Goal: Information Seeking & Learning: Learn about a topic

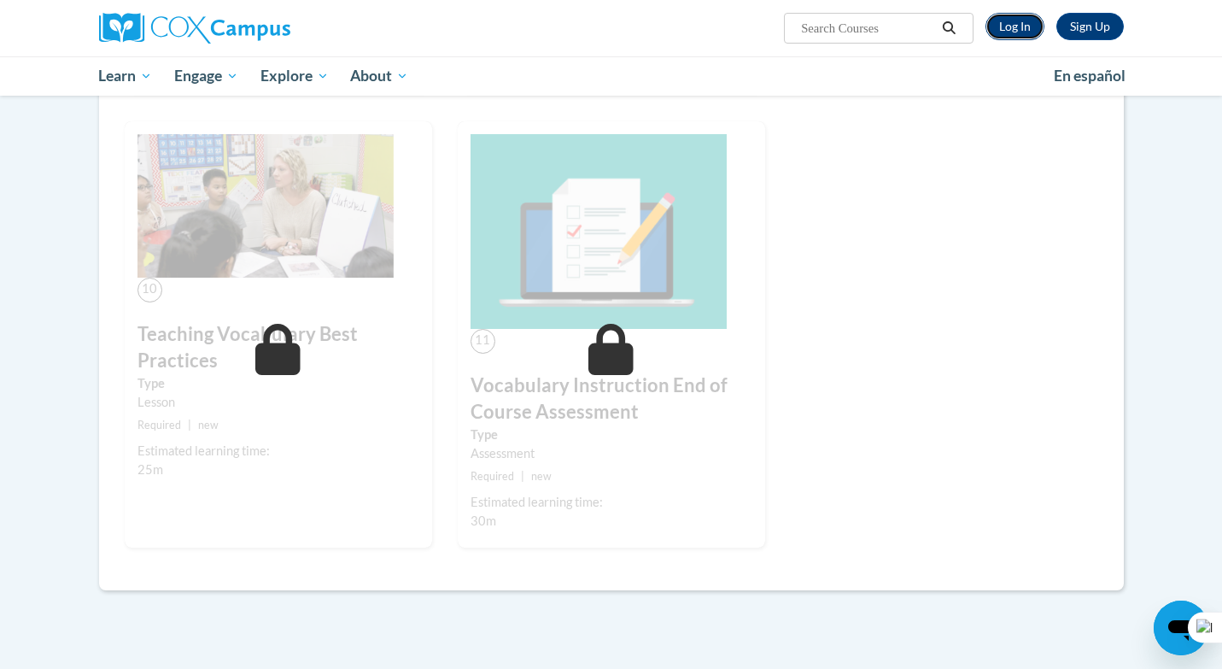
click at [1036, 26] on link "Log In" at bounding box center [1015, 26] width 59 height 27
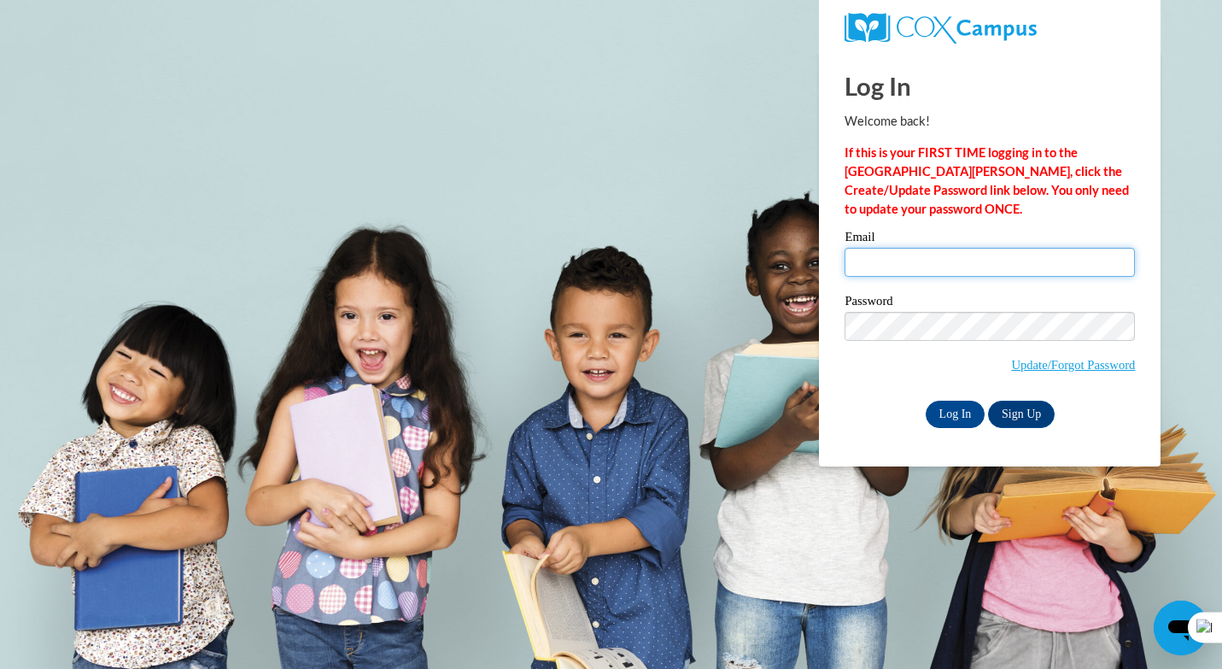
click at [993, 258] on input "Email" at bounding box center [990, 262] width 290 height 29
type input "joy160680@gmail.com"
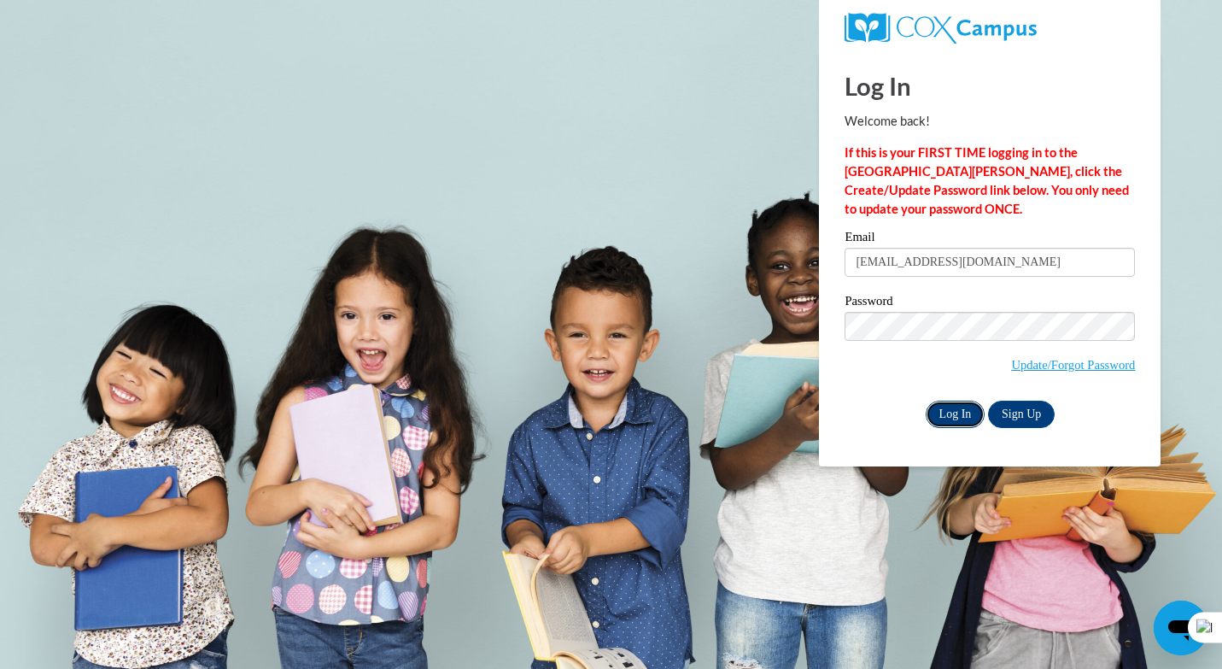
click at [960, 416] on input "Log In" at bounding box center [956, 414] width 60 height 27
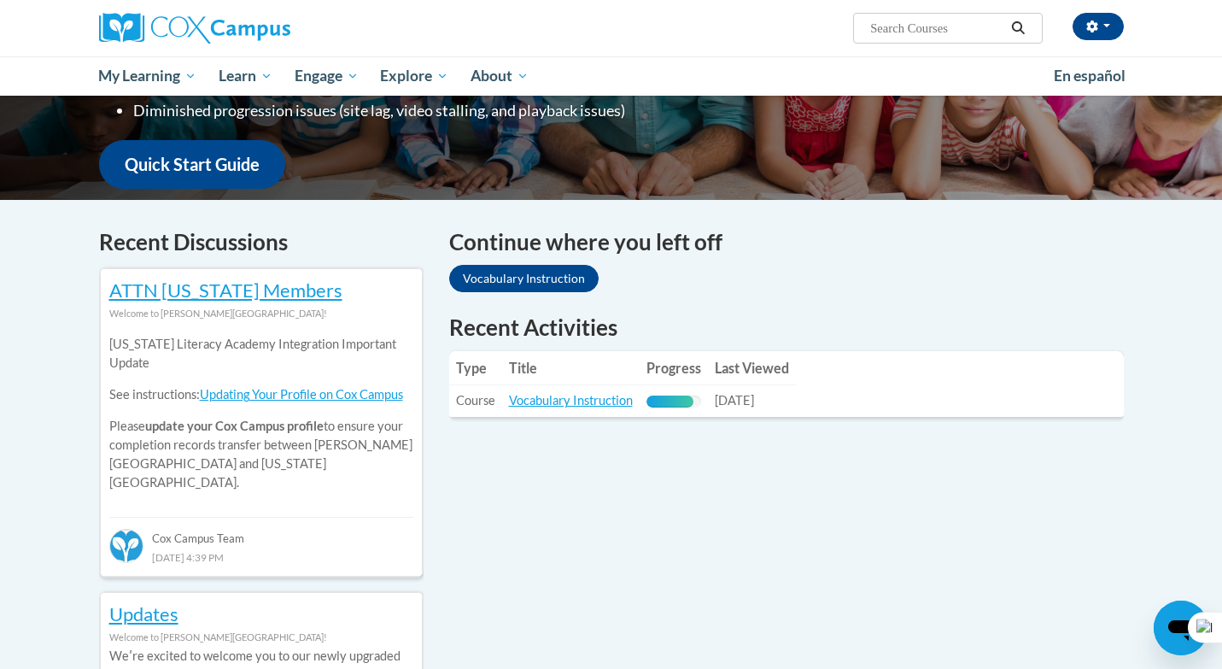
scroll to position [561, 0]
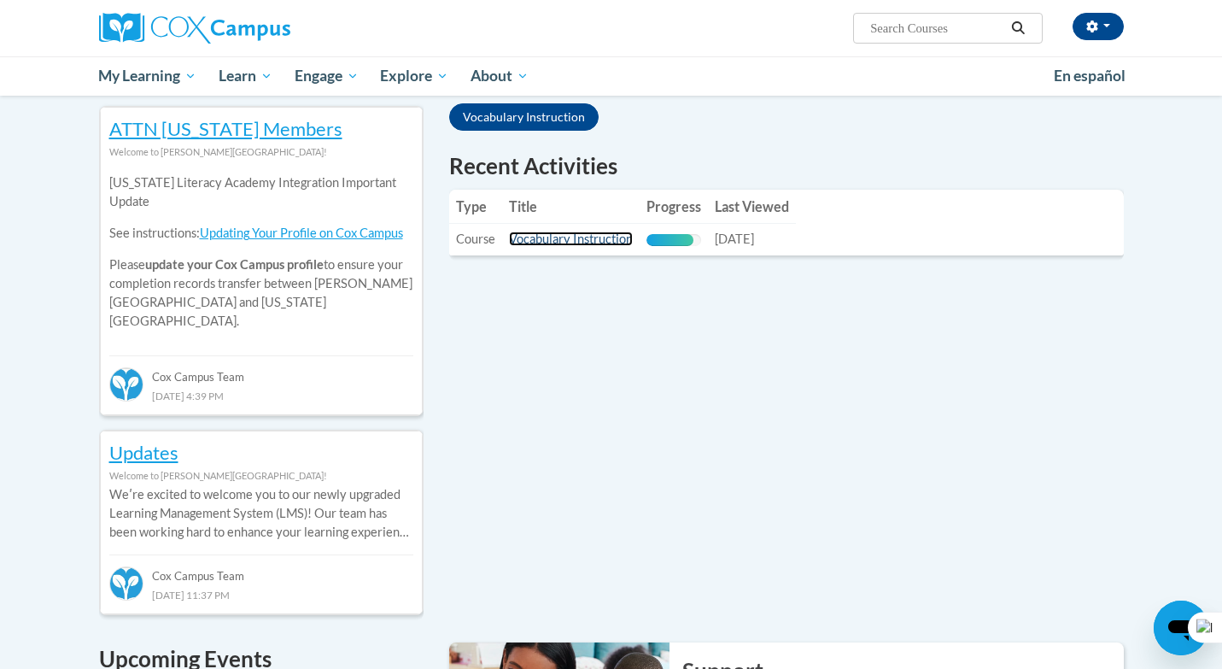
click at [577, 240] on link "Vocabulary Instruction" at bounding box center [571, 239] width 124 height 15
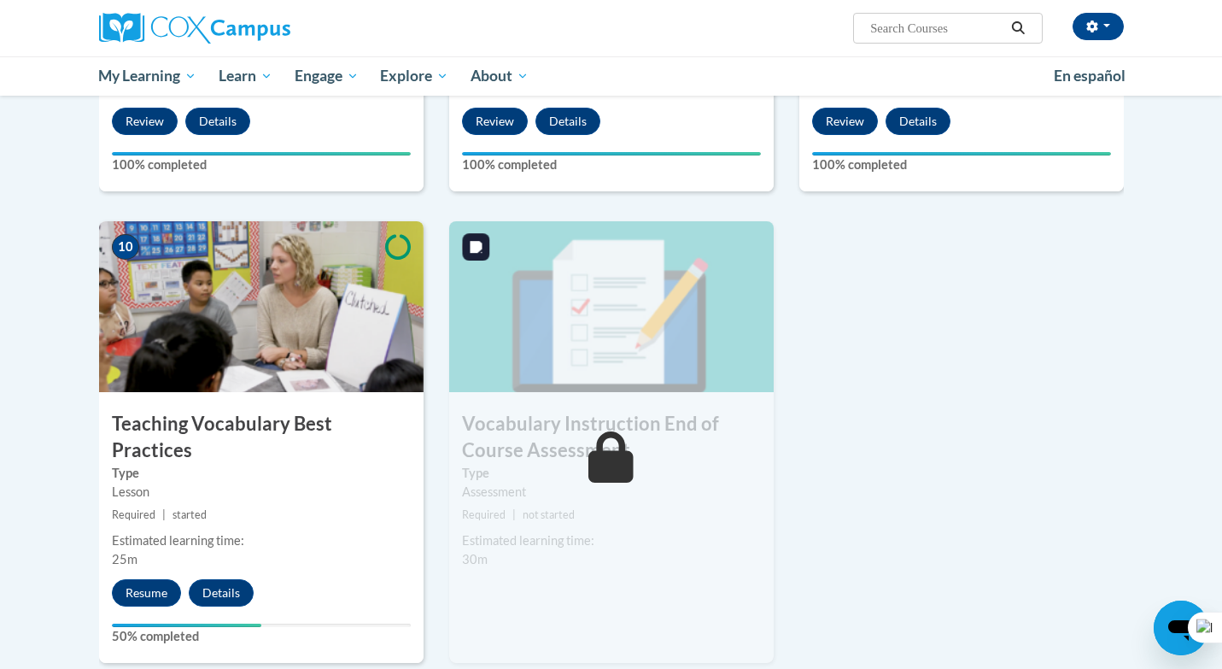
scroll to position [1642, 0]
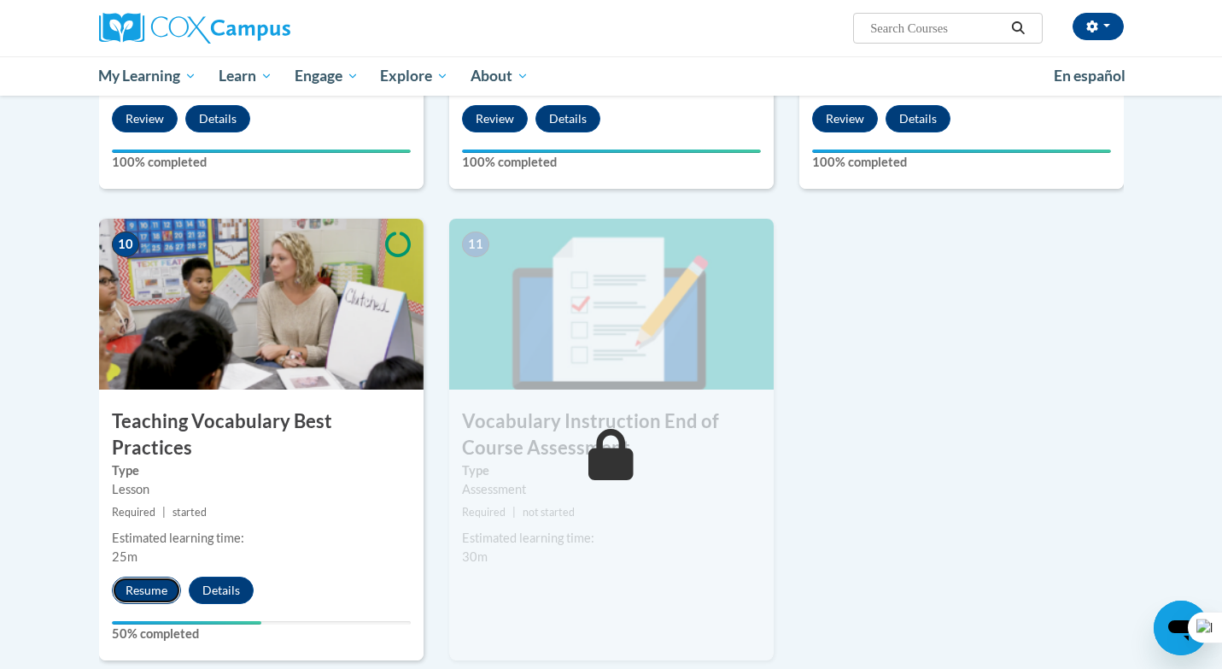
click at [142, 577] on button "Resume" at bounding box center [146, 590] width 69 height 27
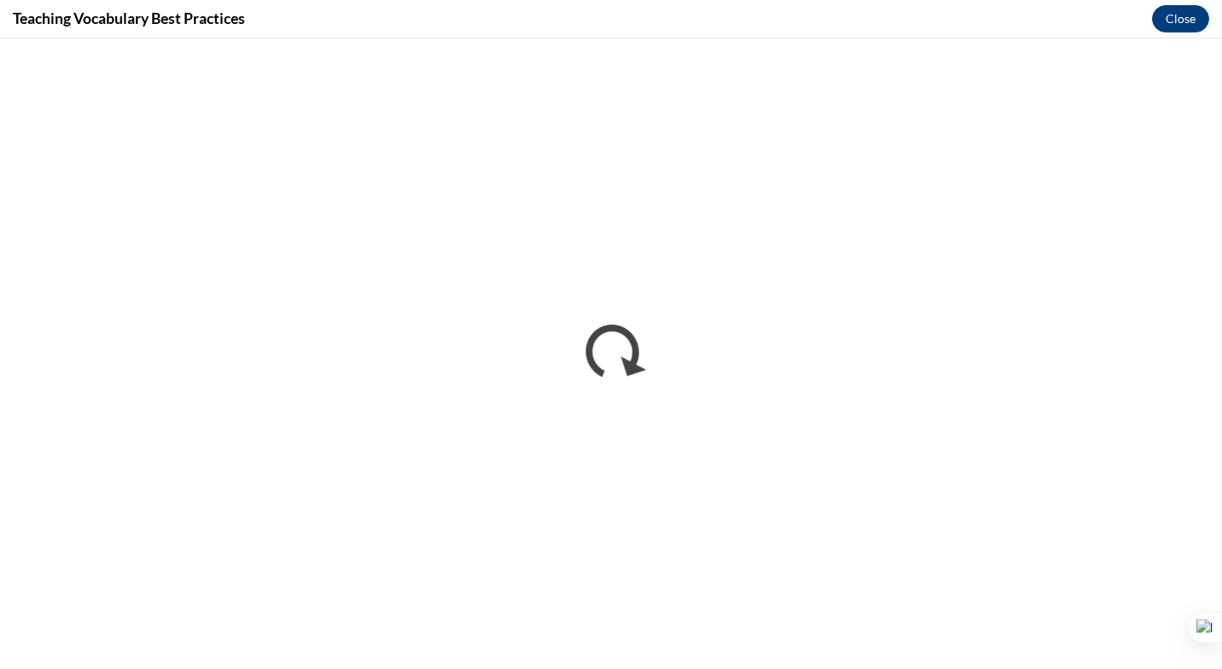
scroll to position [0, 0]
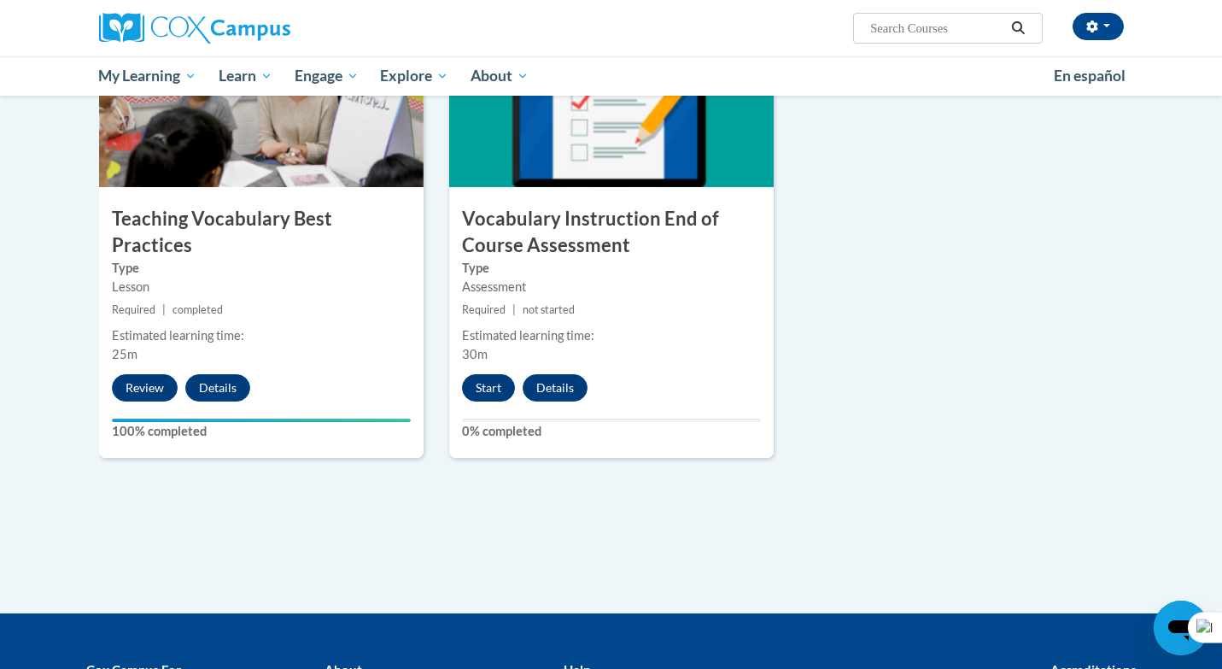
scroll to position [1844, 0]
click at [494, 388] on button "Start" at bounding box center [488, 387] width 53 height 27
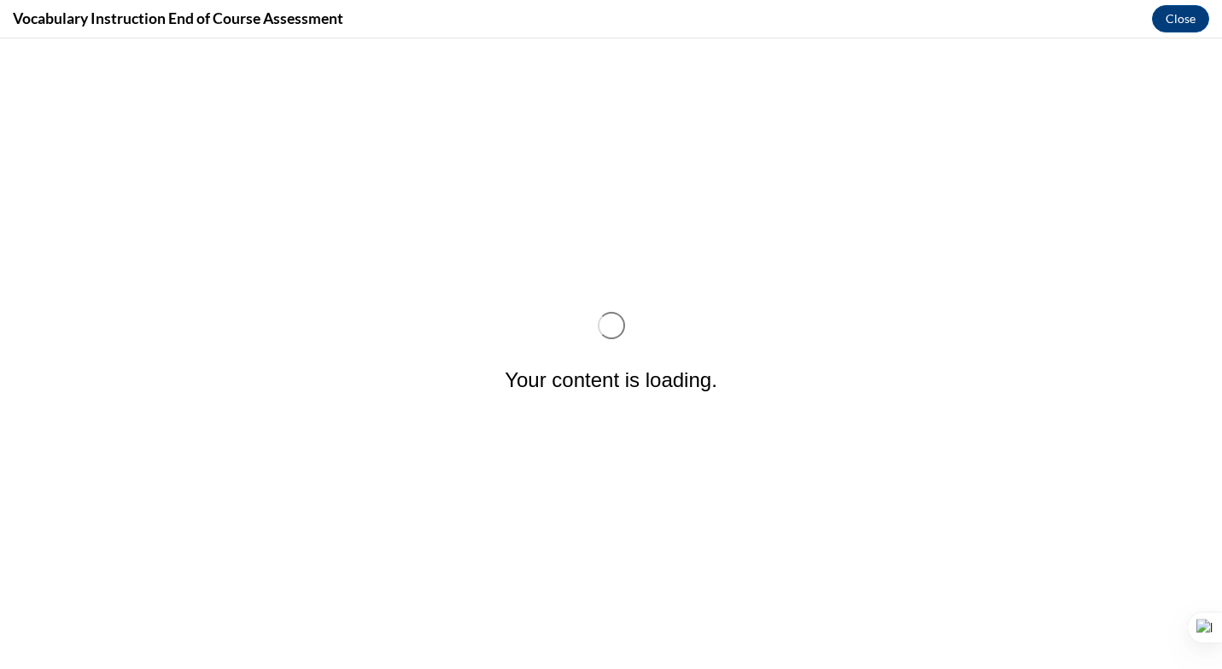
scroll to position [0, 0]
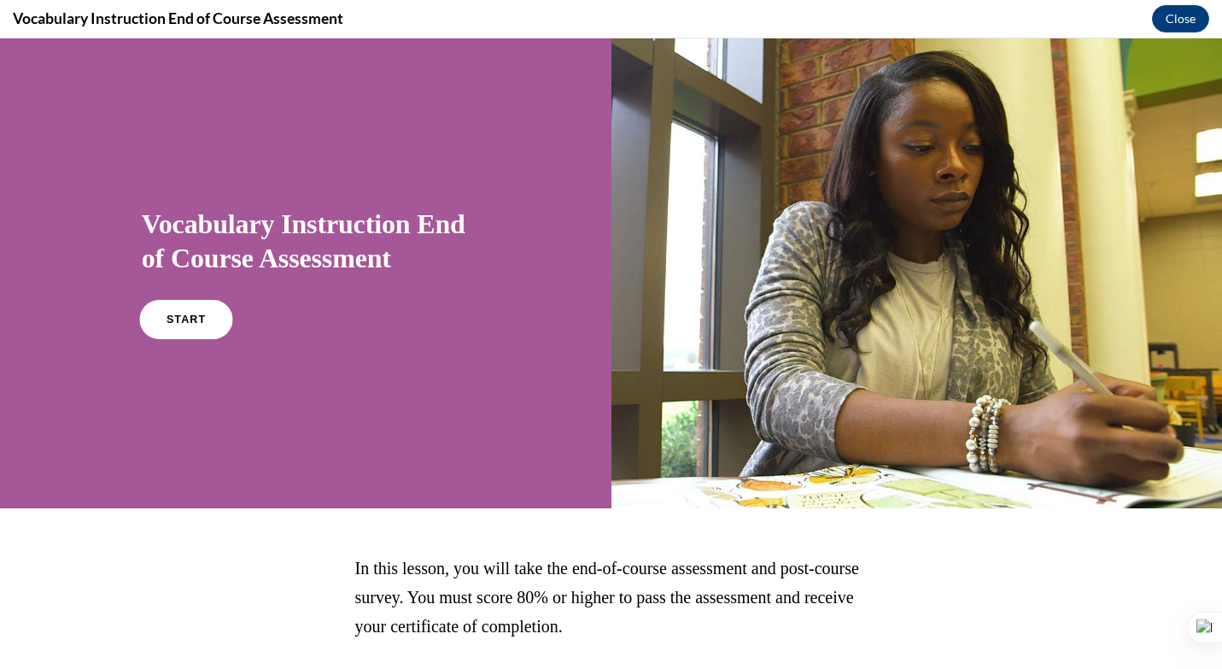
click at [190, 326] on link "START" at bounding box center [185, 319] width 93 height 39
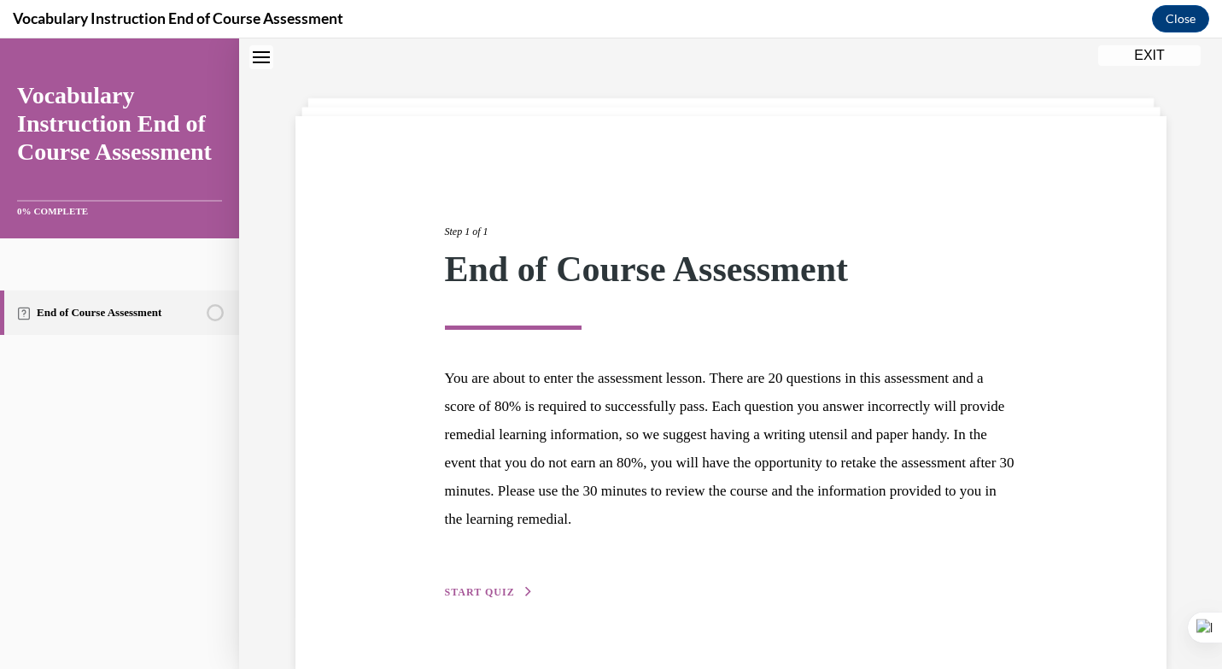
scroll to position [87, 0]
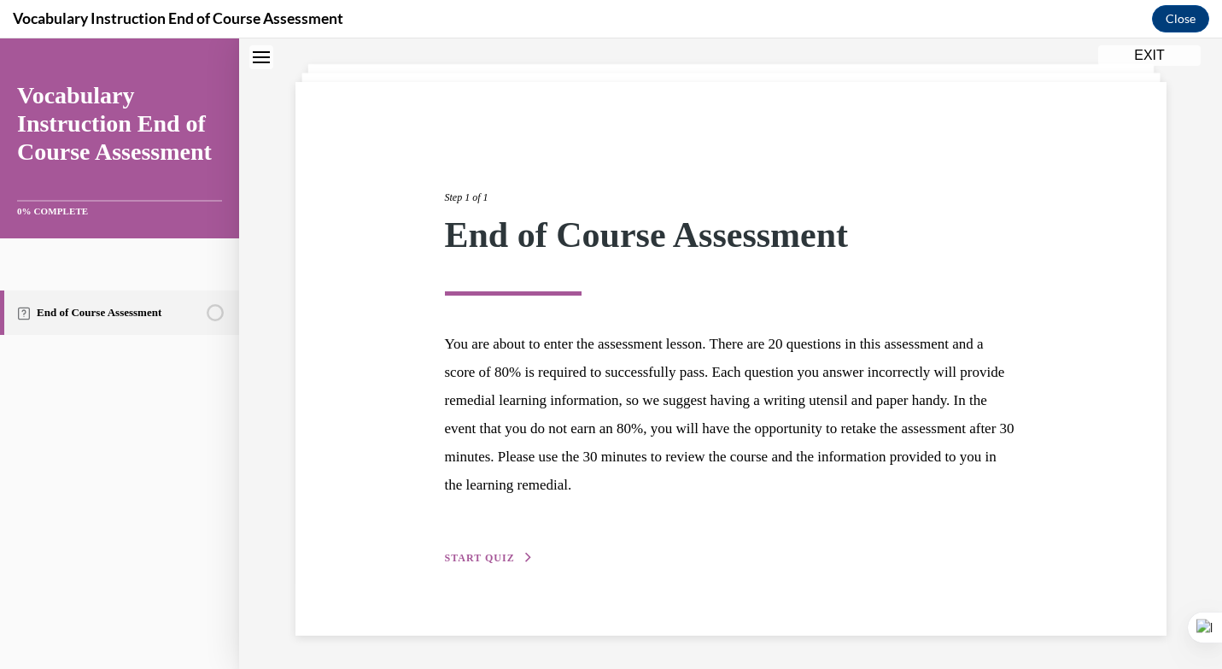
click at [496, 553] on span "START QUIZ" at bounding box center [480, 558] width 70 height 12
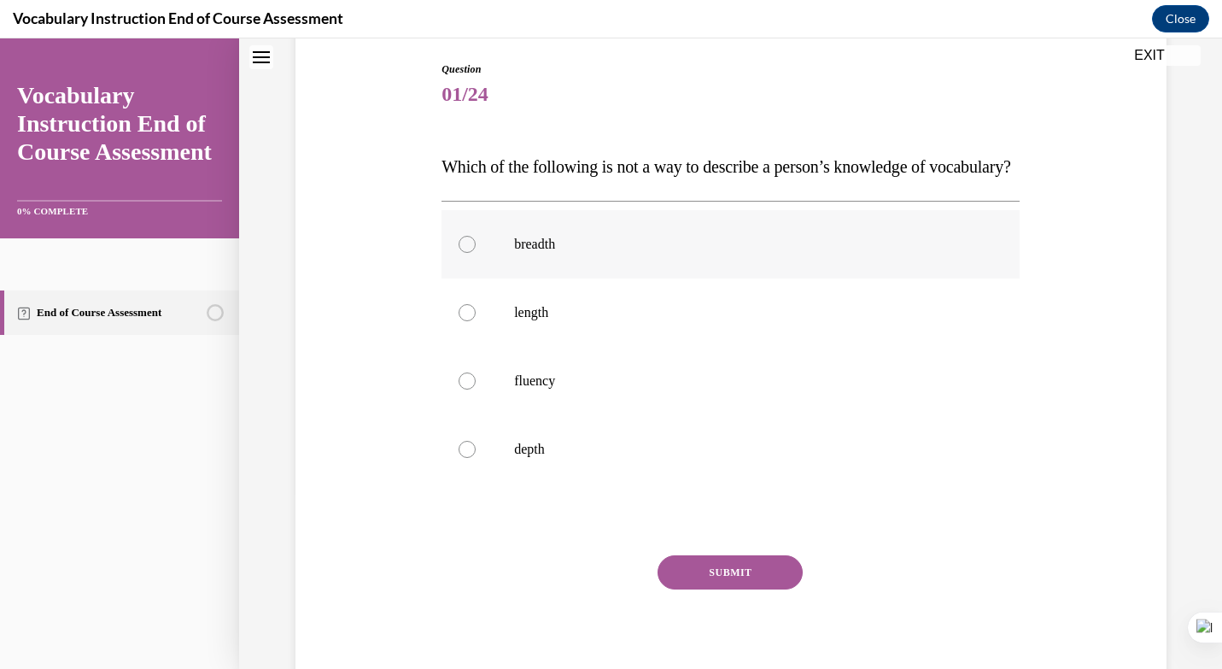
scroll to position [196, 0]
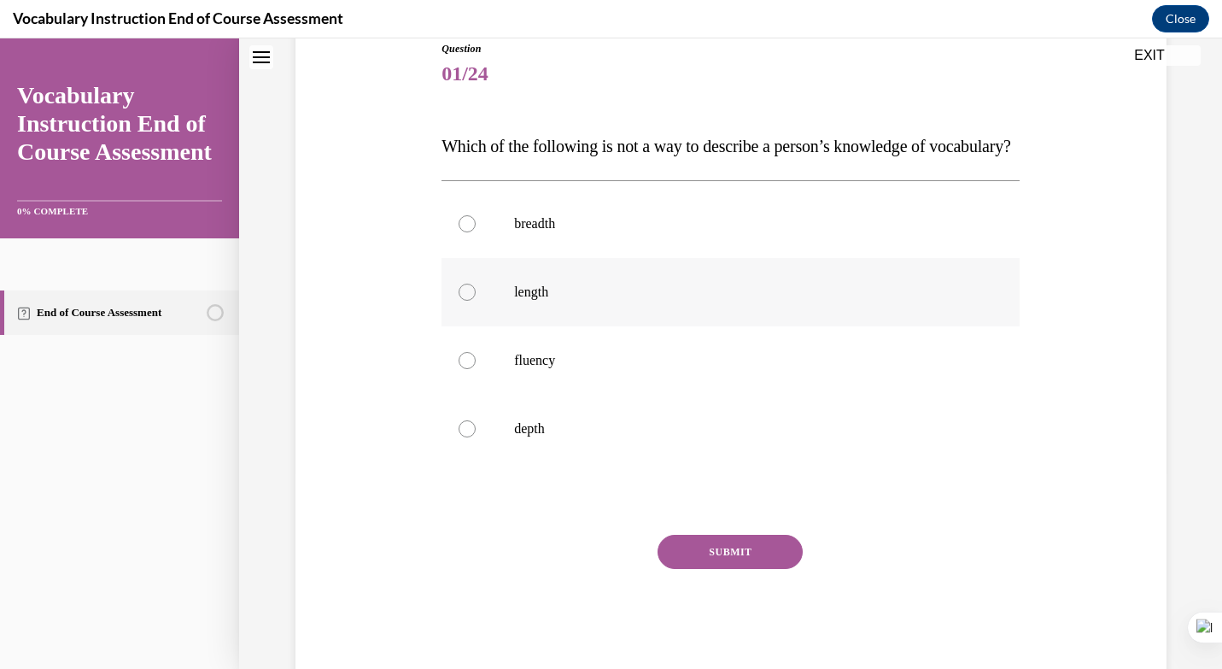
click at [568, 301] on p "length" at bounding box center [745, 292] width 463 height 17
click at [476, 301] on input "length" at bounding box center [467, 292] width 17 height 17
radio input "true"
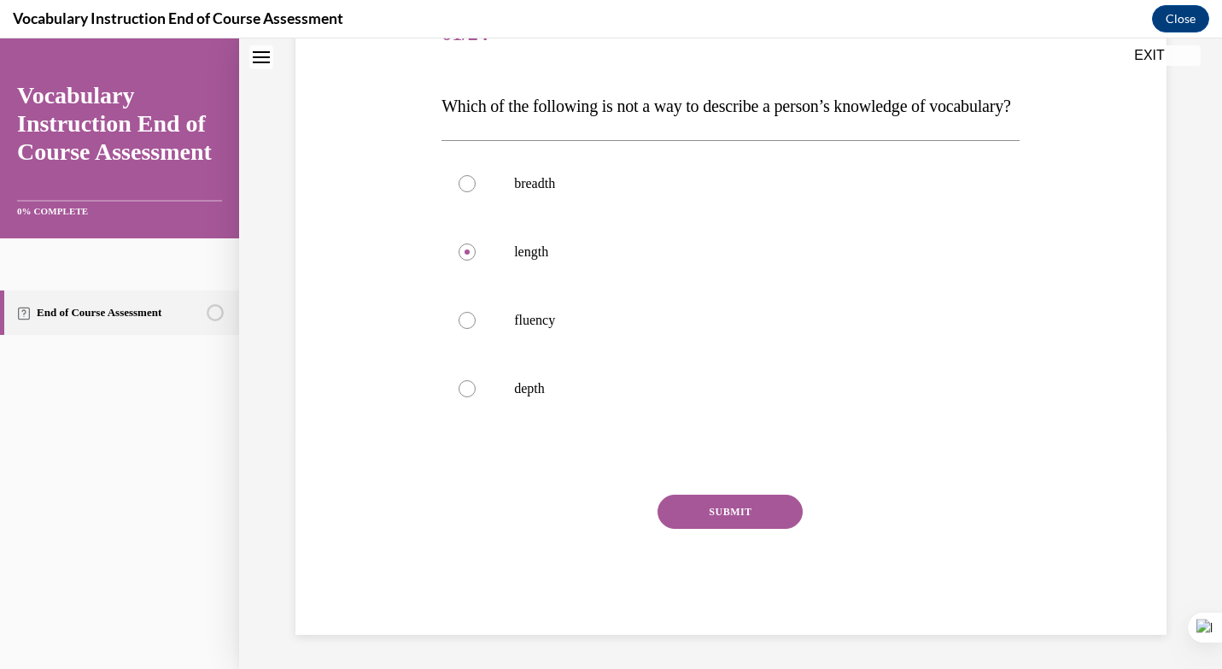
click at [701, 492] on div "Question 01/24 Which of the following is not a way to describe a person’s knowl…" at bounding box center [731, 318] width 578 height 634
click at [707, 507] on button "SUBMIT" at bounding box center [730, 512] width 145 height 34
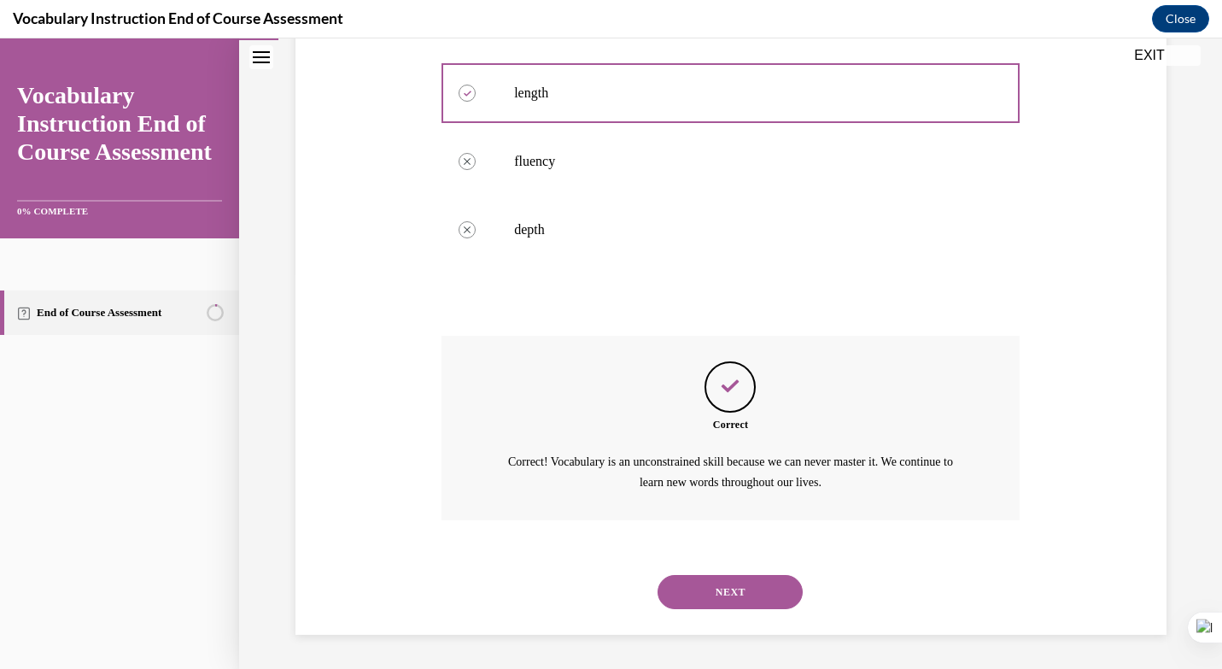
scroll to position [429, 0]
click at [725, 583] on button "NEXT" at bounding box center [730, 592] width 145 height 34
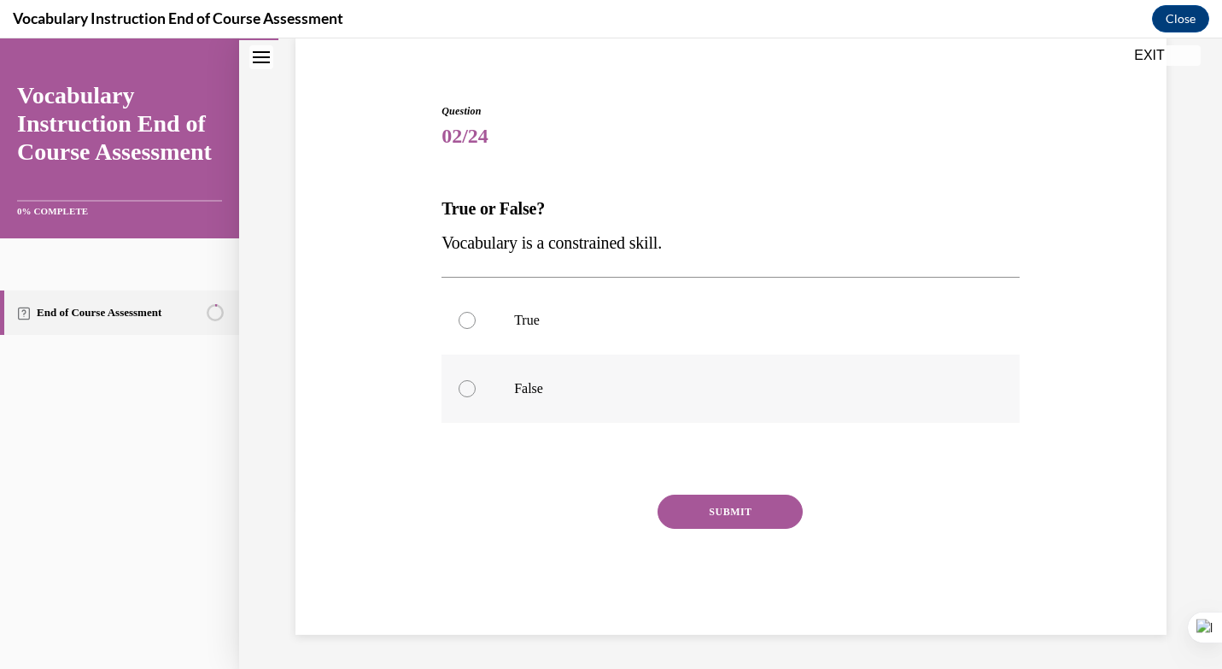
click at [518, 389] on p "False" at bounding box center [745, 388] width 463 height 17
click at [476, 389] on input "False" at bounding box center [467, 388] width 17 height 17
radio input "true"
click at [719, 511] on button "SUBMIT" at bounding box center [730, 512] width 145 height 34
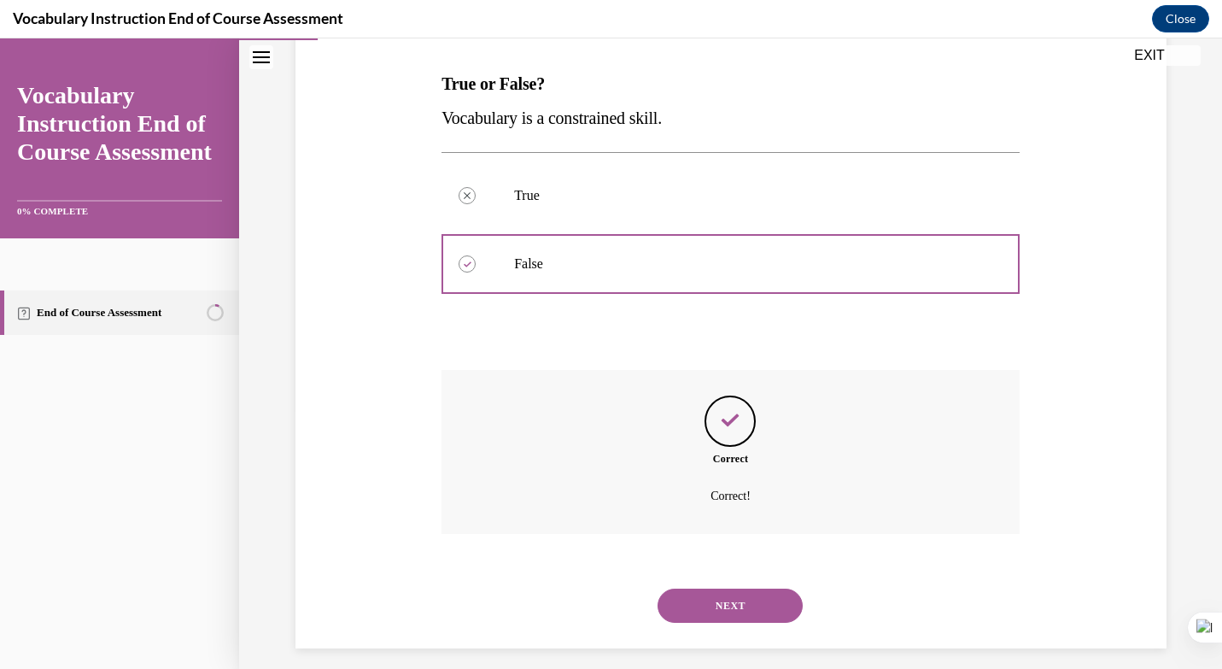
scroll to position [273, 0]
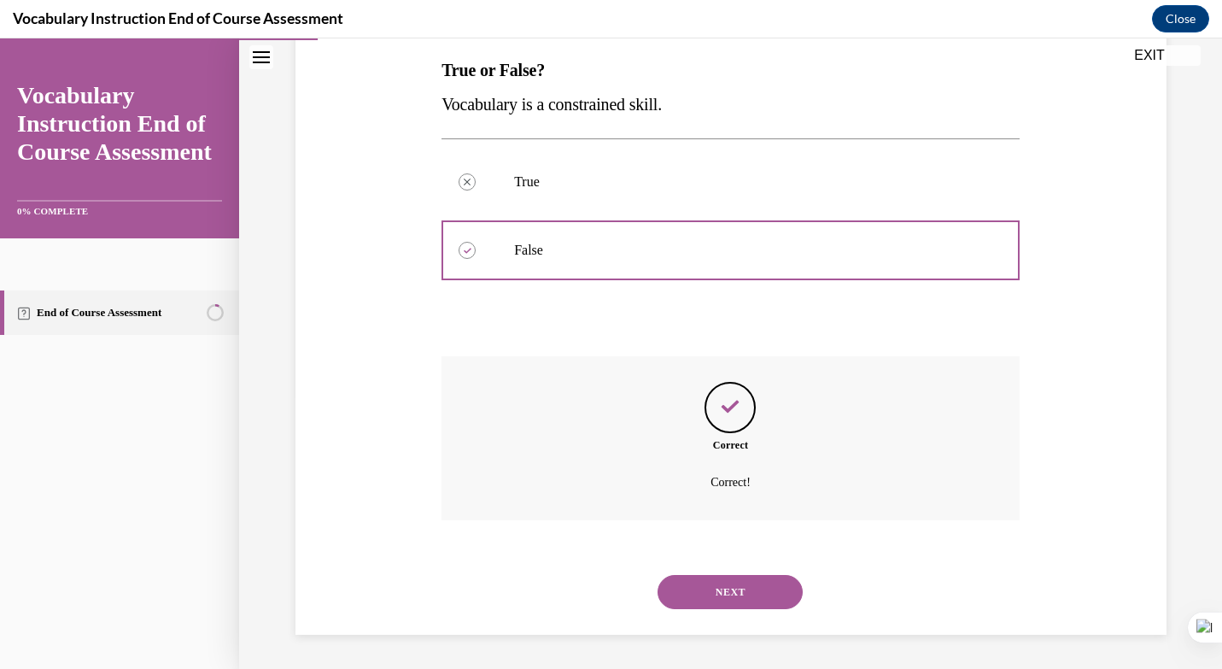
click at [753, 595] on button "NEXT" at bounding box center [730, 592] width 145 height 34
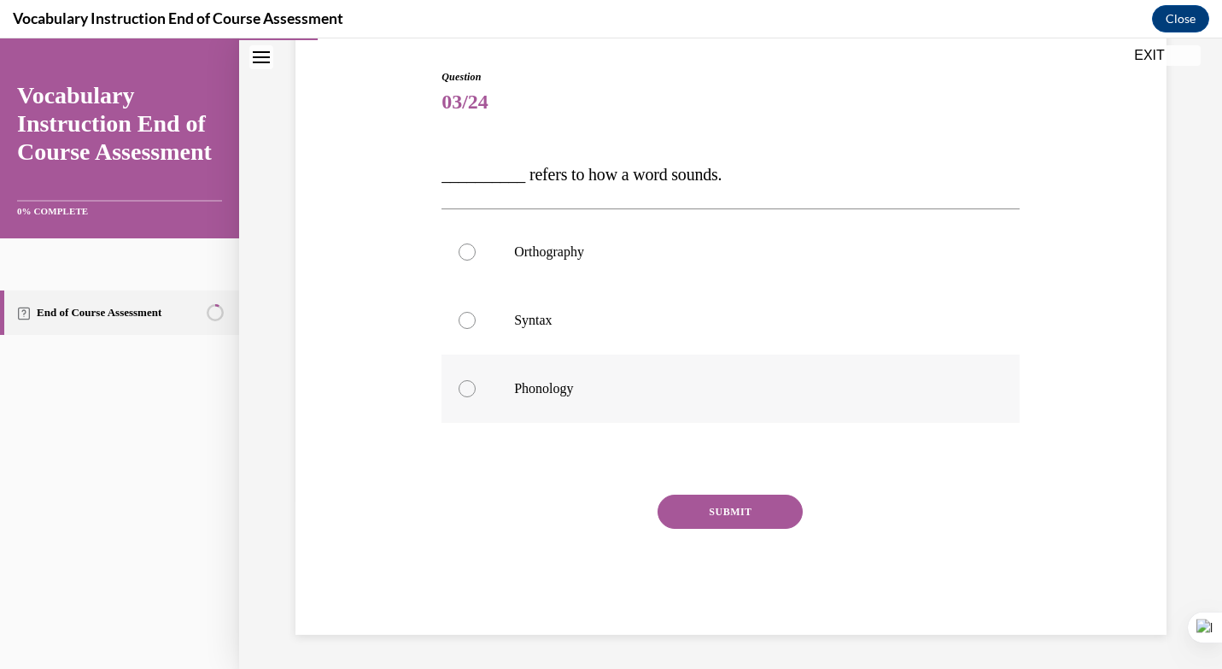
click at [563, 388] on p "Phonology" at bounding box center [745, 388] width 463 height 17
click at [476, 388] on input "Phonology" at bounding box center [467, 388] width 17 height 17
radio input "true"
click at [753, 511] on button "SUBMIT" at bounding box center [730, 512] width 145 height 34
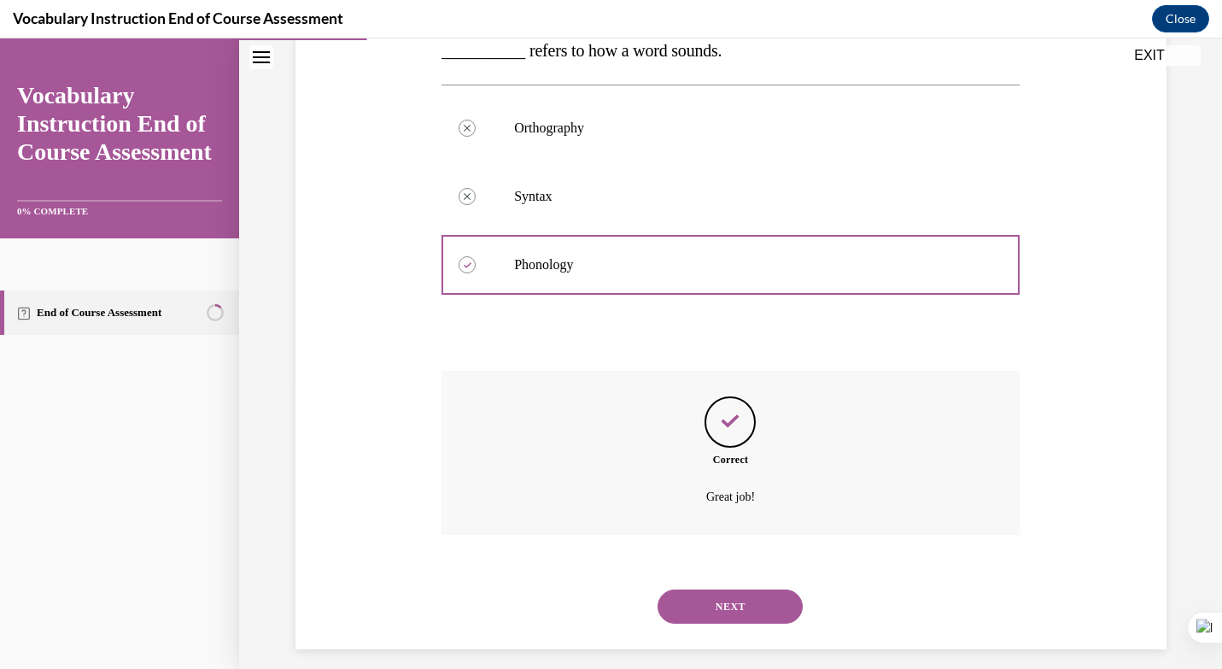
scroll to position [307, 0]
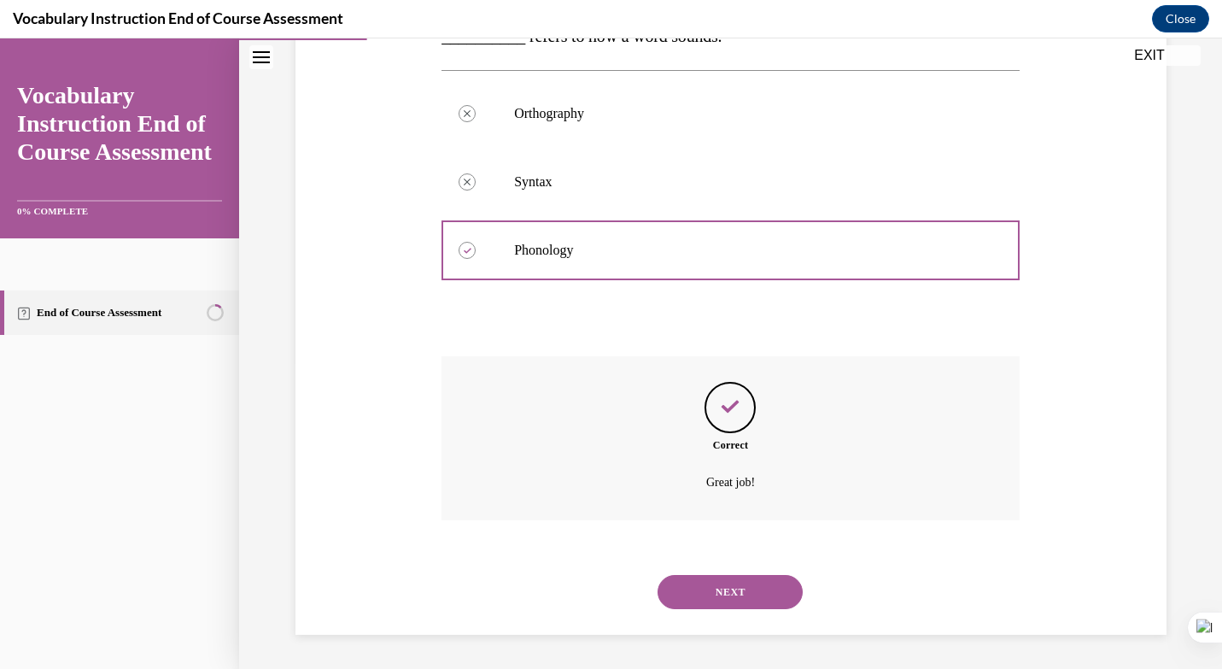
click at [747, 586] on button "NEXT" at bounding box center [730, 592] width 145 height 34
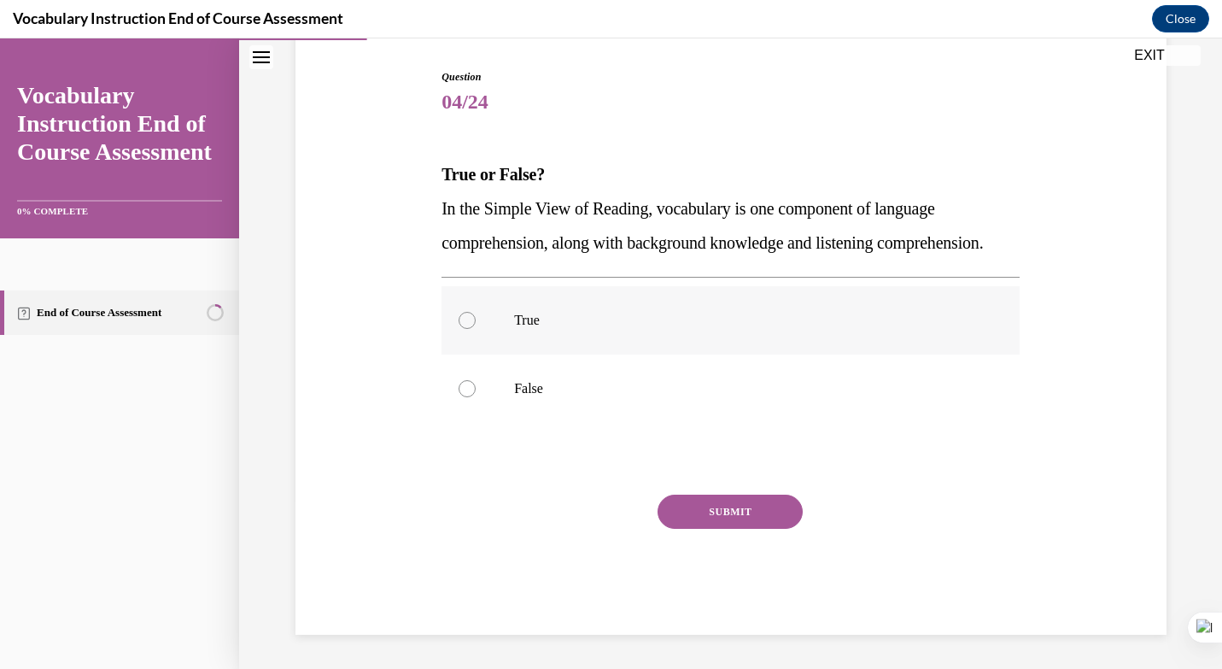
click at [517, 327] on p "True" at bounding box center [745, 320] width 463 height 17
click at [476, 327] on input "True" at bounding box center [467, 320] width 17 height 17
radio input "true"
click at [738, 519] on button "SUBMIT" at bounding box center [730, 512] width 145 height 34
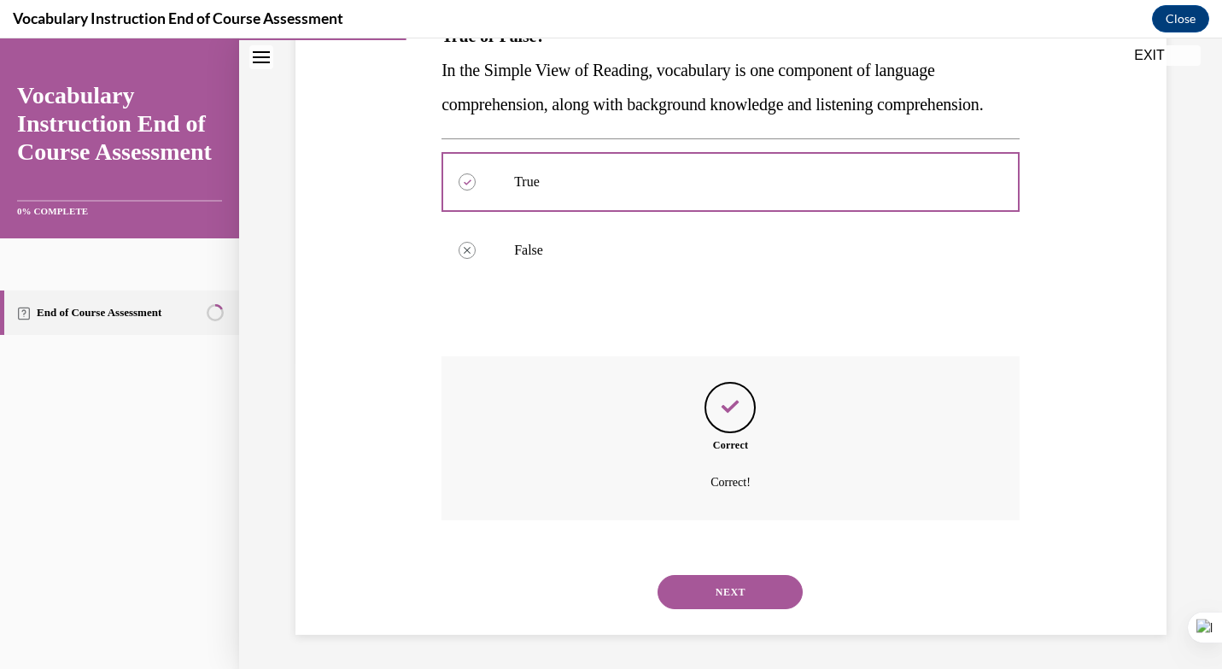
scroll to position [341, 0]
click at [735, 589] on button "NEXT" at bounding box center [730, 592] width 145 height 34
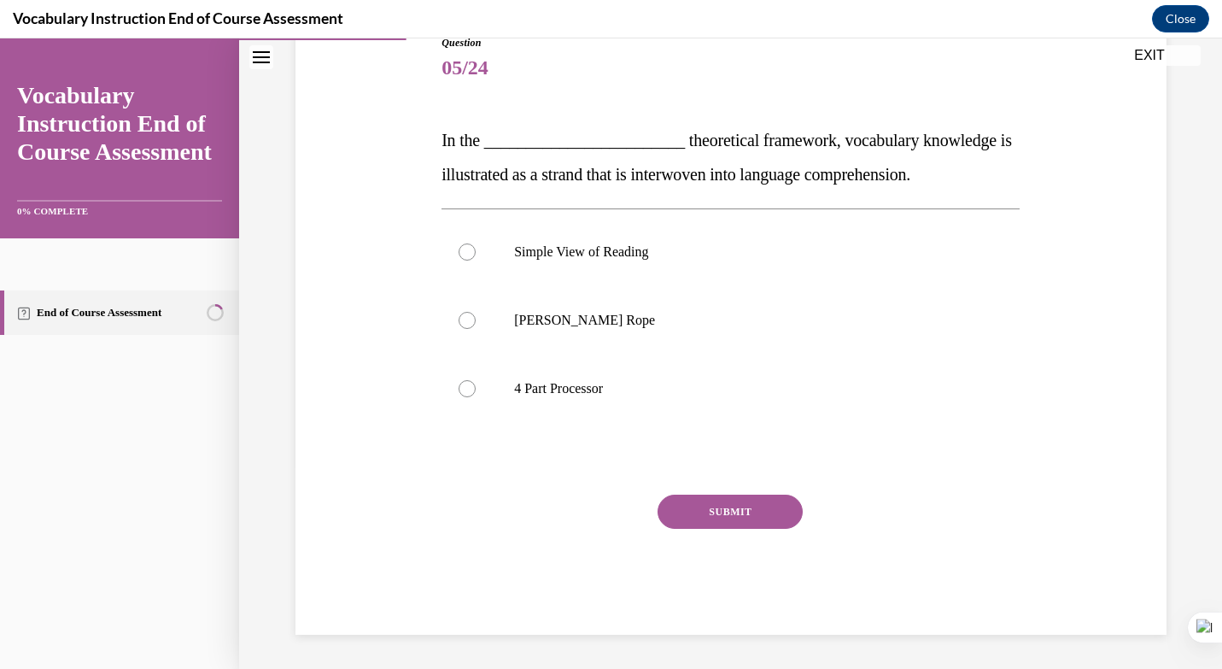
scroll to position [190, 0]
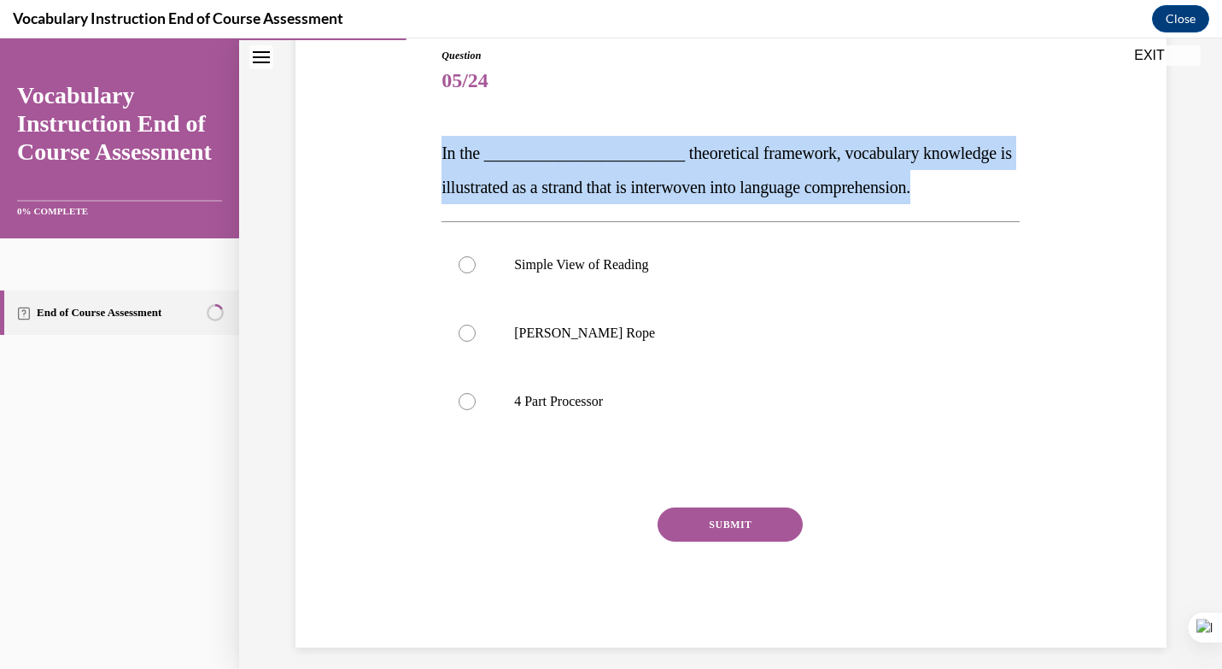
drag, startPoint x: 976, startPoint y: 191, endPoint x: 396, endPoint y: 156, distance: 581.1
click at [396, 156] on div "Question 05/24 In the ________________________ theoretical framework, vocabular…" at bounding box center [731, 322] width 880 height 651
copy span "In the ________________________ theoretical framework, vocabulary knowledge is …"
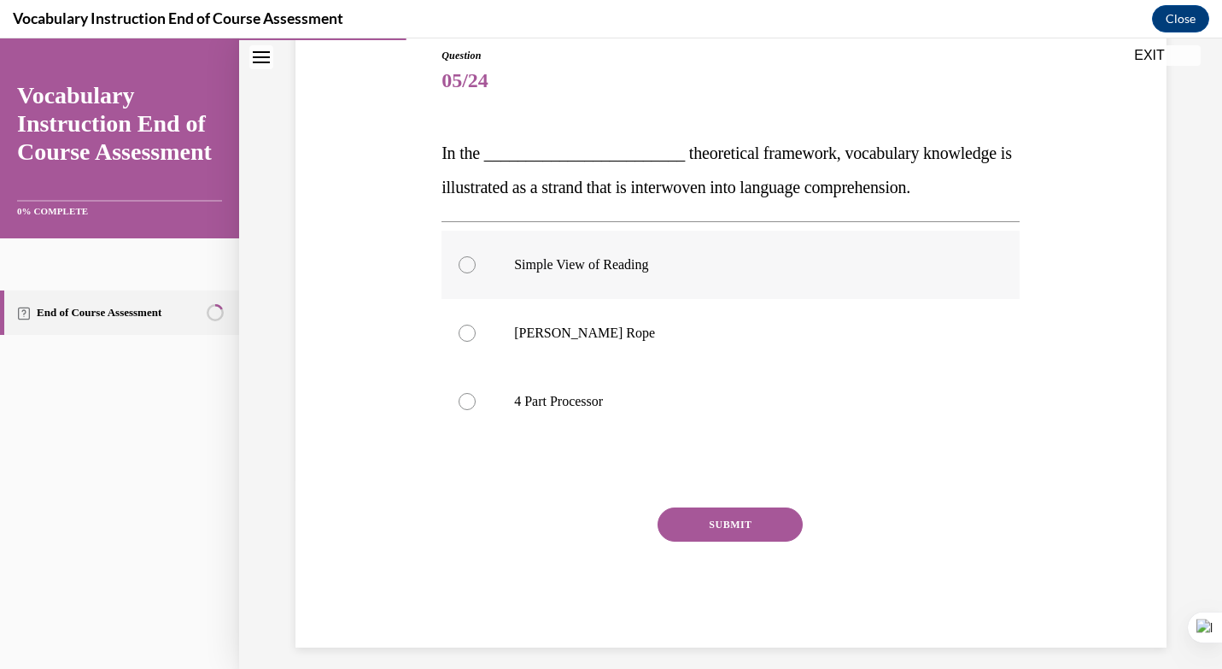
click at [590, 261] on p "Simple View of Reading" at bounding box center [745, 264] width 463 height 17
click at [476, 261] on input "Simple View of Reading" at bounding box center [467, 264] width 17 height 17
radio input "true"
click at [772, 517] on button "SUBMIT" at bounding box center [730, 524] width 145 height 34
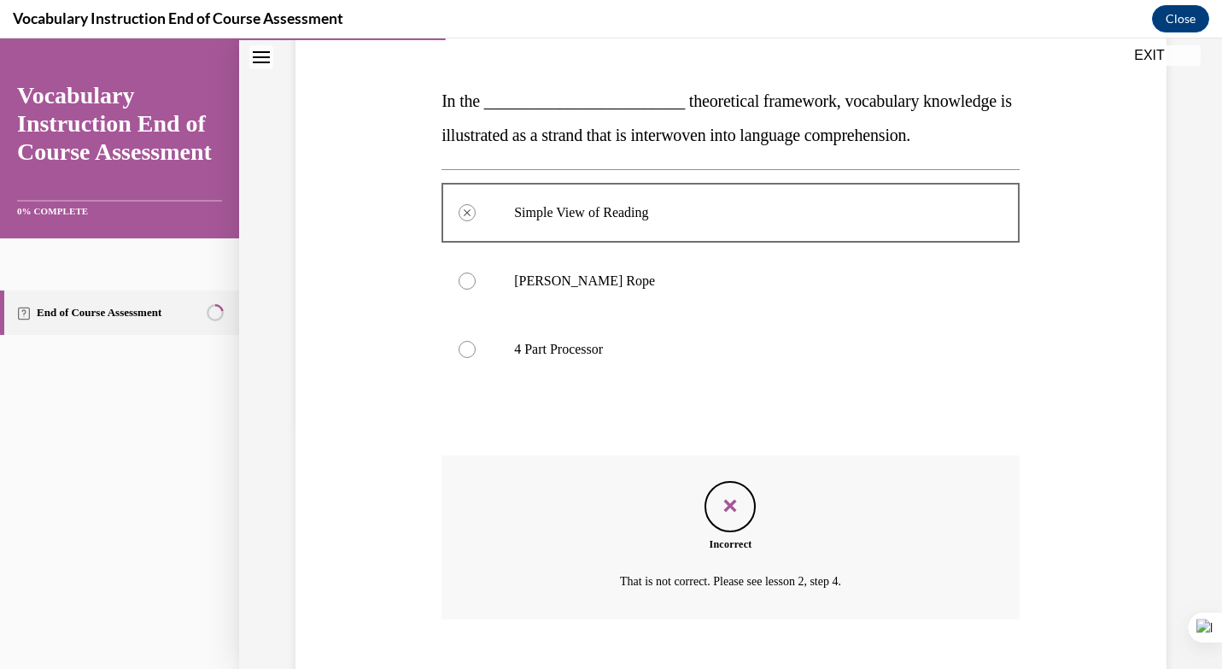
scroll to position [223, 0]
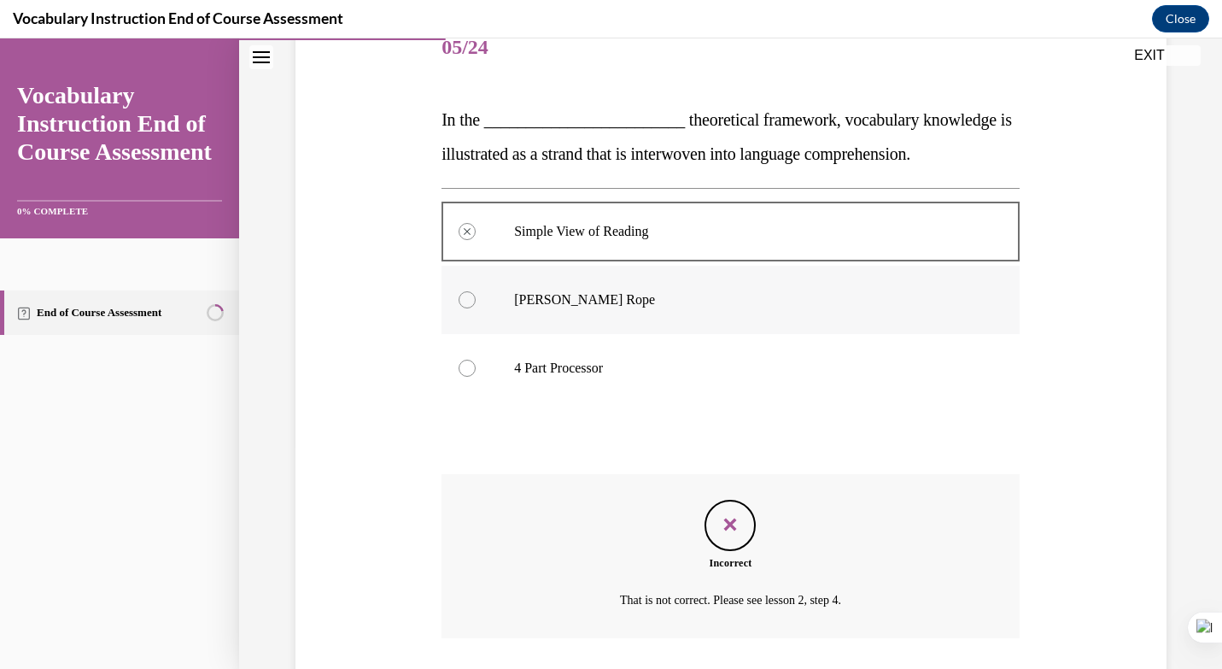
click at [542, 307] on p "Scarborough's Rope" at bounding box center [745, 299] width 463 height 17
click at [538, 301] on p "Scarborough's Rope" at bounding box center [745, 299] width 463 height 17
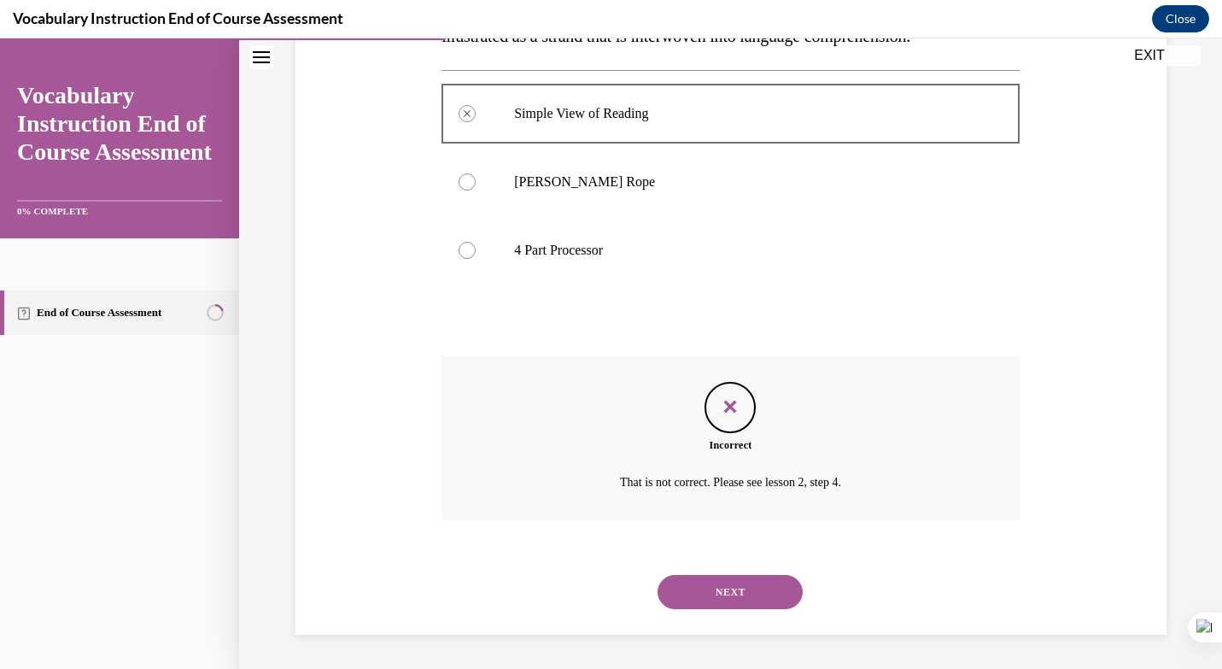
click at [747, 606] on button "NEXT" at bounding box center [730, 592] width 145 height 34
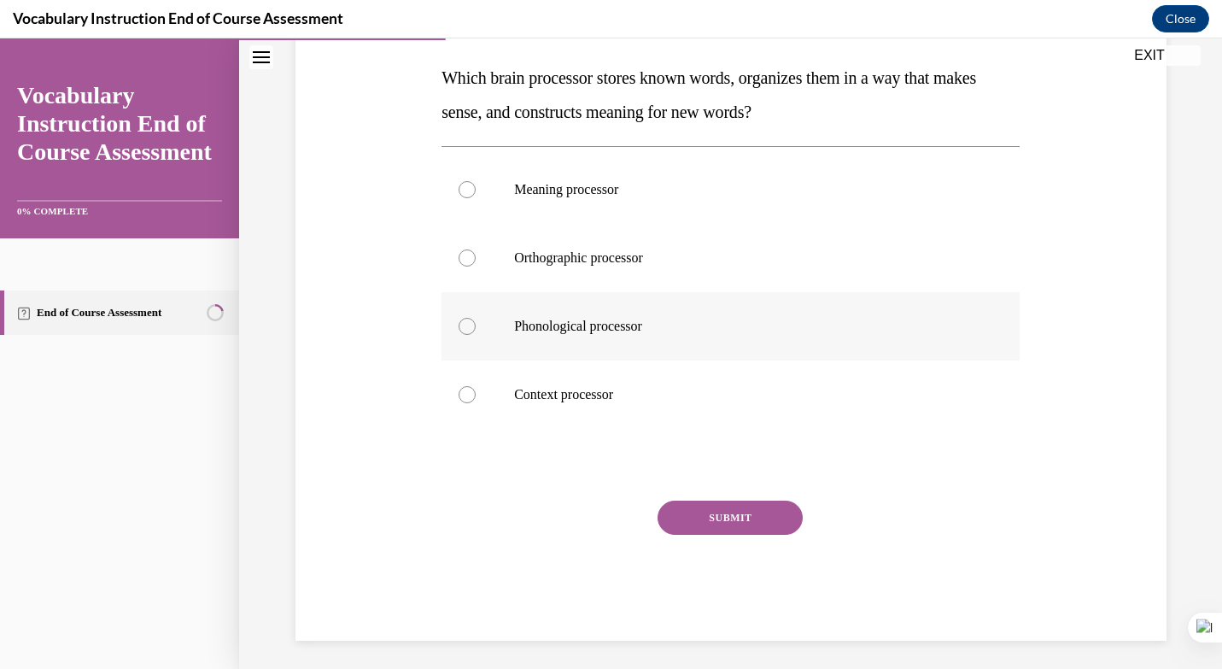
scroll to position [264, 0]
click at [649, 391] on p "Context processor" at bounding box center [745, 395] width 463 height 17
click at [476, 391] on input "Context processor" at bounding box center [467, 395] width 17 height 17
radio input "true"
click at [706, 507] on button "SUBMIT" at bounding box center [730, 518] width 145 height 34
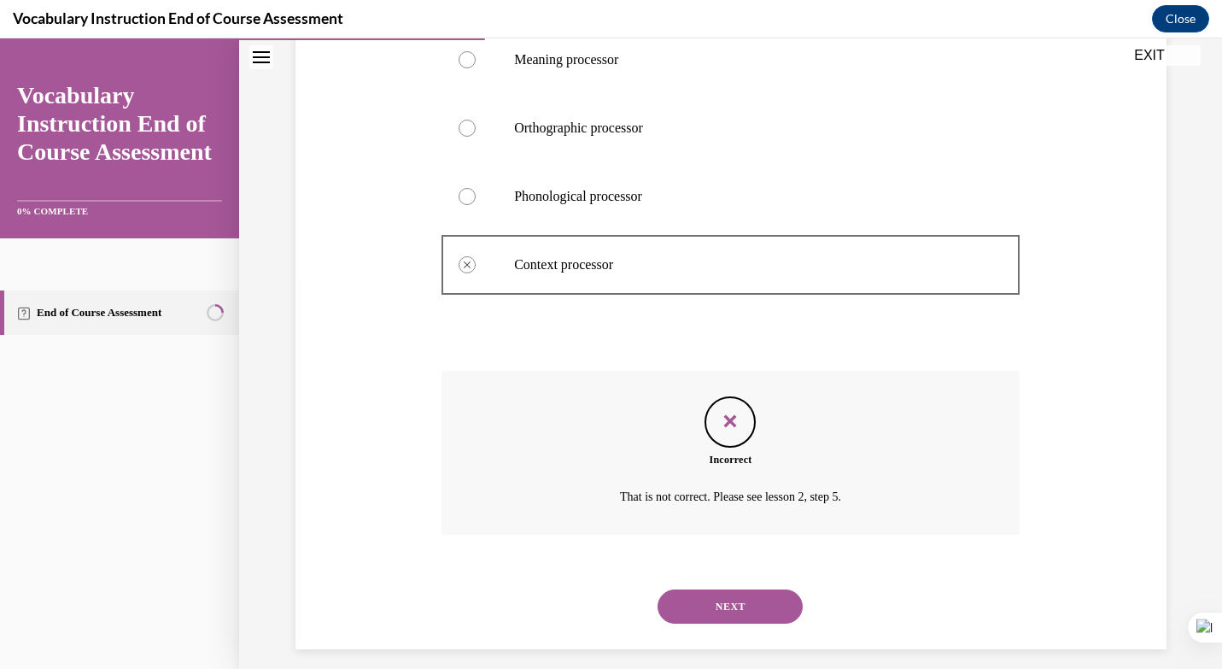
scroll to position [409, 0]
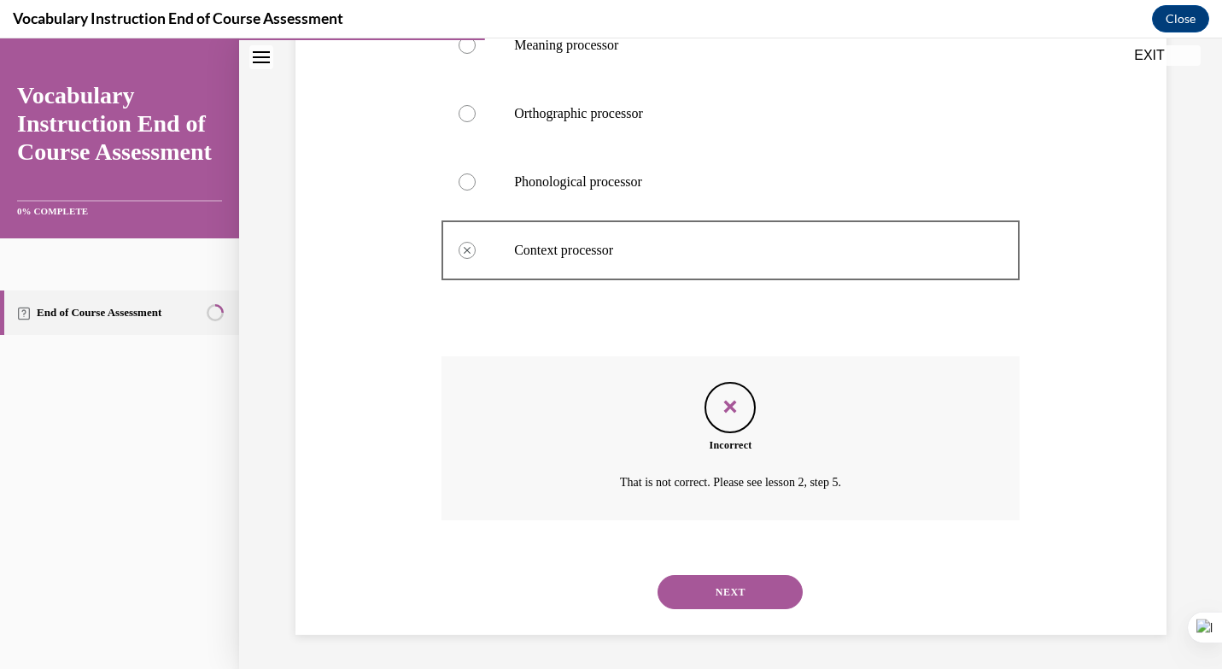
click at [729, 592] on button "NEXT" at bounding box center [730, 592] width 145 height 34
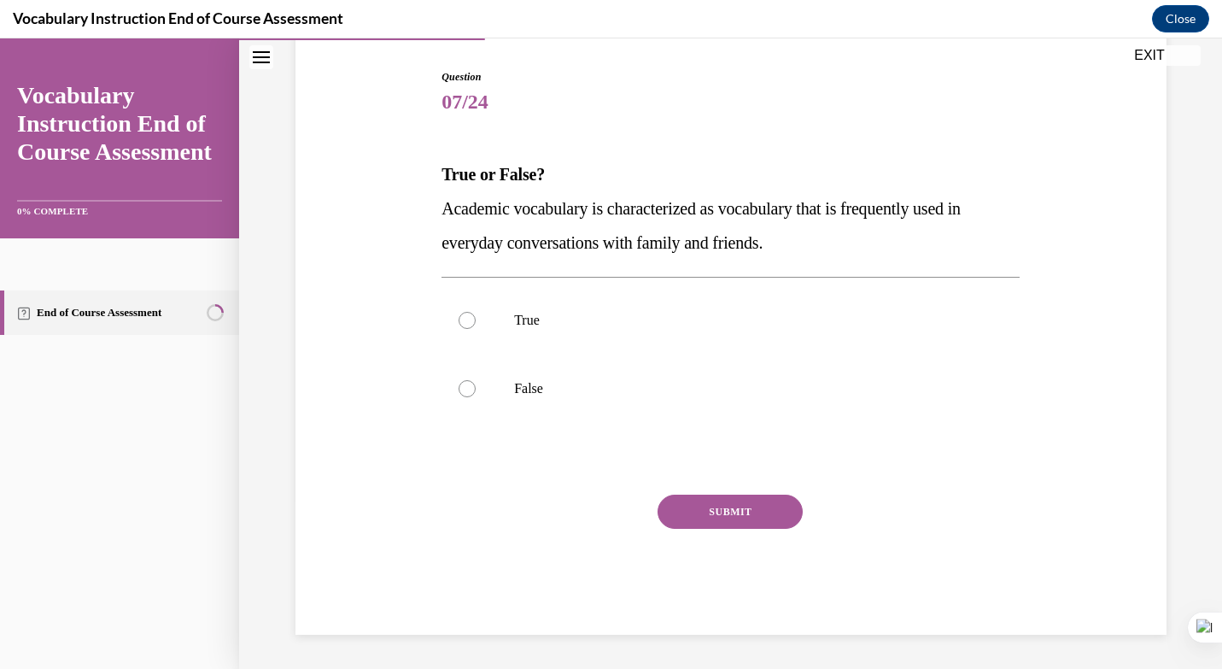
scroll to position [161, 0]
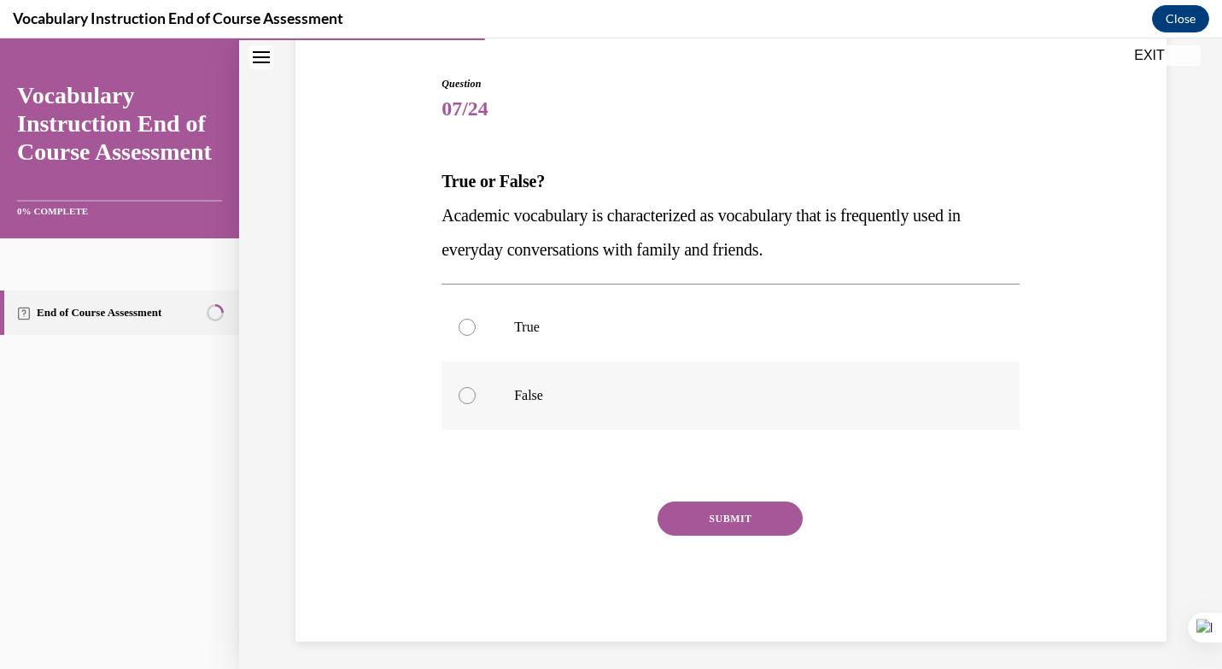
click at [553, 380] on label "False" at bounding box center [731, 395] width 578 height 68
click at [476, 387] on input "False" at bounding box center [467, 395] width 17 height 17
radio input "true"
click at [722, 514] on button "SUBMIT" at bounding box center [730, 518] width 145 height 34
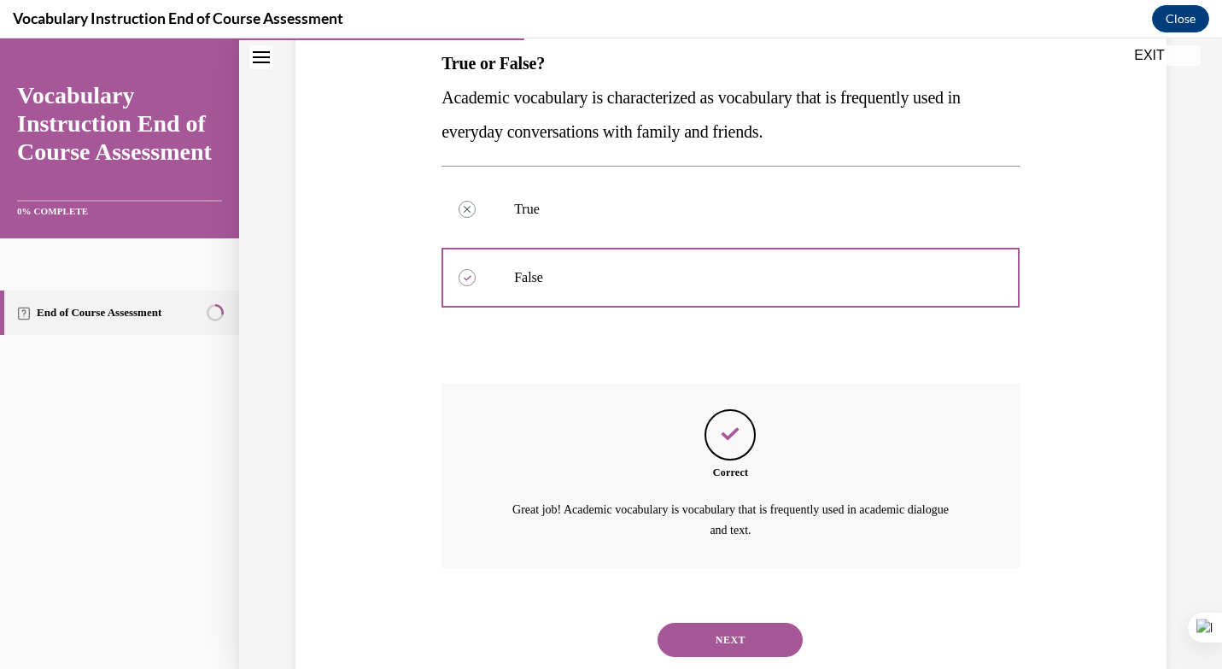
scroll to position [326, 0]
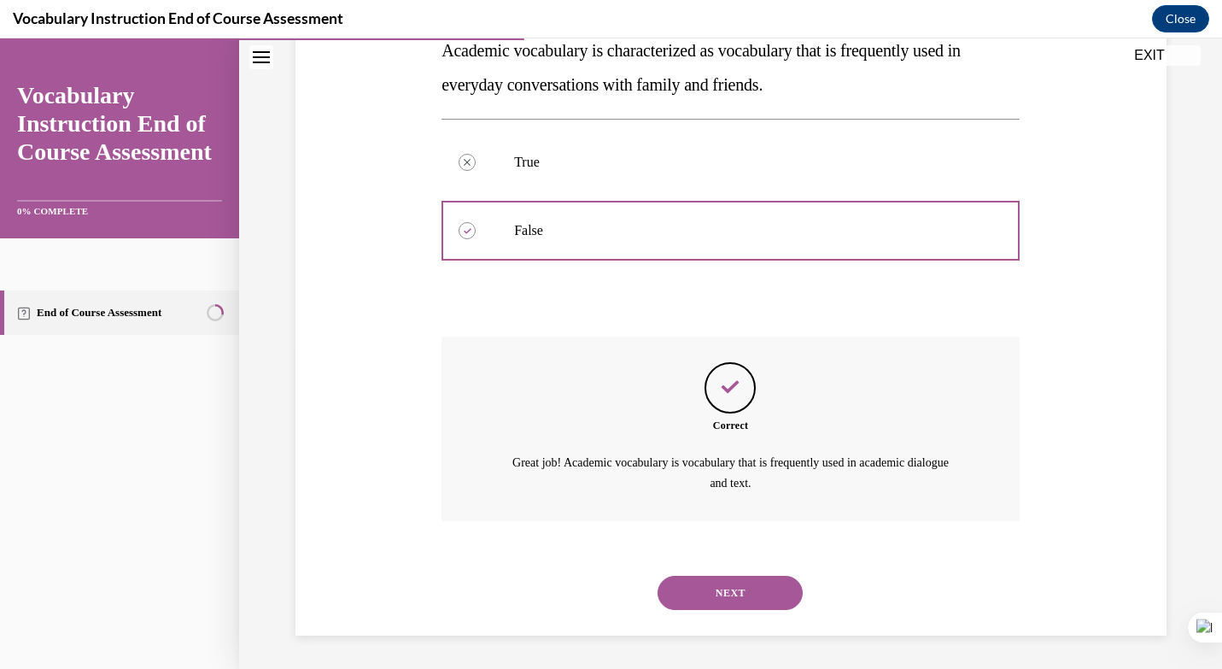
click at [745, 585] on button "NEXT" at bounding box center [730, 593] width 145 height 34
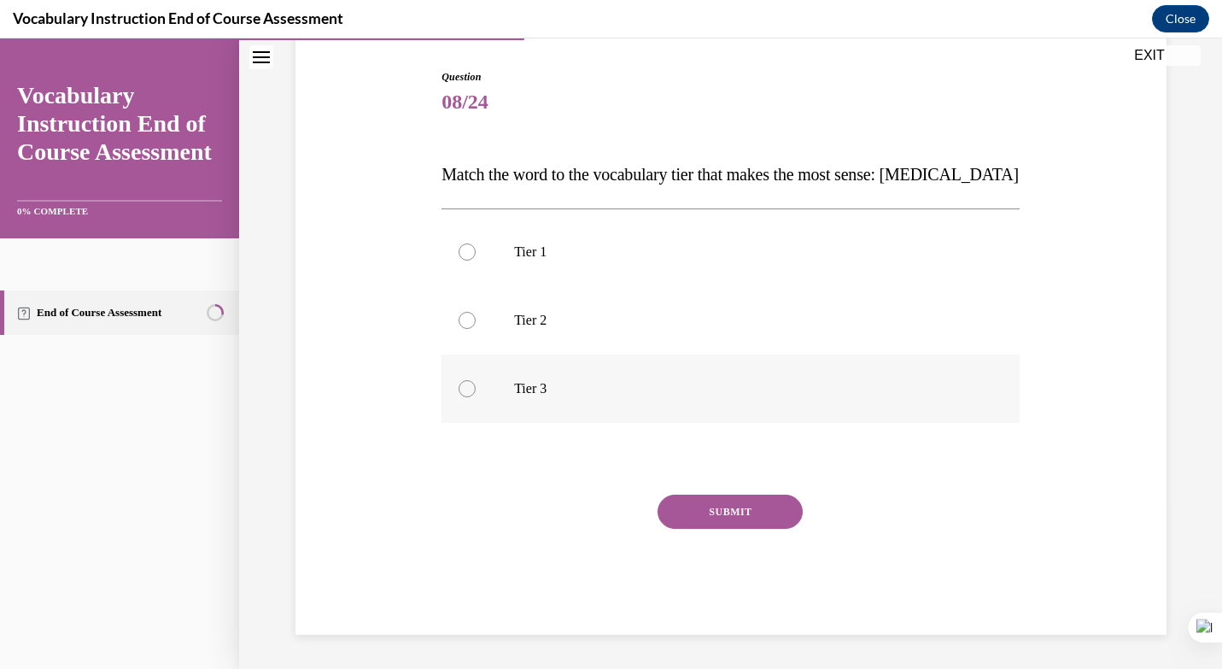
click at [514, 380] on p "Tier 3" at bounding box center [745, 388] width 463 height 17
click at [476, 380] on input "Tier 3" at bounding box center [467, 388] width 17 height 17
radio input "true"
click at [747, 515] on button "SUBMIT" at bounding box center [730, 512] width 145 height 34
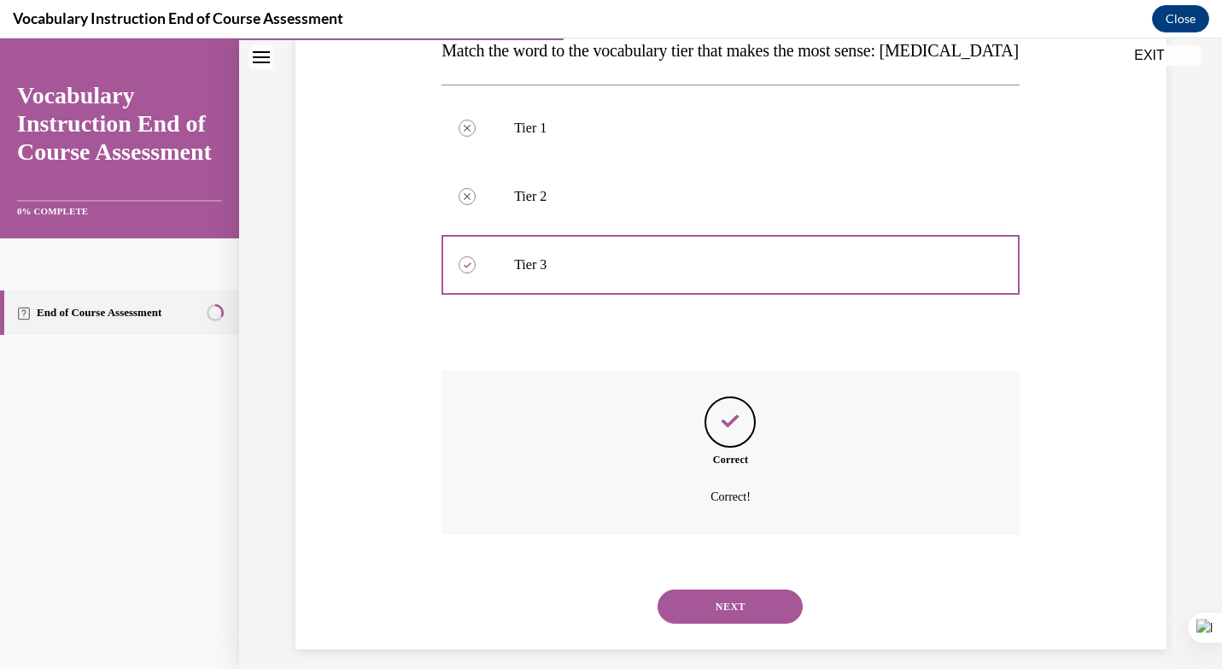
scroll to position [307, 0]
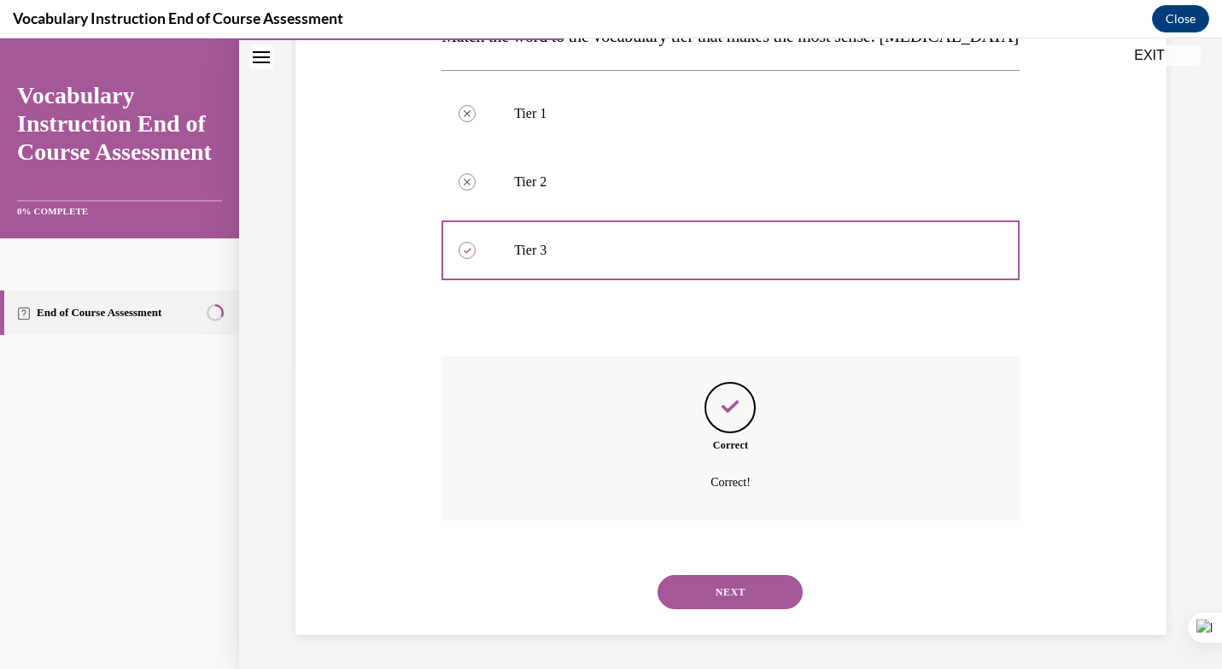
click at [727, 590] on button "NEXT" at bounding box center [730, 592] width 145 height 34
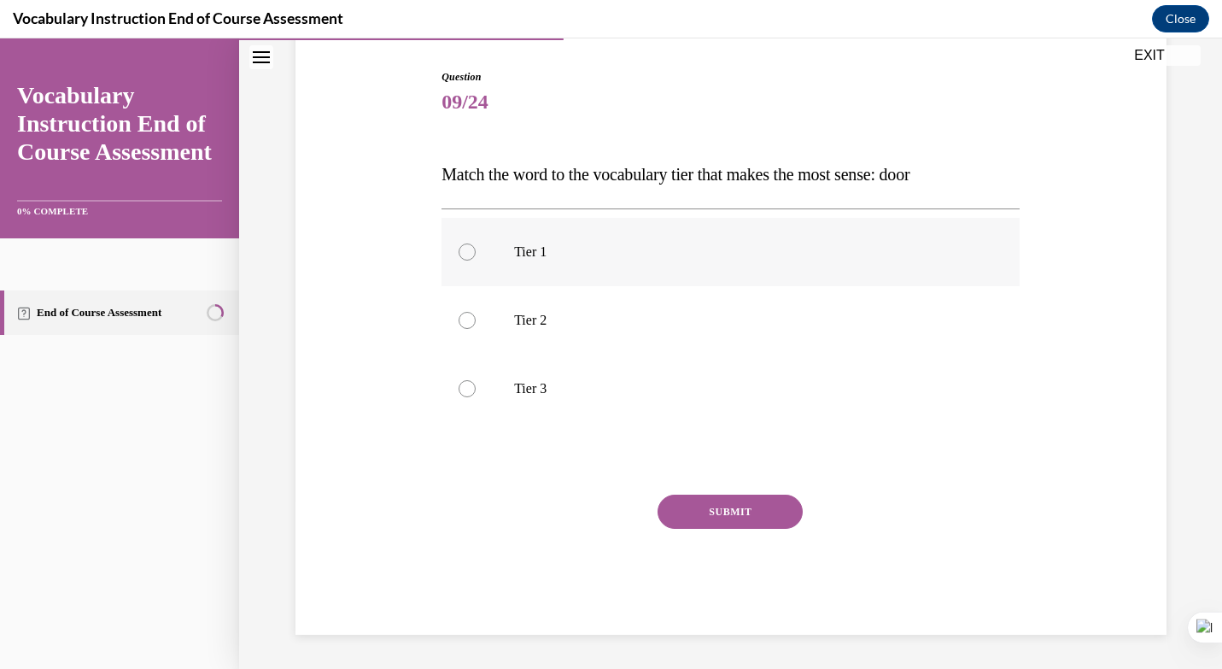
click at [539, 261] on label "Tier 1" at bounding box center [731, 252] width 578 height 68
click at [476, 261] on input "Tier 1" at bounding box center [467, 251] width 17 height 17
radio input "true"
click at [728, 507] on button "SUBMIT" at bounding box center [730, 512] width 145 height 34
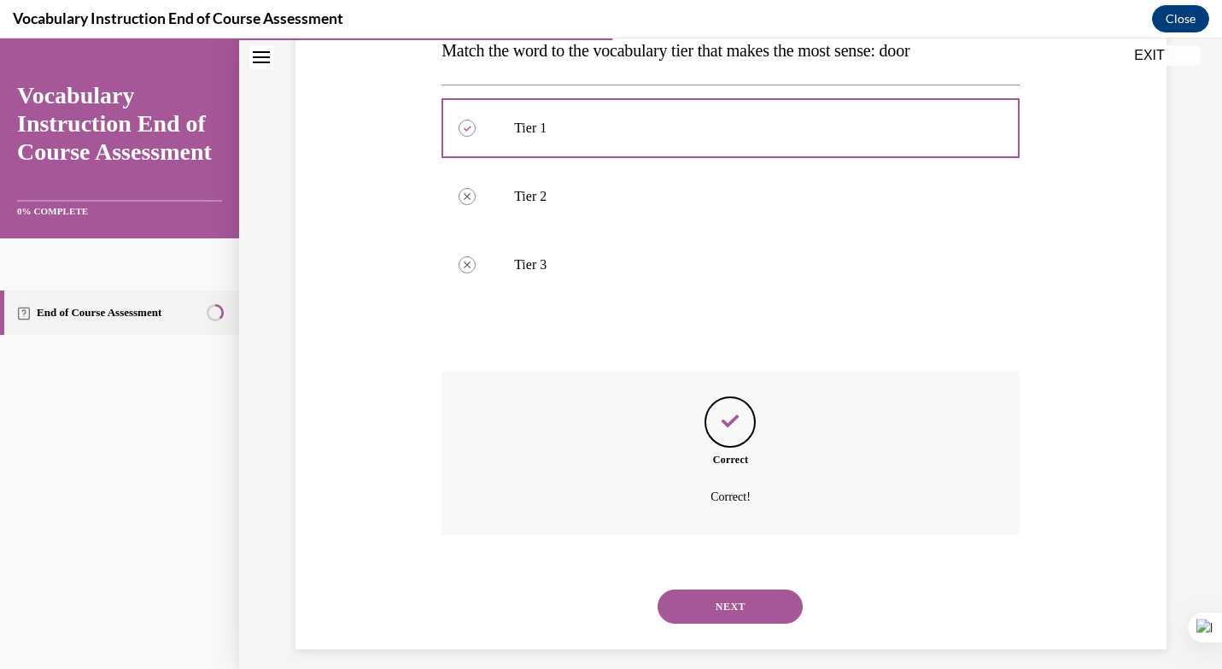
scroll to position [307, 0]
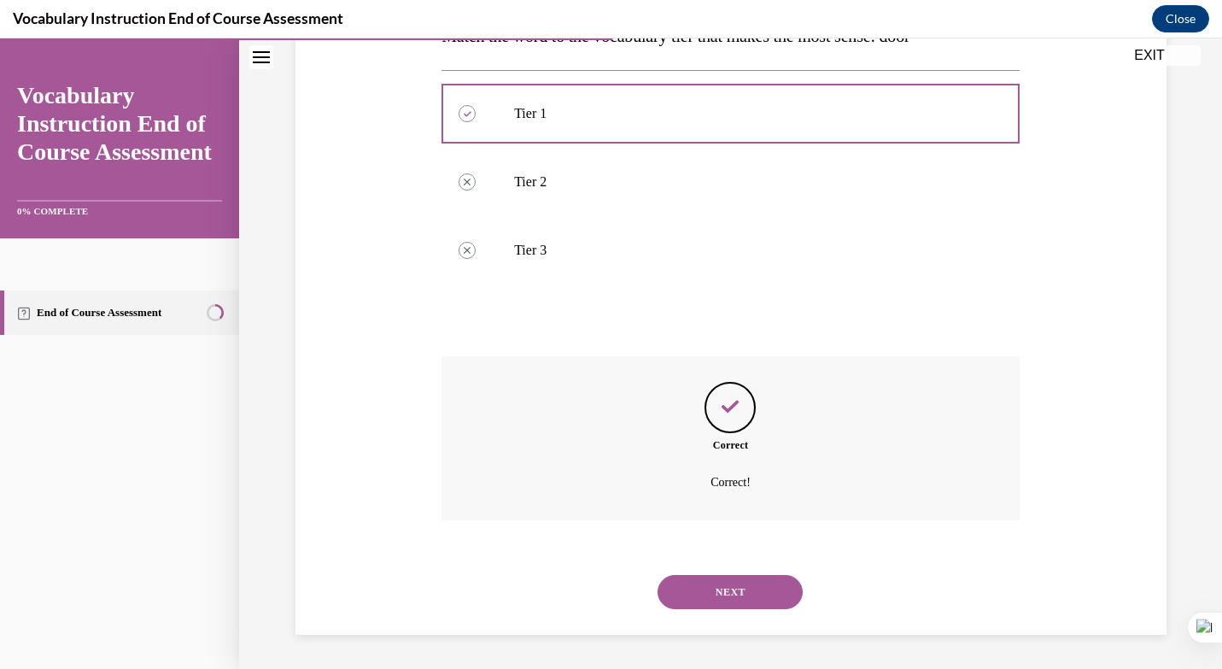
click at [756, 605] on button "NEXT" at bounding box center [730, 592] width 145 height 34
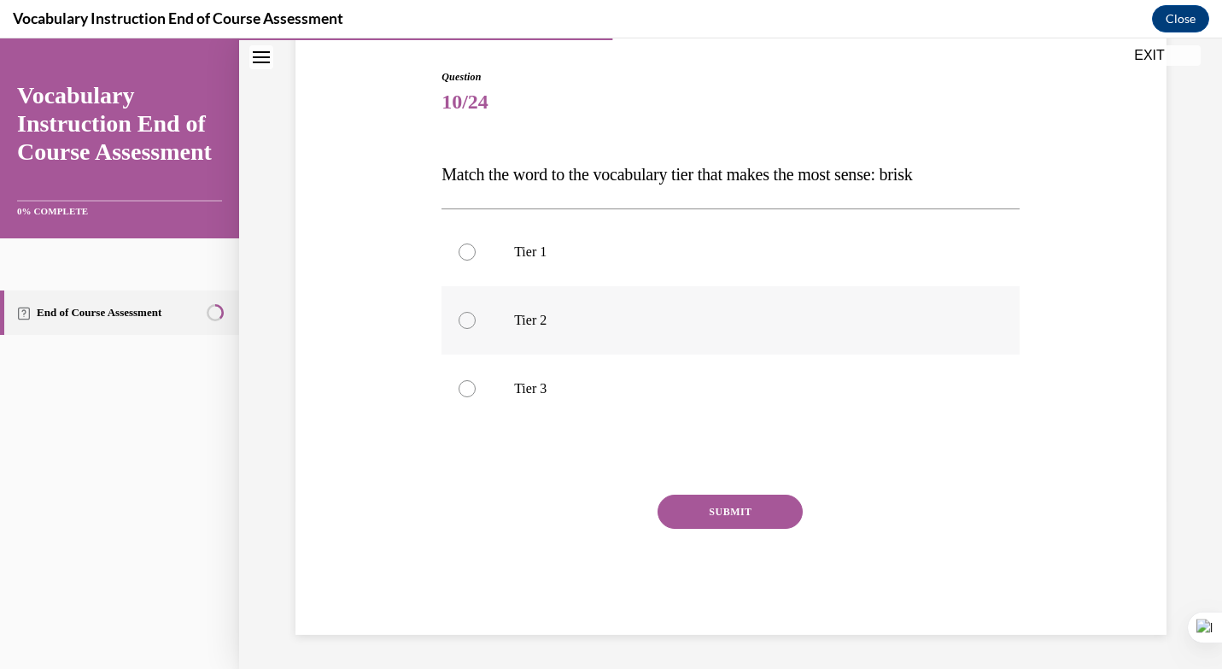
click at [516, 315] on p "Tier 2" at bounding box center [745, 320] width 463 height 17
click at [476, 315] on input "Tier 2" at bounding box center [467, 320] width 17 height 17
radio input "true"
click at [728, 505] on button "SUBMIT" at bounding box center [730, 512] width 145 height 34
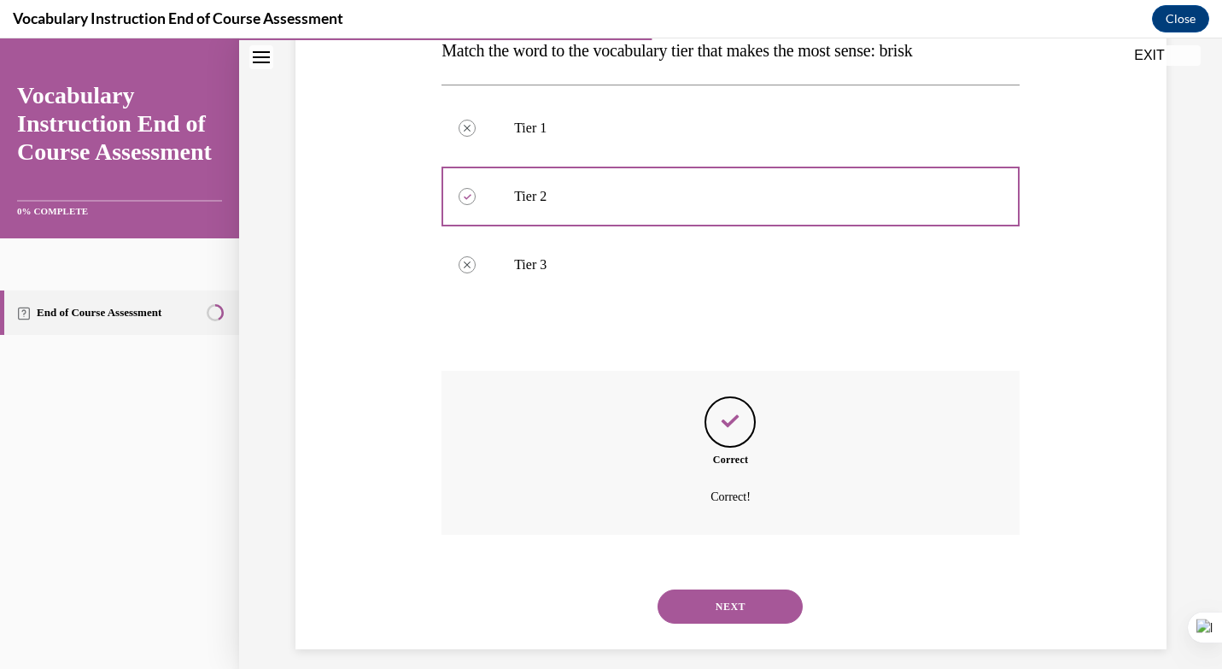
scroll to position [307, 0]
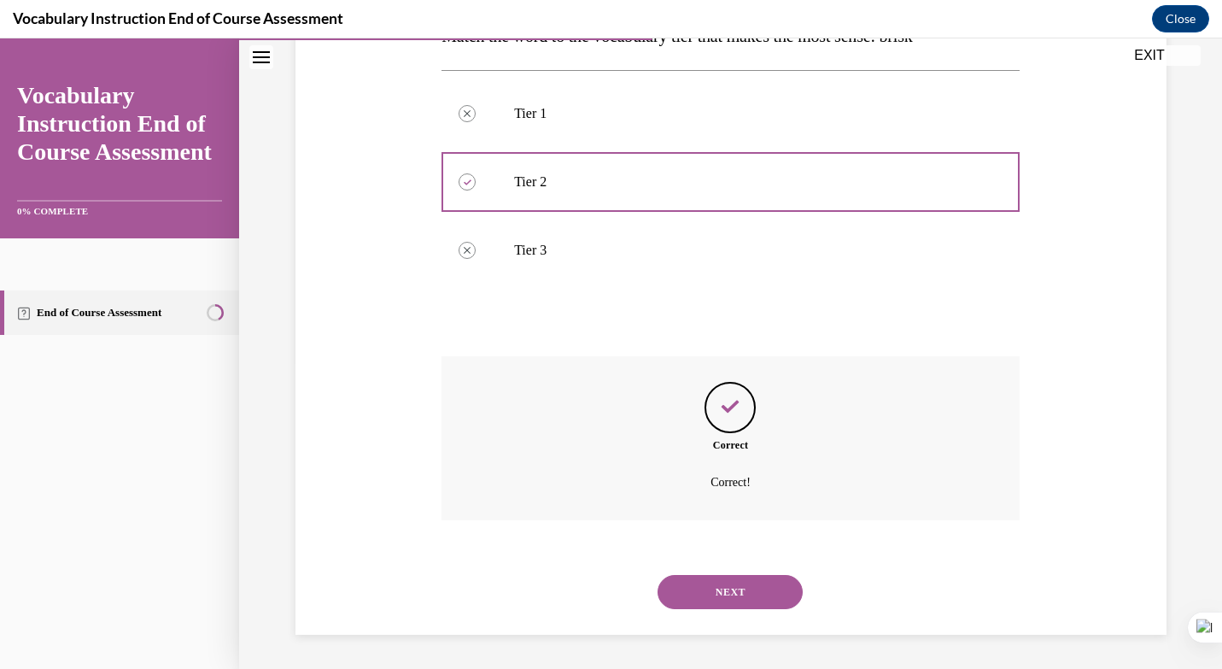
click at [753, 595] on button "NEXT" at bounding box center [730, 592] width 145 height 34
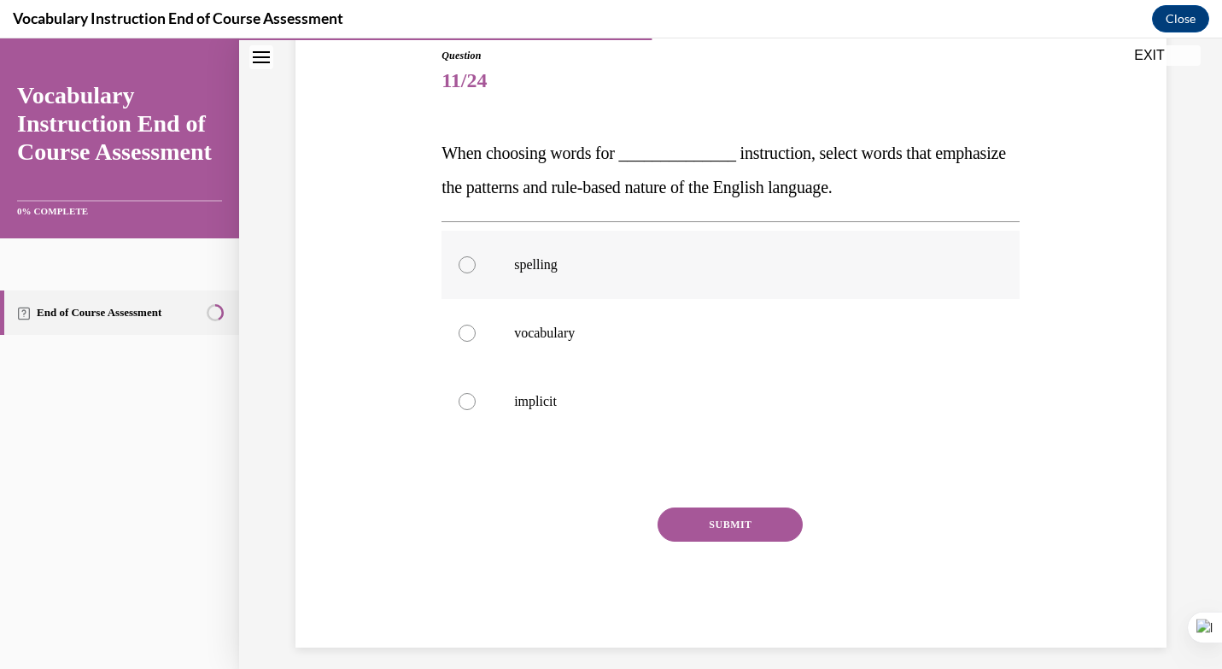
click at [578, 262] on p "spelling" at bounding box center [745, 264] width 463 height 17
click at [476, 262] on input "spelling" at bounding box center [467, 264] width 17 height 17
radio input "true"
click at [754, 535] on button "SUBMIT" at bounding box center [730, 524] width 145 height 34
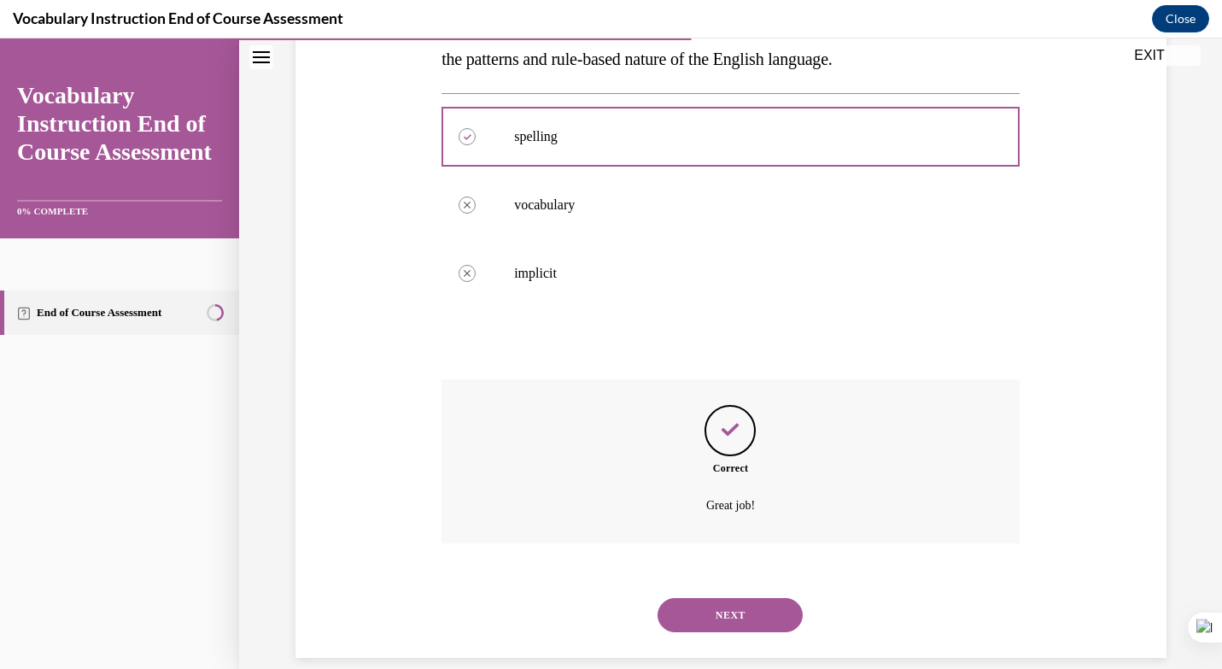
scroll to position [341, 0]
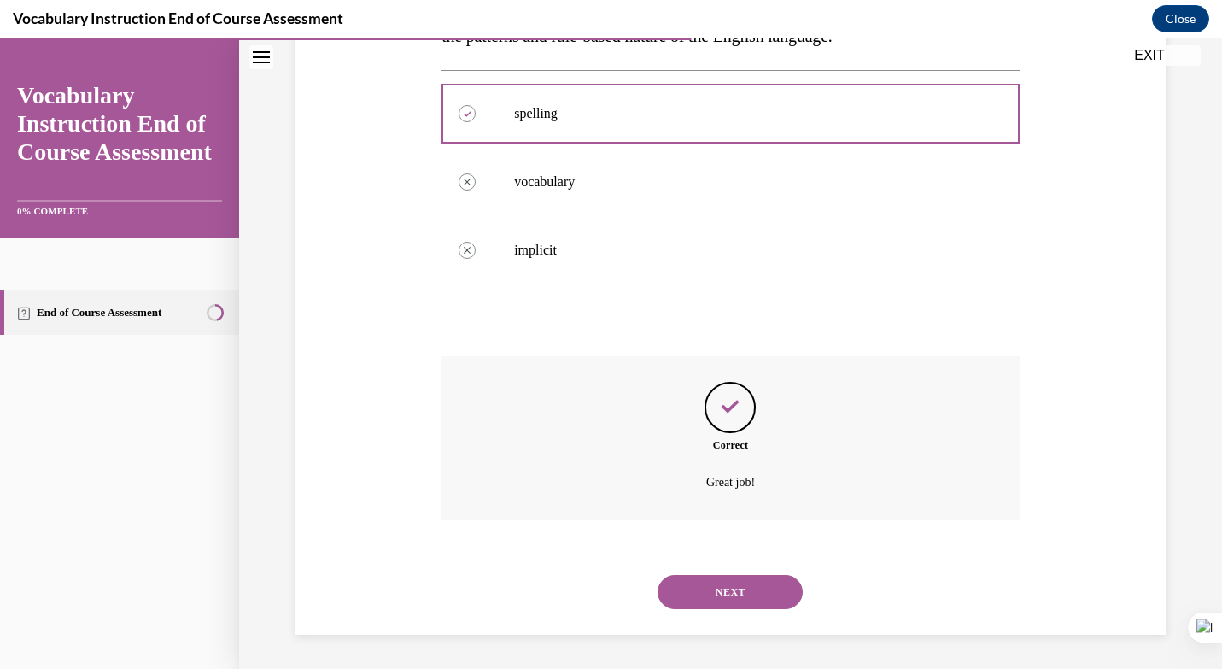
click at [743, 597] on button "NEXT" at bounding box center [730, 592] width 145 height 34
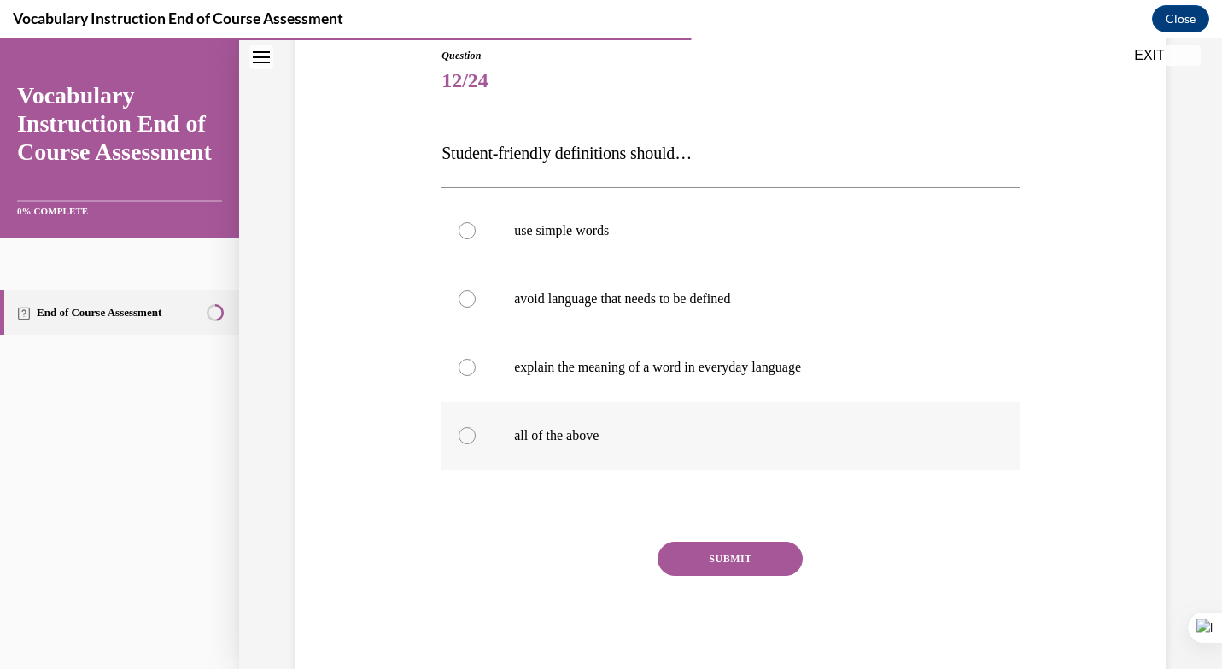
click at [566, 455] on label "all of the above" at bounding box center [731, 436] width 578 height 68
click at [476, 444] on input "all of the above" at bounding box center [467, 435] width 17 height 17
radio input "true"
click at [757, 577] on div "SUBMIT" at bounding box center [731, 584] width 578 height 85
click at [751, 566] on button "SUBMIT" at bounding box center [730, 559] width 145 height 34
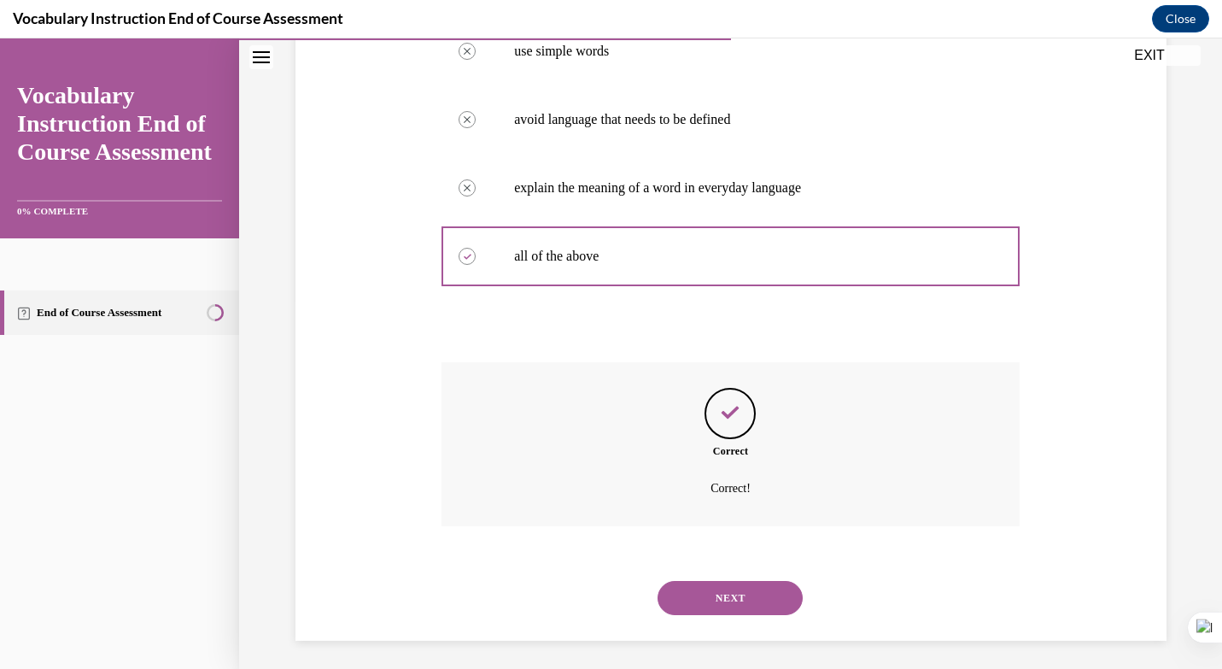
scroll to position [375, 0]
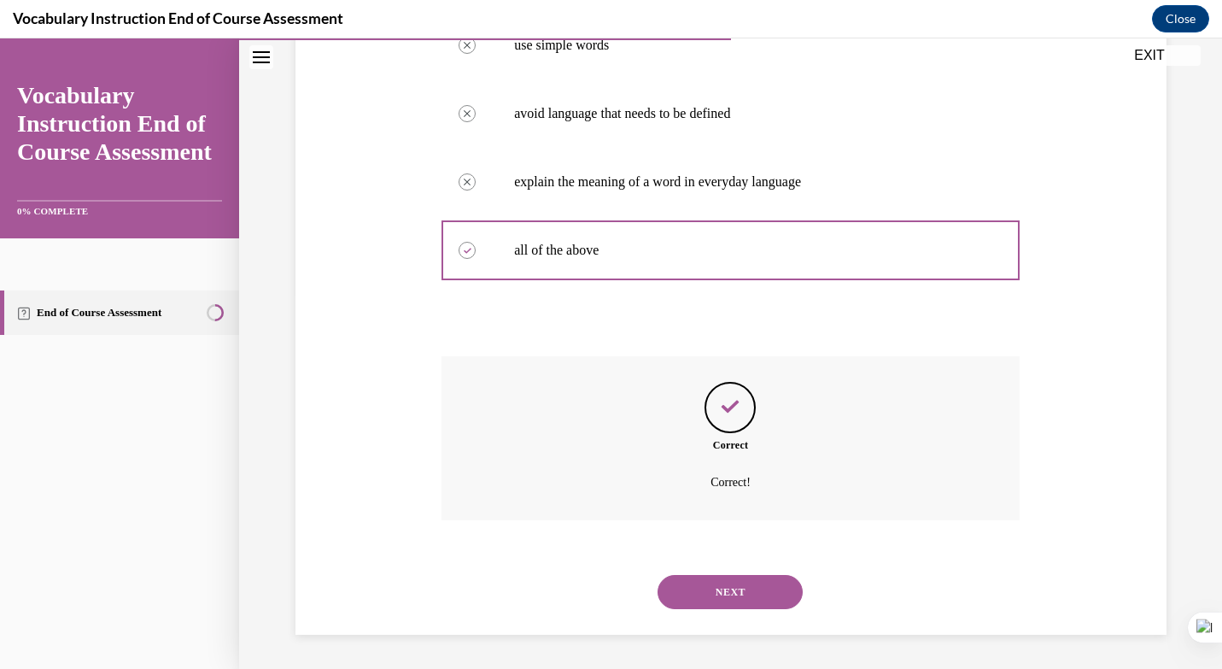
click at [736, 591] on button "NEXT" at bounding box center [730, 592] width 145 height 34
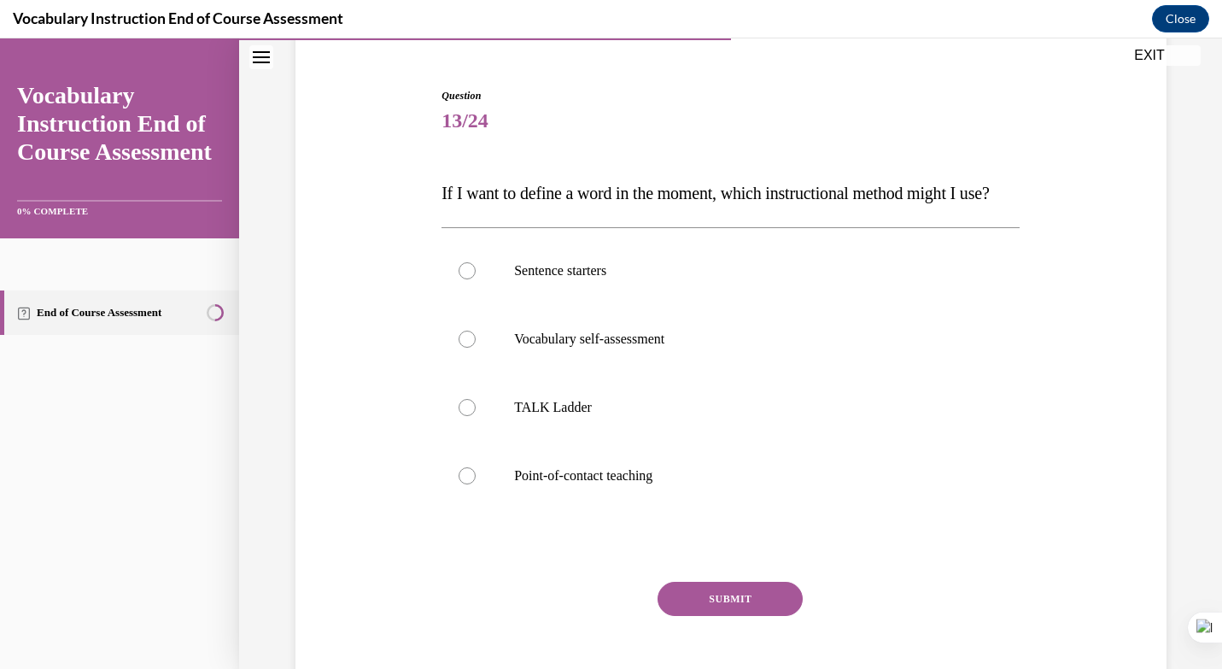
scroll to position [153, 0]
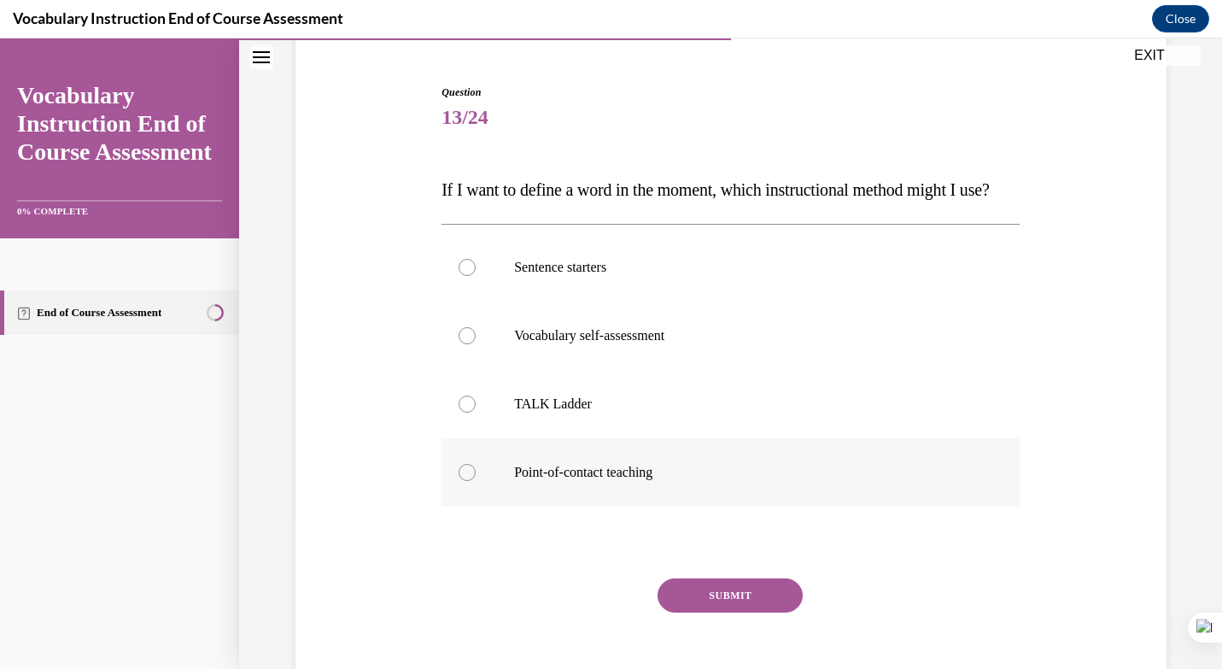
click at [630, 507] on label "Point-of-contact teaching" at bounding box center [731, 472] width 578 height 68
click at [476, 481] on input "Point-of-contact teaching" at bounding box center [467, 472] width 17 height 17
radio input "true"
click at [729, 613] on button "SUBMIT" at bounding box center [730, 595] width 145 height 34
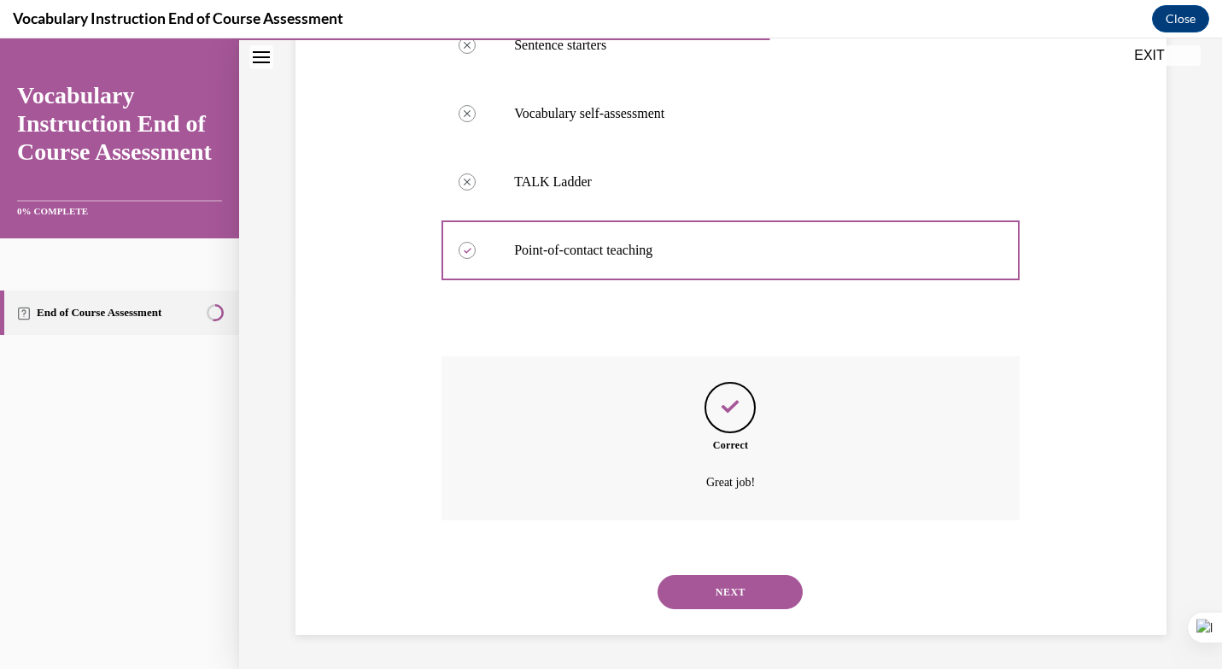
scroll to position [409, 0]
click at [736, 590] on button "NEXT" at bounding box center [730, 592] width 145 height 34
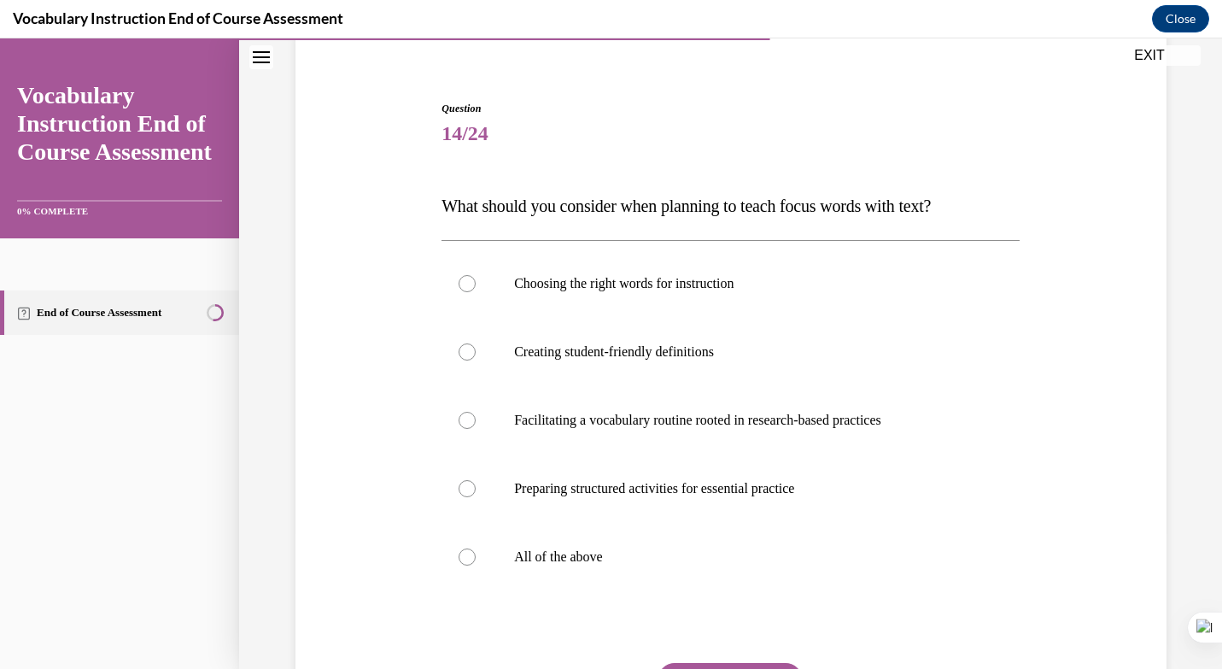
scroll to position [138, 0]
click at [676, 552] on p "All of the above" at bounding box center [745, 556] width 463 height 17
click at [476, 552] on input "All of the above" at bounding box center [467, 556] width 17 height 17
radio input "true"
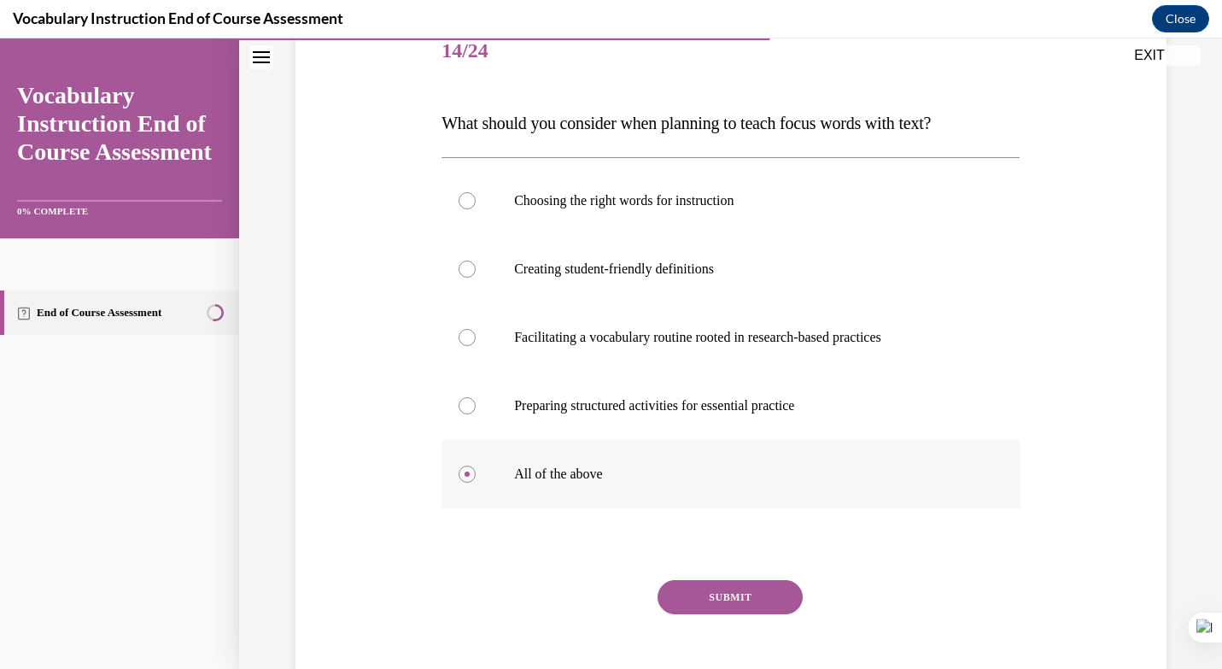
scroll to position [238, 0]
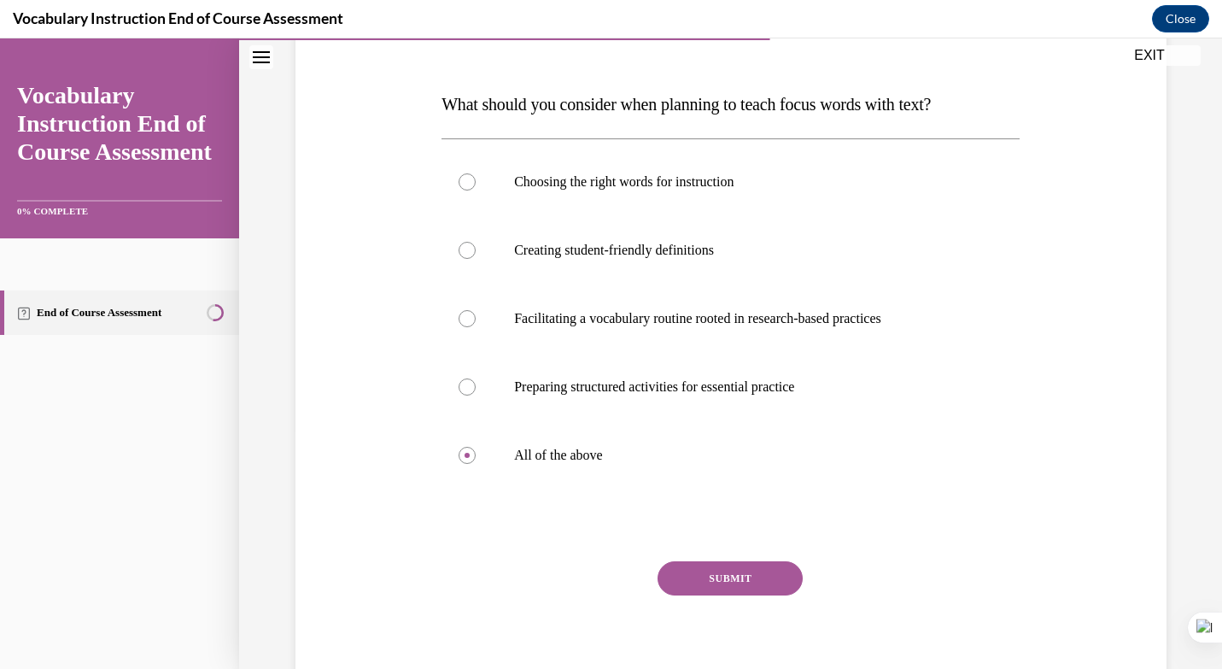
click at [724, 588] on button "SUBMIT" at bounding box center [730, 578] width 145 height 34
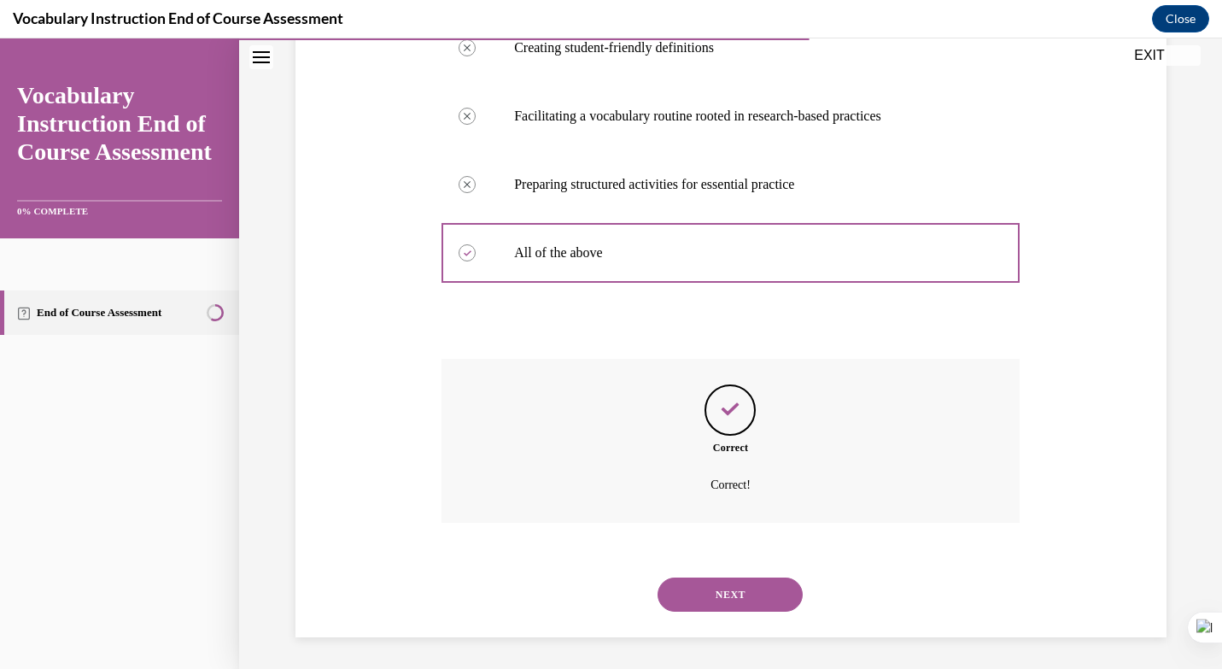
scroll to position [443, 0]
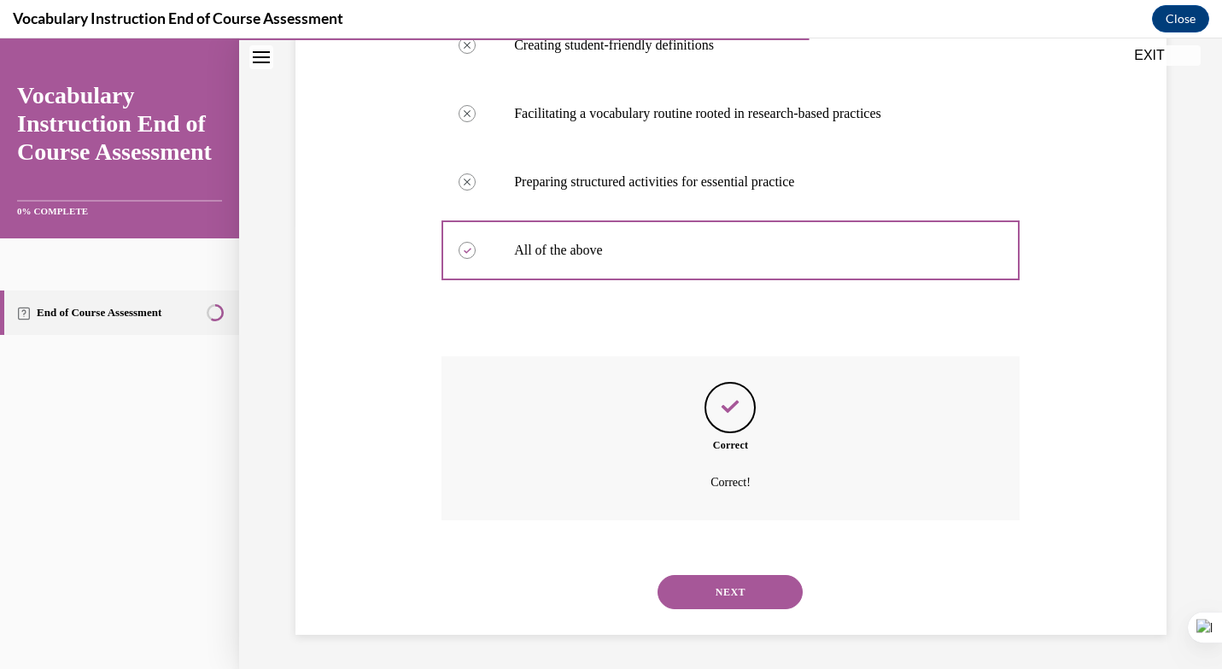
click at [741, 584] on button "NEXT" at bounding box center [730, 592] width 145 height 34
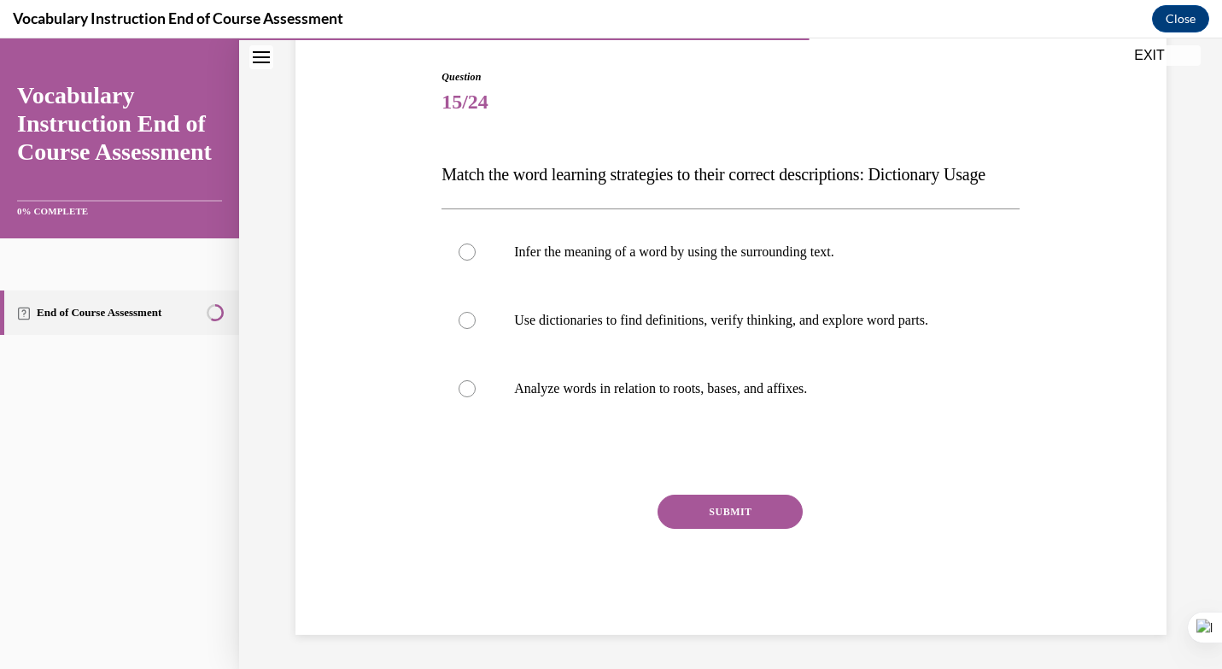
scroll to position [202, 0]
click at [727, 329] on label "Use dictionaries to find definitions, verify thinking, and explore word parts." at bounding box center [731, 320] width 578 height 68
click at [476, 329] on input "Use dictionaries to find definitions, verify thinking, and explore word parts." at bounding box center [467, 320] width 17 height 17
radio input "true"
click at [754, 505] on button "SUBMIT" at bounding box center [730, 512] width 145 height 34
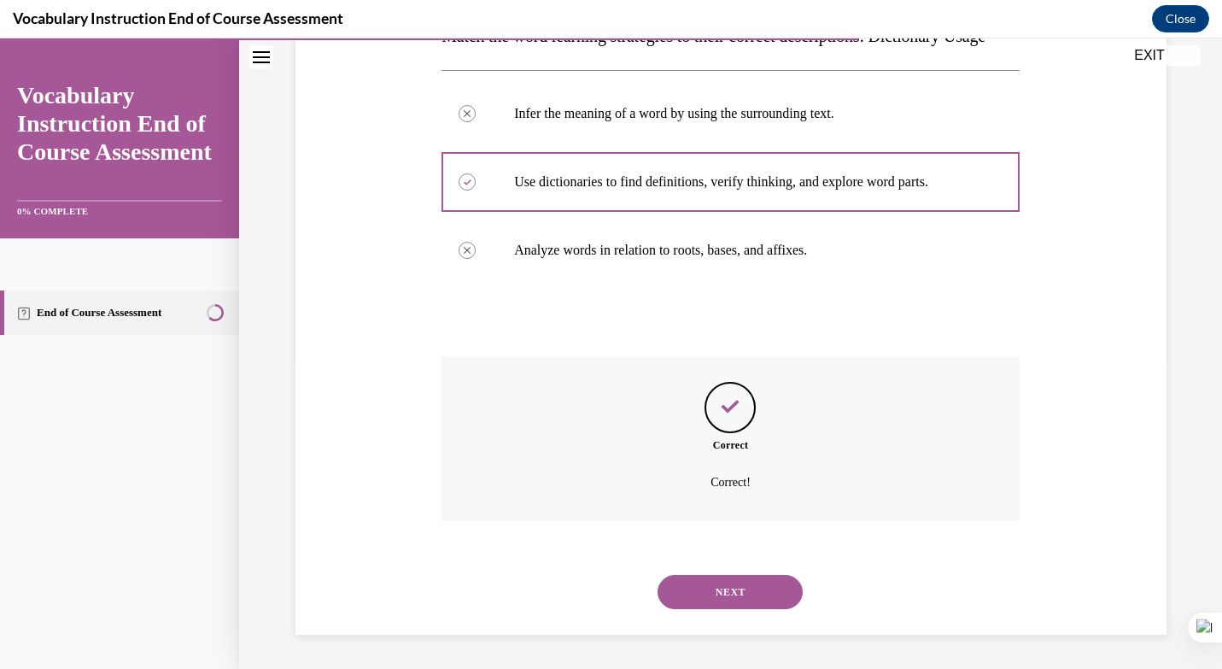
scroll to position [341, 0]
click at [730, 577] on button "NEXT" at bounding box center [730, 592] width 145 height 34
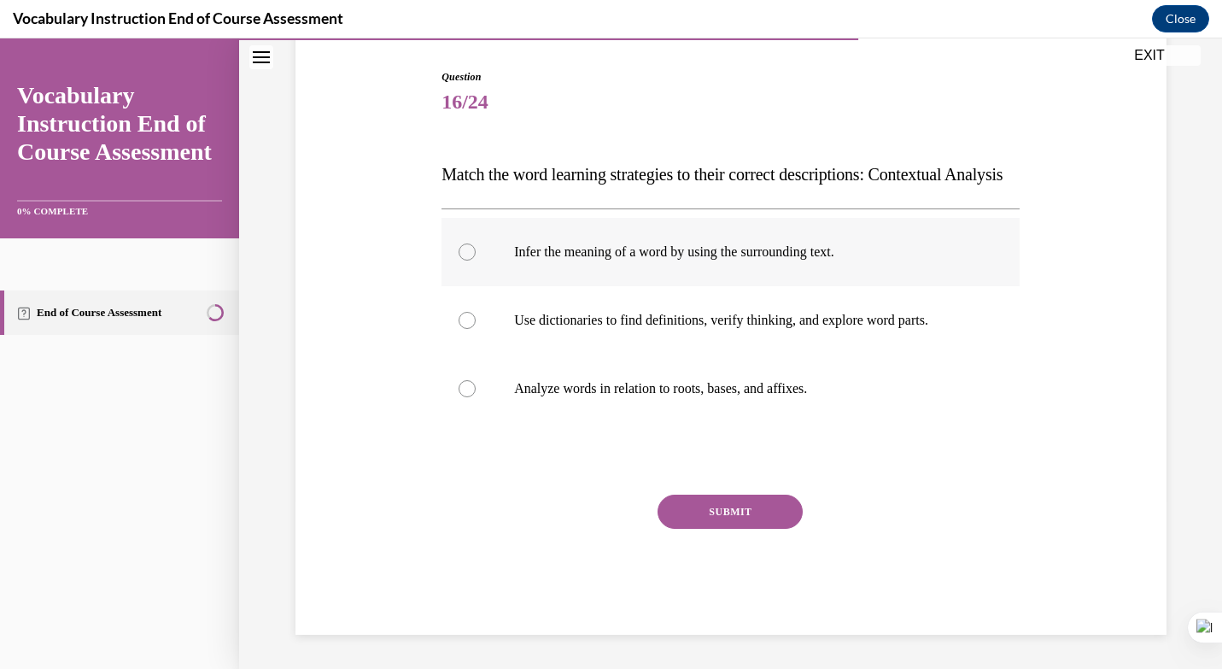
click at [732, 261] on p "Infer the meaning of a word by using the surrounding text." at bounding box center [745, 251] width 463 height 17
click at [476, 261] on input "Infer the meaning of a word by using the surrounding text." at bounding box center [467, 251] width 17 height 17
radio input "true"
click at [768, 529] on button "SUBMIT" at bounding box center [730, 512] width 145 height 34
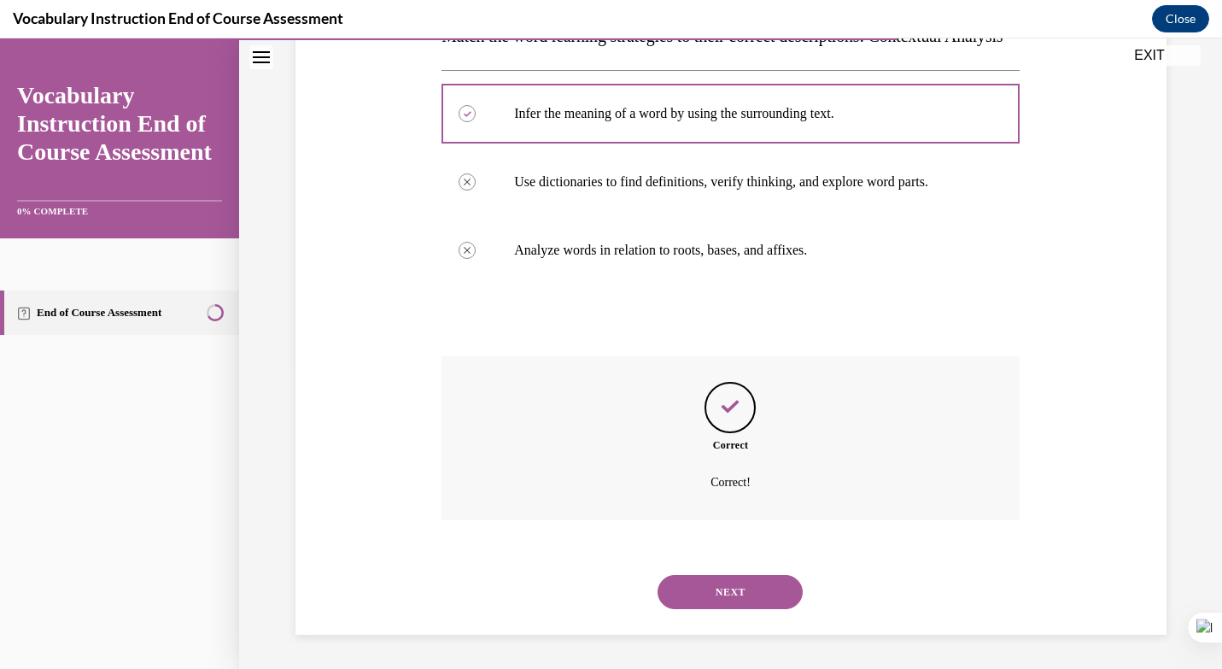
click at [763, 598] on button "NEXT" at bounding box center [730, 592] width 145 height 34
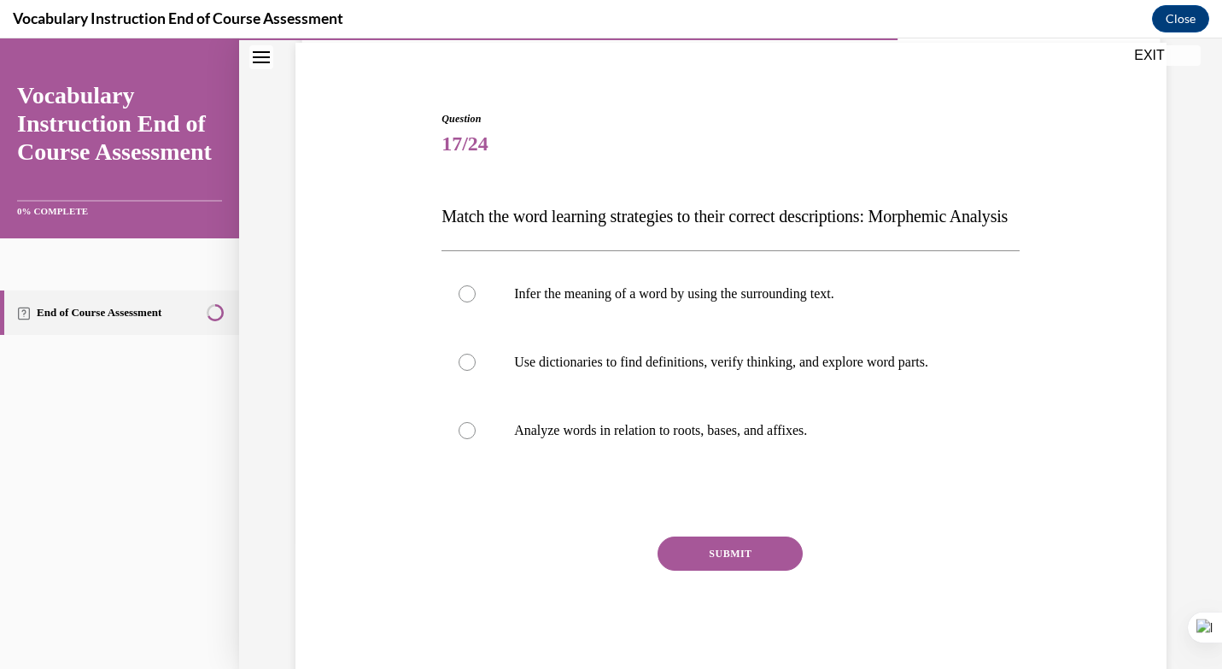
scroll to position [202, 0]
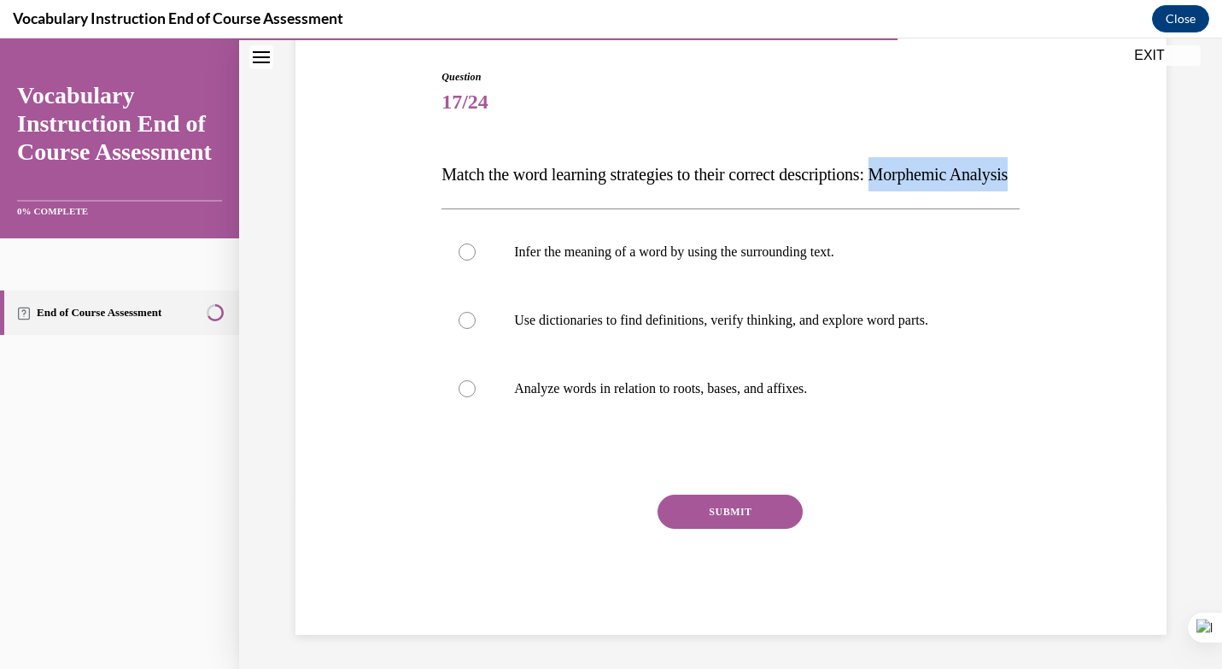
drag, startPoint x: 911, startPoint y: 141, endPoint x: 917, endPoint y: 177, distance: 36.2
click at [917, 177] on p "Match the word learning strategies to their correct descriptions: Morphemic Ana…" at bounding box center [731, 174] width 578 height 34
copy span "Morphemic Analysis"
click at [637, 387] on p "Analyze words in relation to roots, bases, and affixes." at bounding box center [745, 388] width 463 height 17
click at [476, 387] on input "Analyze words in relation to roots, bases, and affixes." at bounding box center [467, 388] width 17 height 17
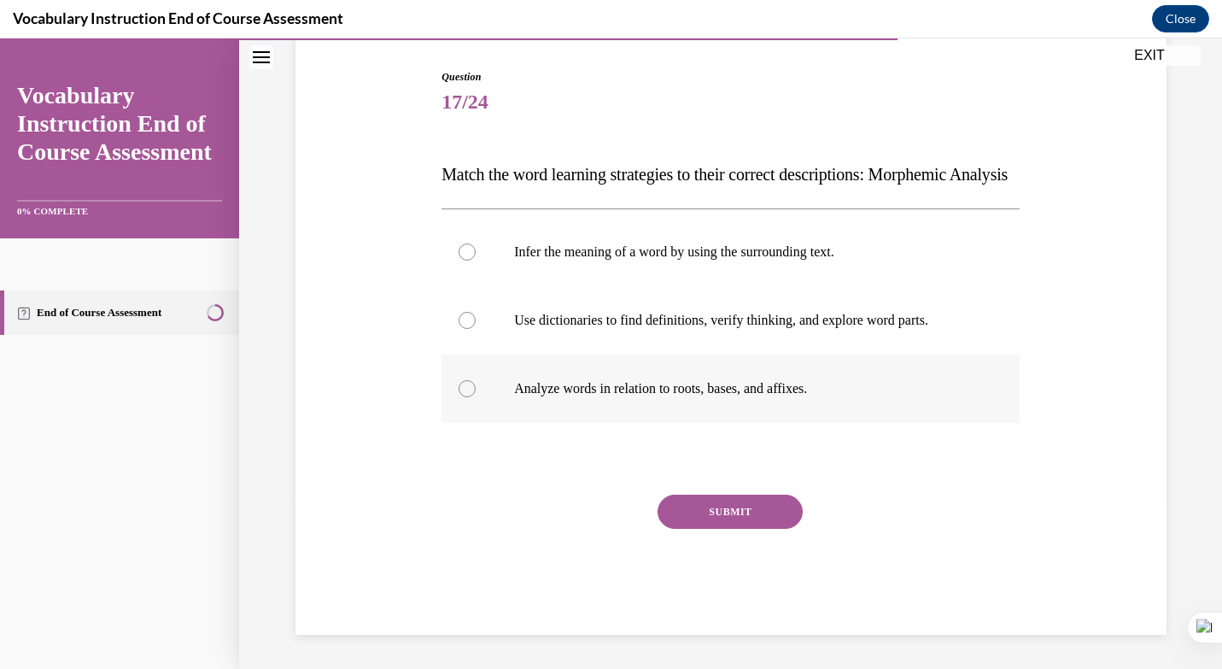
radio input "true"
click at [745, 501] on button "SUBMIT" at bounding box center [730, 512] width 145 height 34
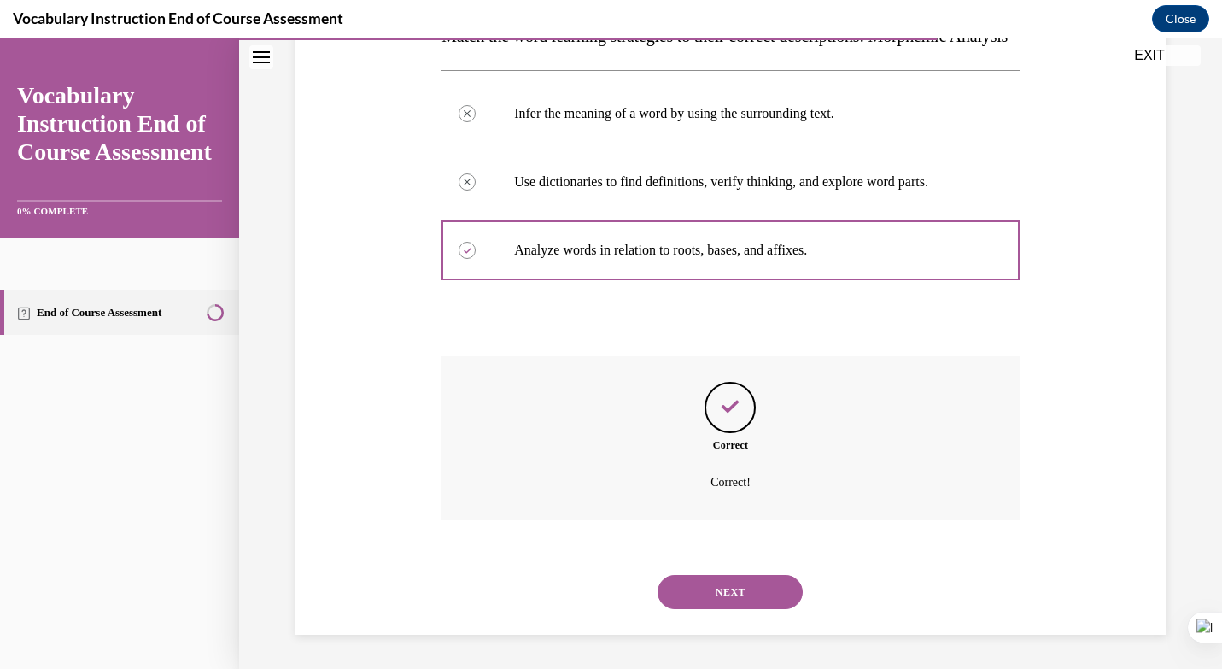
scroll to position [341, 0]
click at [747, 583] on button "NEXT" at bounding box center [730, 592] width 145 height 34
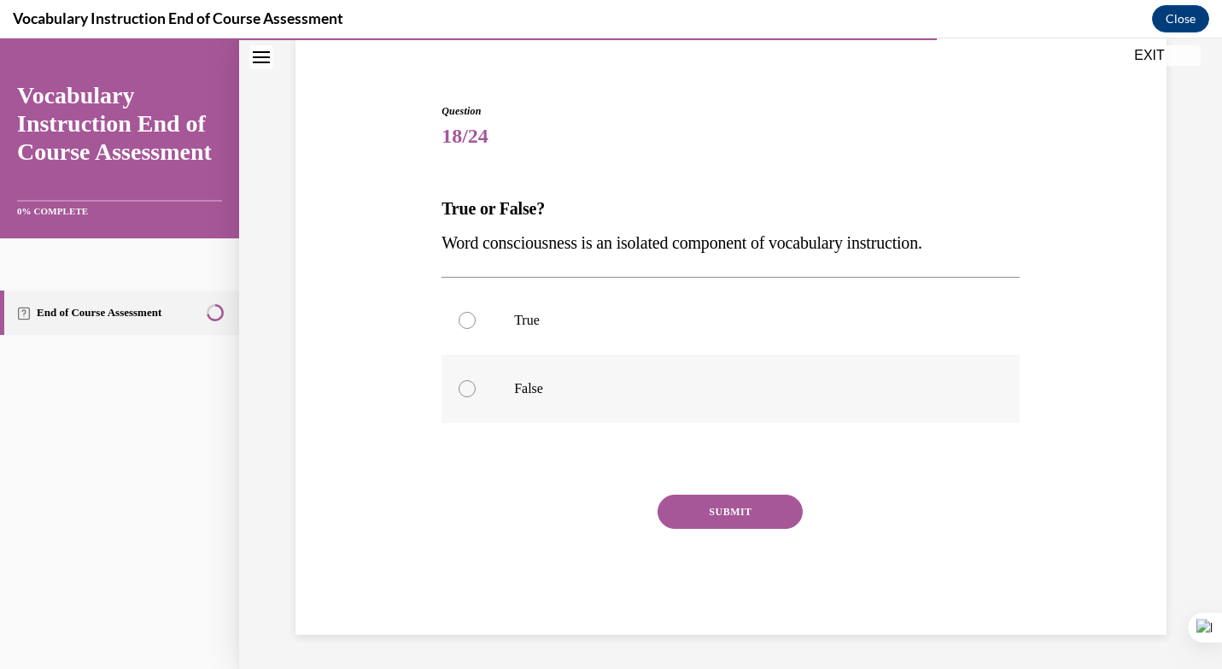
click at [482, 384] on label "False" at bounding box center [731, 389] width 578 height 68
click at [476, 384] on input "False" at bounding box center [467, 388] width 17 height 17
radio input "true"
click at [741, 509] on button "SUBMIT" at bounding box center [730, 512] width 145 height 34
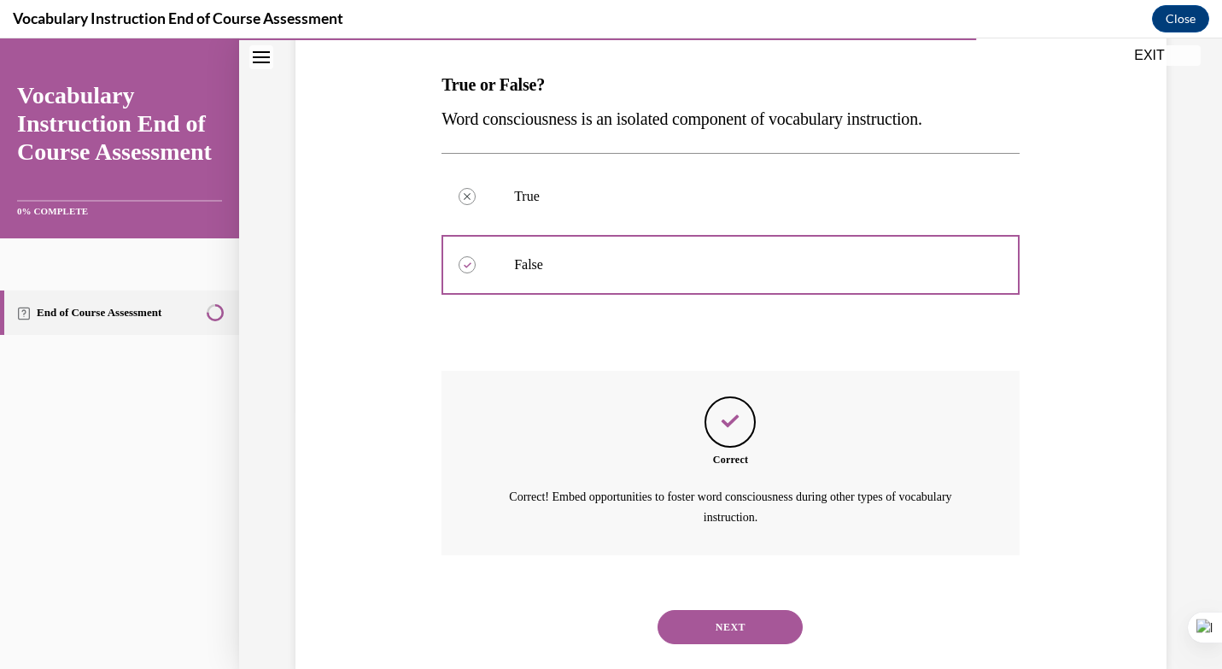
scroll to position [292, 0]
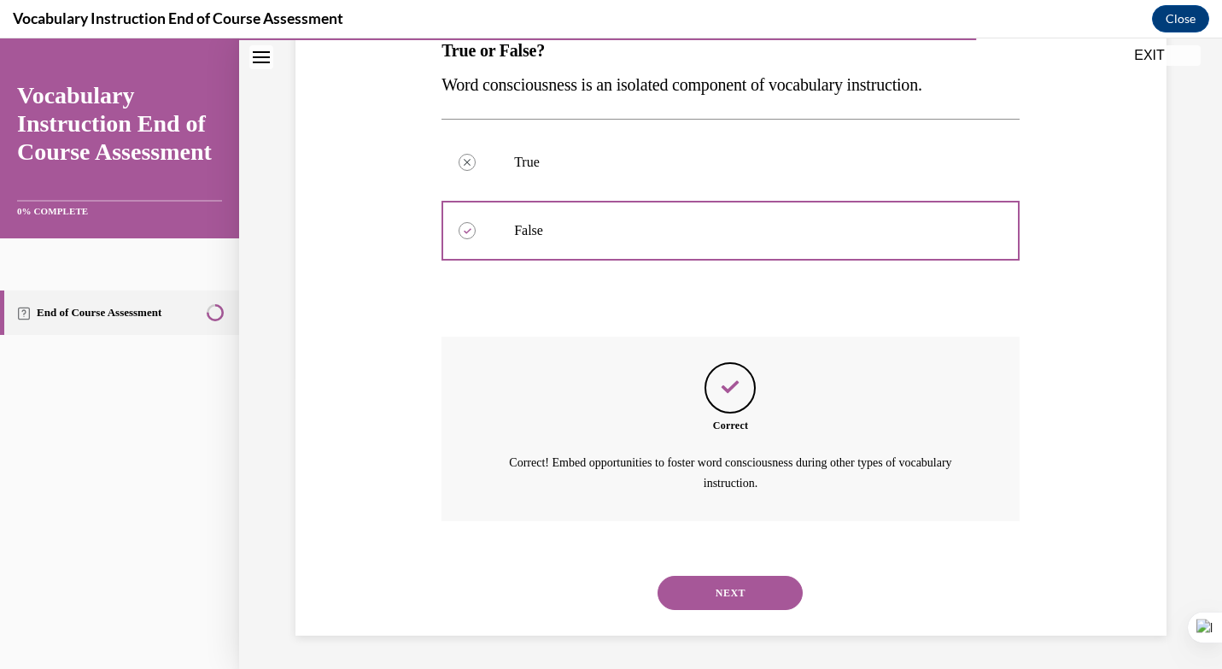
click at [721, 585] on button "NEXT" at bounding box center [730, 593] width 145 height 34
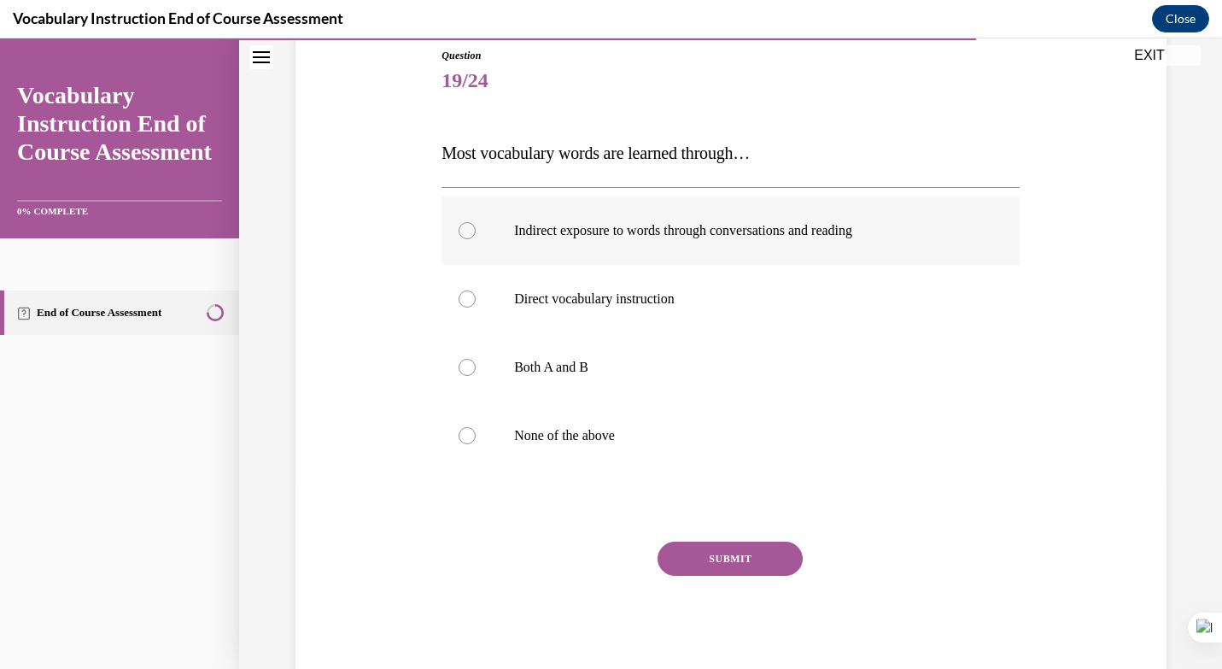
click at [556, 226] on p "Indirect exposure to words through conversations and reading" at bounding box center [745, 230] width 463 height 17
click at [476, 226] on input "Indirect exposure to words through conversations and reading" at bounding box center [467, 230] width 17 height 17
radio input "true"
click at [705, 560] on button "SUBMIT" at bounding box center [730, 559] width 145 height 34
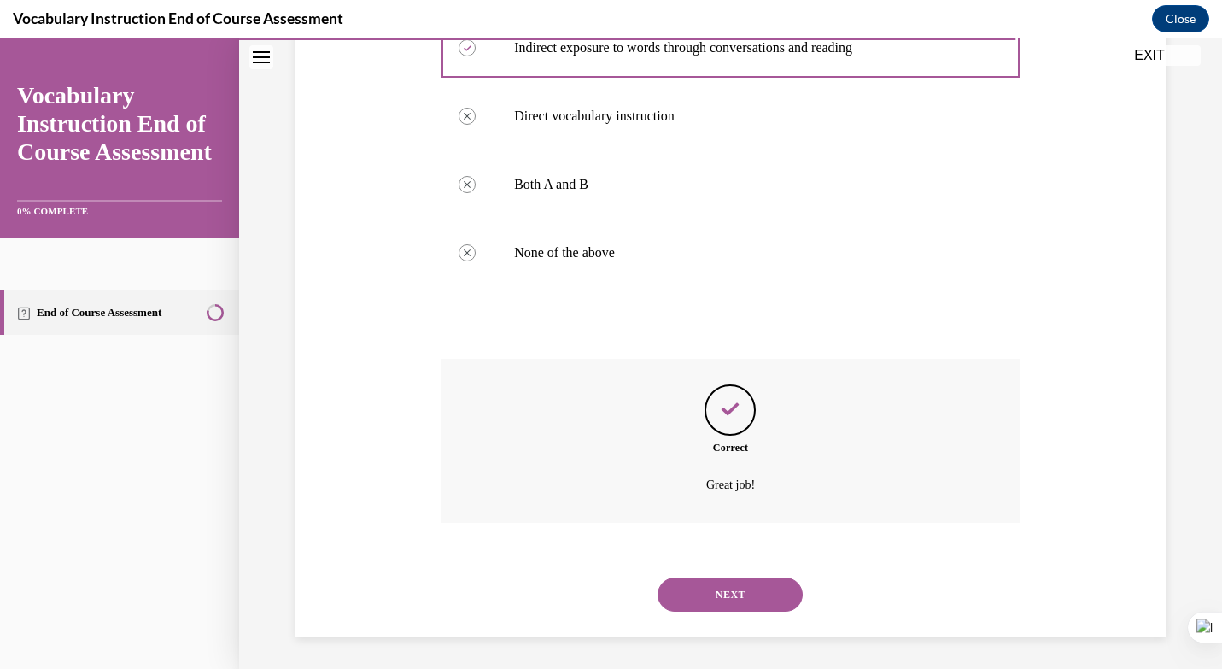
scroll to position [375, 0]
click at [737, 587] on button "NEXT" at bounding box center [730, 592] width 145 height 34
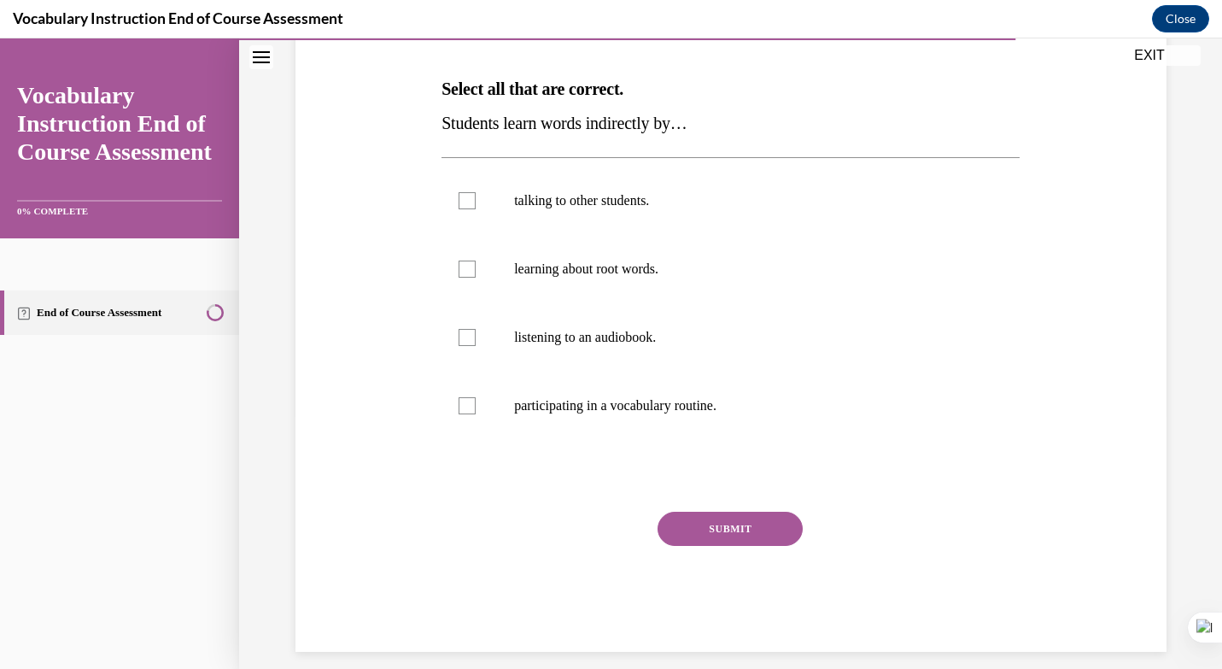
scroll to position [254, 0]
click at [536, 209] on label "talking to other students." at bounding box center [731, 201] width 578 height 68
click at [476, 209] on input "talking to other students." at bounding box center [467, 200] width 17 height 17
checkbox input "true"
click at [542, 355] on label "listening to an audiobook." at bounding box center [731, 337] width 578 height 68
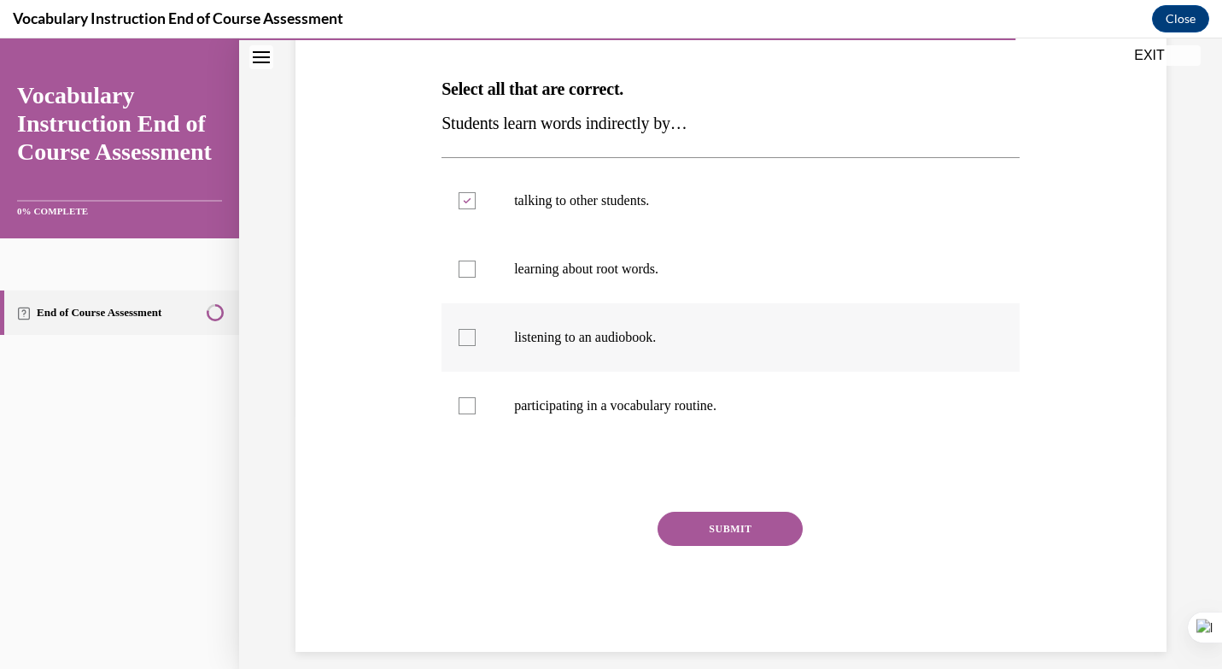
click at [476, 346] on input "listening to an audiobook." at bounding box center [467, 337] width 17 height 17
checkbox input "true"
click at [727, 554] on div "SUBMIT" at bounding box center [731, 554] width 578 height 85
click at [727, 540] on button "SUBMIT" at bounding box center [730, 529] width 145 height 34
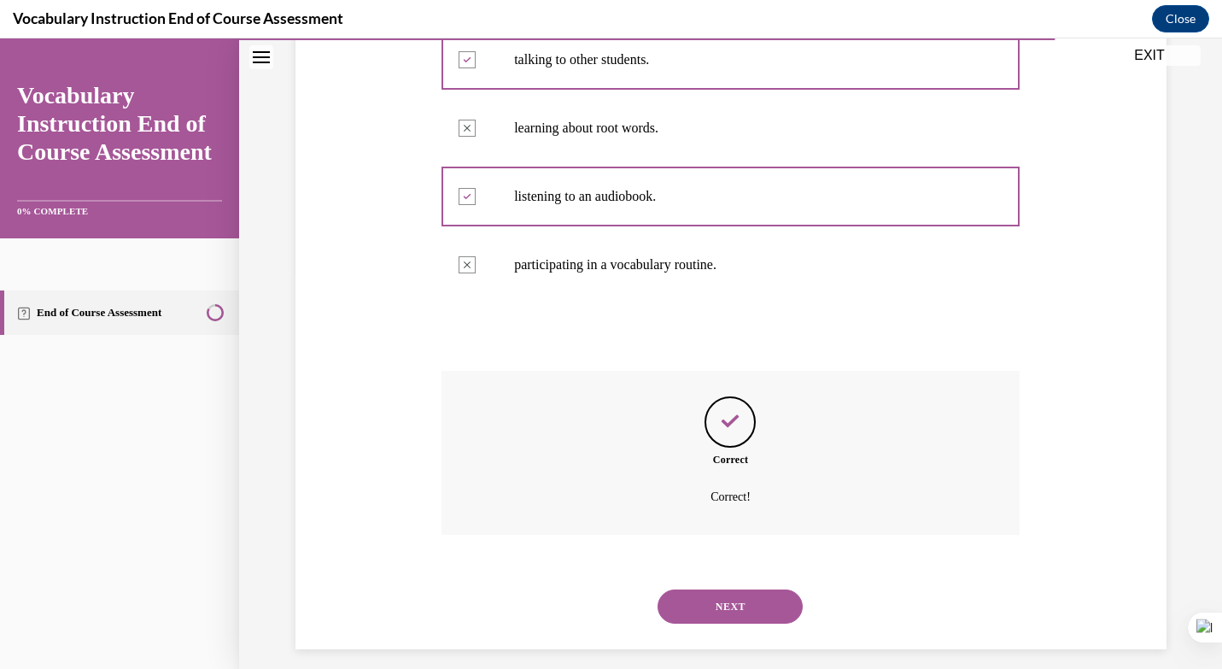
scroll to position [409, 0]
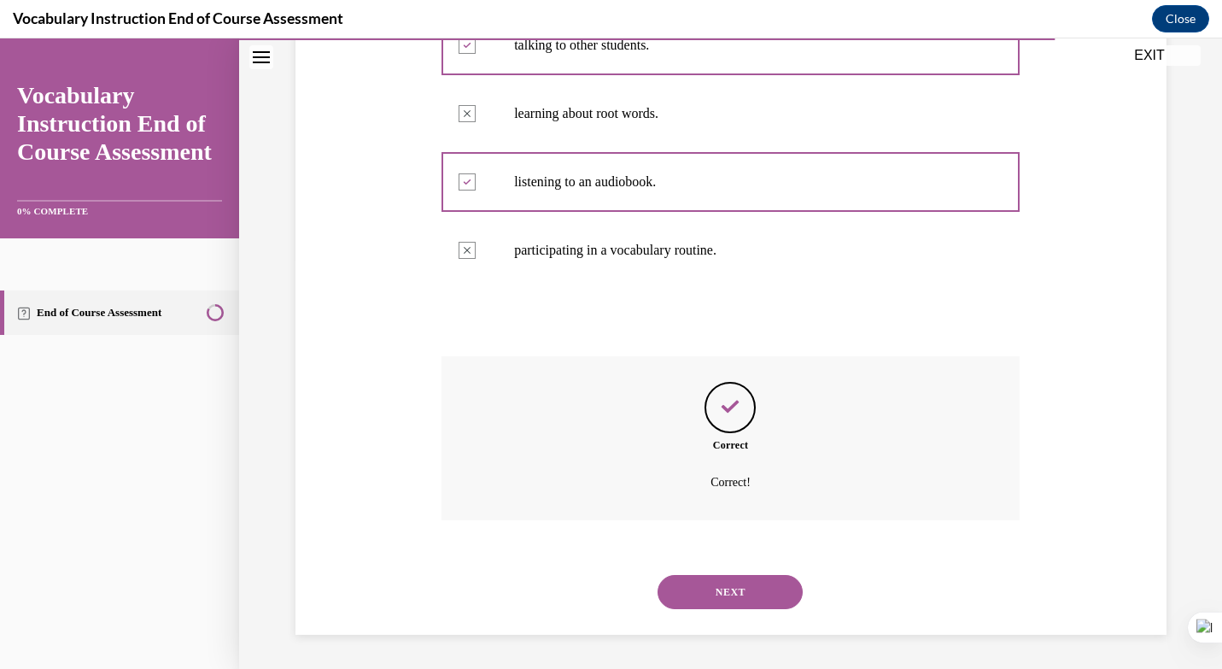
click at [741, 601] on button "NEXT" at bounding box center [730, 592] width 145 height 34
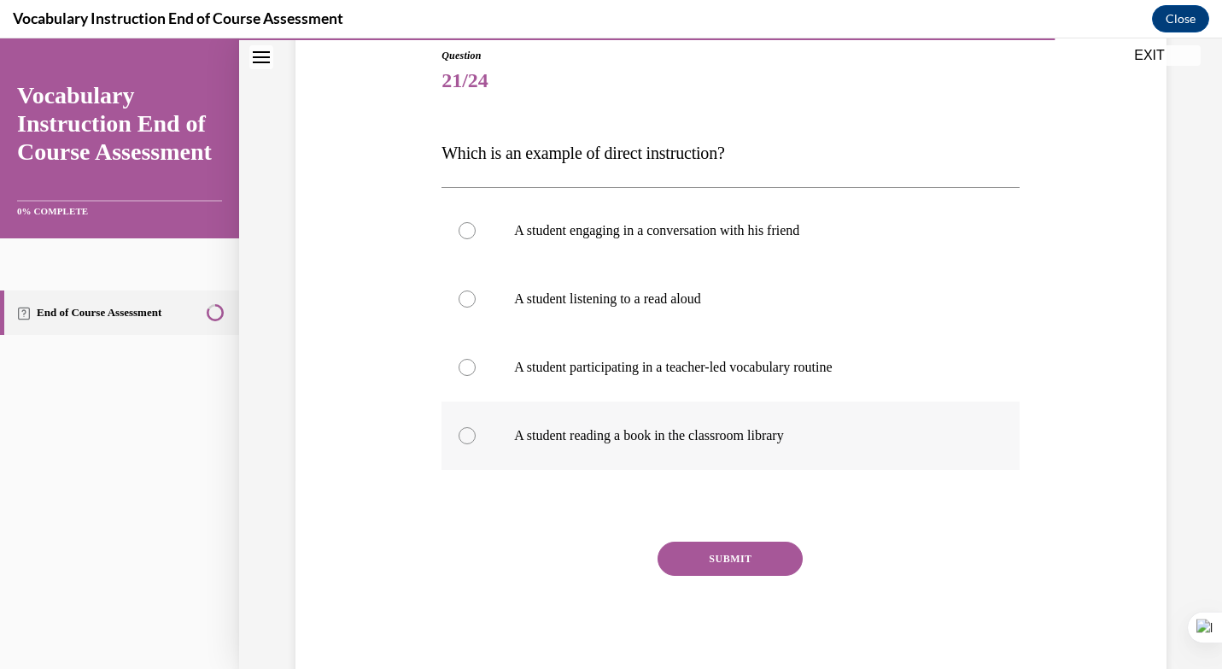
scroll to position [236, 0]
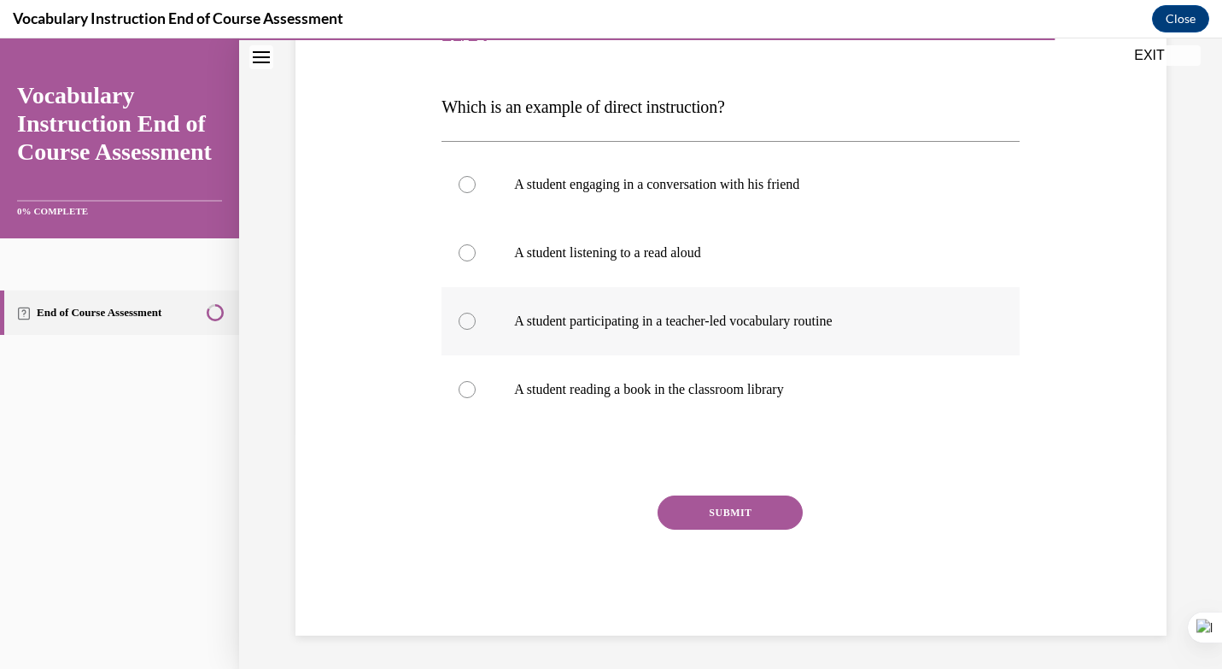
click at [656, 328] on p "A student participating in a teacher-led vocabulary routine" at bounding box center [745, 321] width 463 height 17
click at [476, 328] on input "A student participating in a teacher-led vocabulary routine" at bounding box center [467, 321] width 17 height 17
radio input "true"
click at [747, 532] on div "SUBMIT" at bounding box center [731, 537] width 578 height 85
click at [748, 519] on button "SUBMIT" at bounding box center [730, 512] width 145 height 34
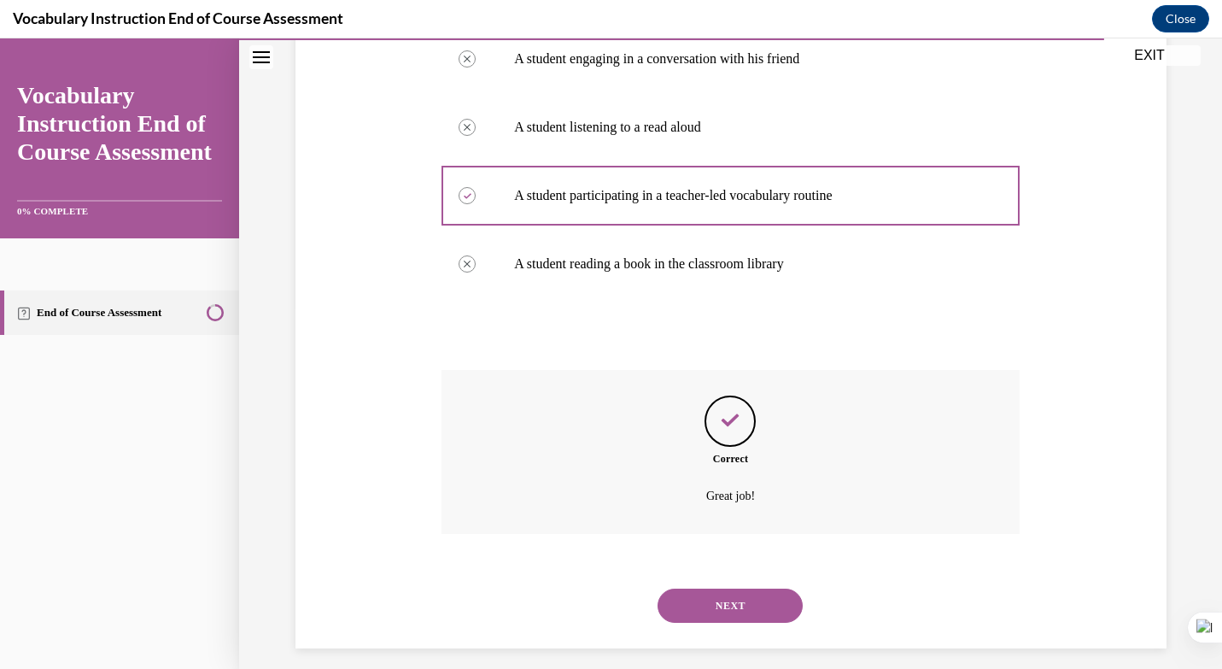
scroll to position [375, 0]
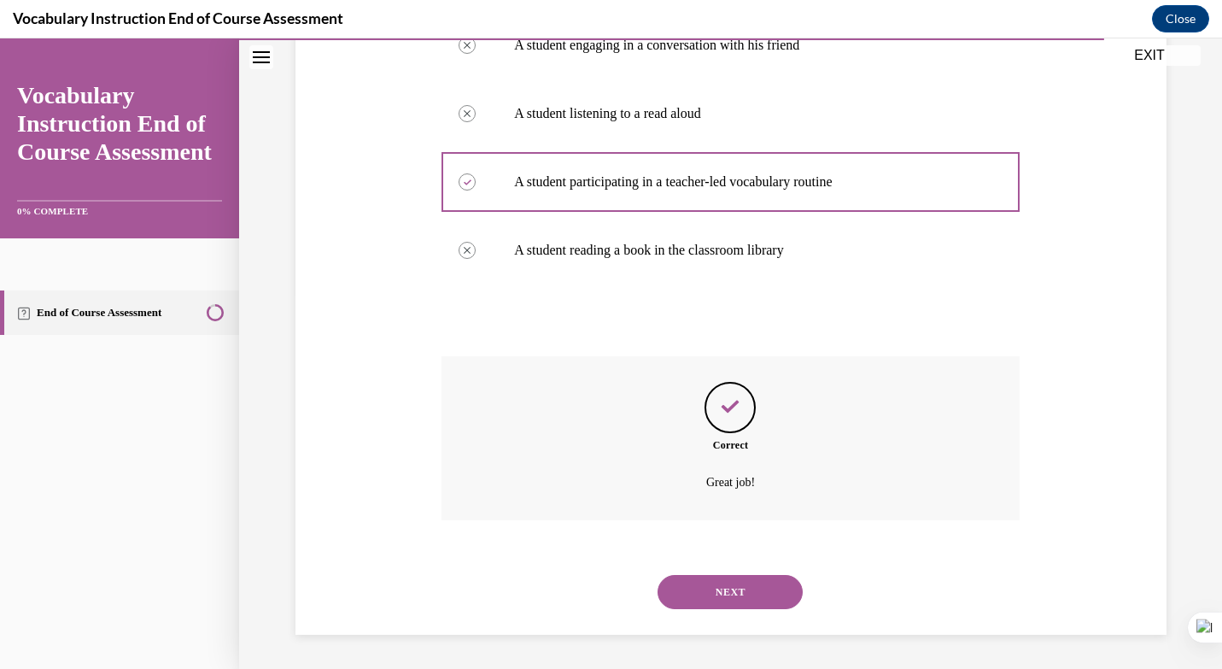
click at [741, 579] on button "NEXT" at bounding box center [730, 592] width 145 height 34
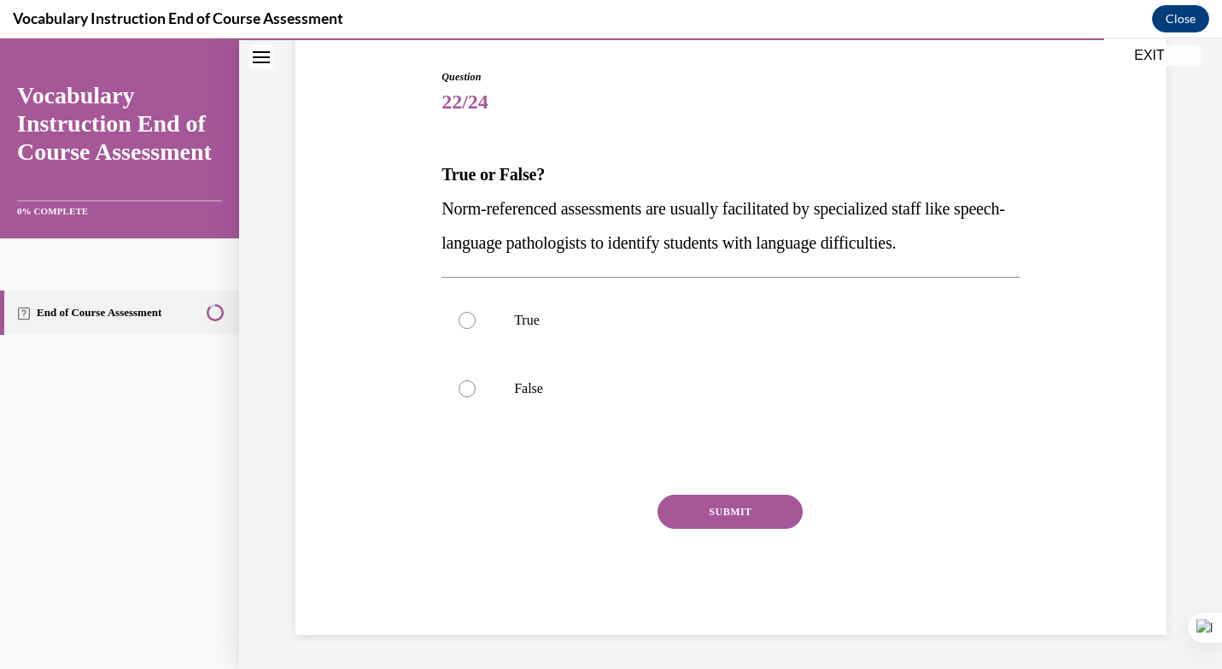
scroll to position [168, 0]
click at [590, 315] on p "True" at bounding box center [745, 320] width 463 height 17
click at [476, 315] on input "True" at bounding box center [467, 320] width 17 height 17
radio input "true"
click at [567, 381] on p "False" at bounding box center [745, 388] width 463 height 17
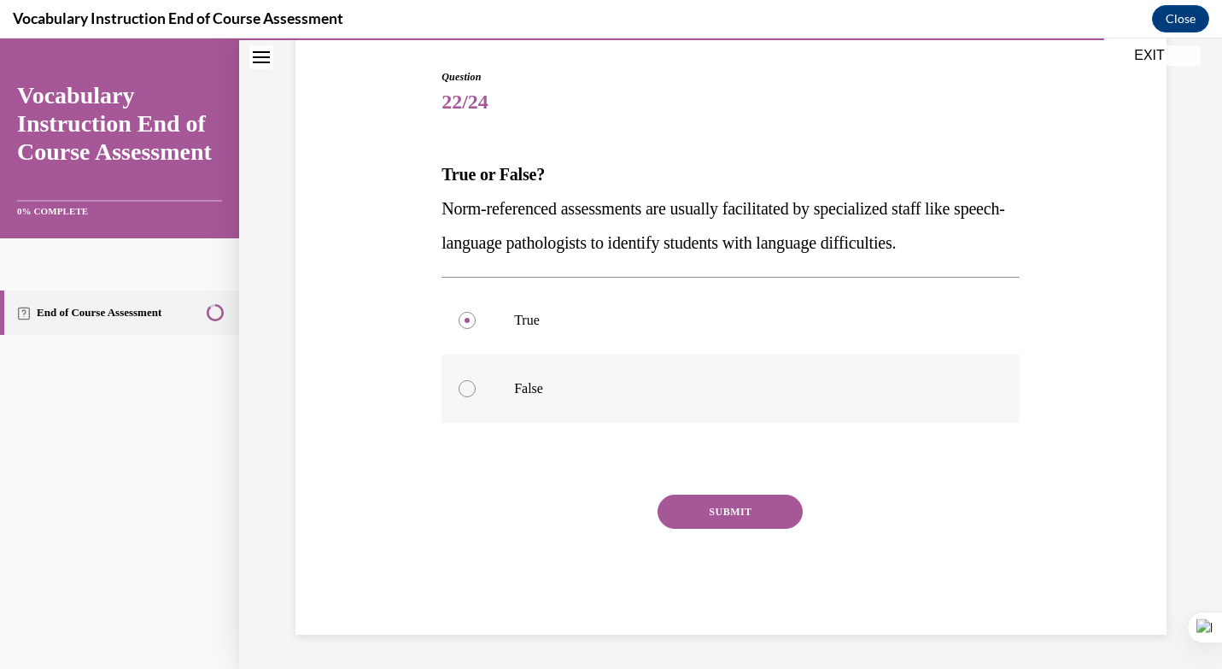
click at [476, 381] on input "False" at bounding box center [467, 388] width 17 height 17
radio input "true"
click at [722, 510] on button "SUBMIT" at bounding box center [730, 512] width 145 height 34
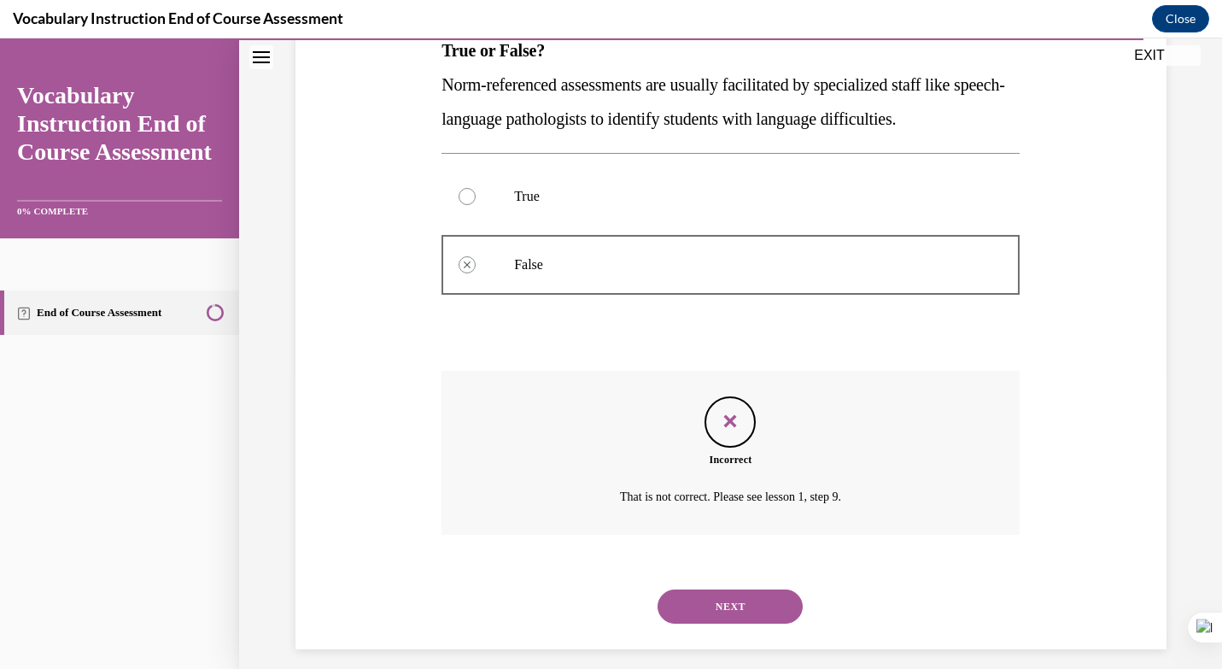
scroll to position [307, 0]
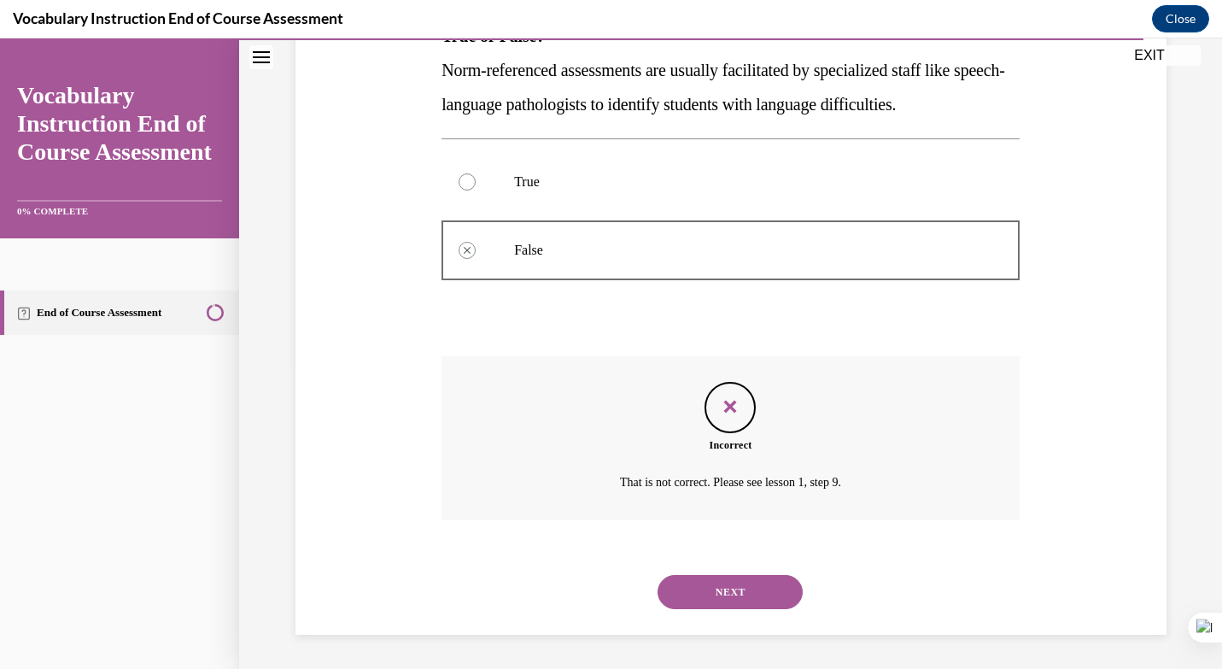
click at [731, 589] on button "NEXT" at bounding box center [730, 592] width 145 height 34
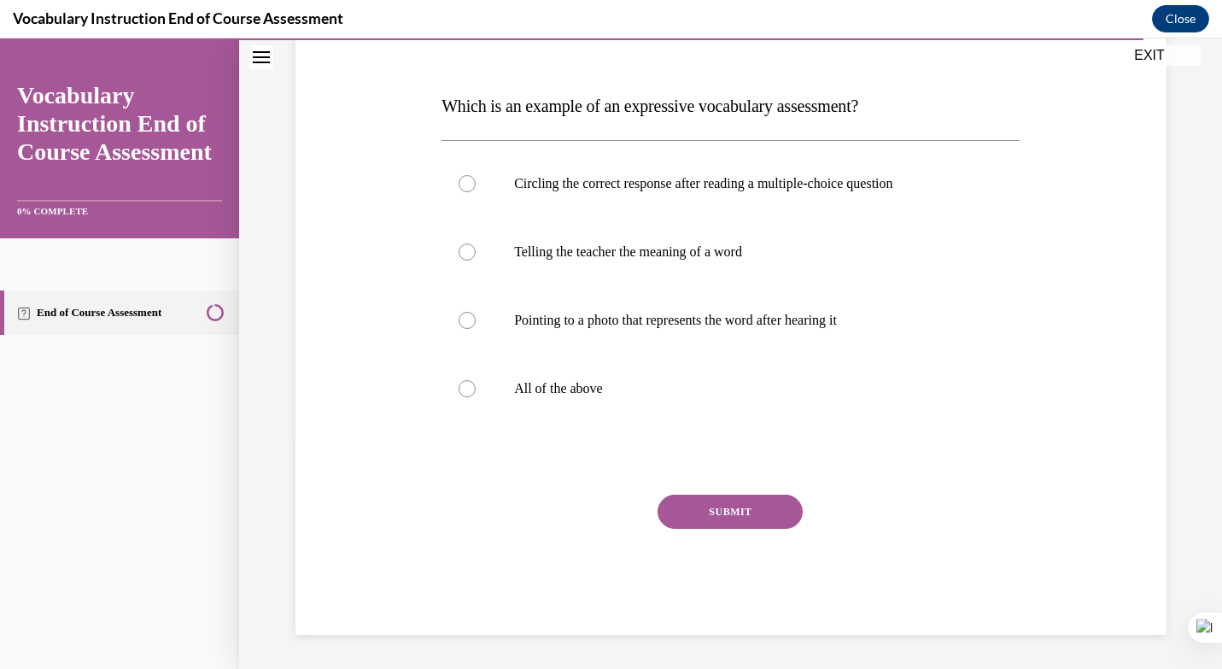
scroll to position [190, 0]
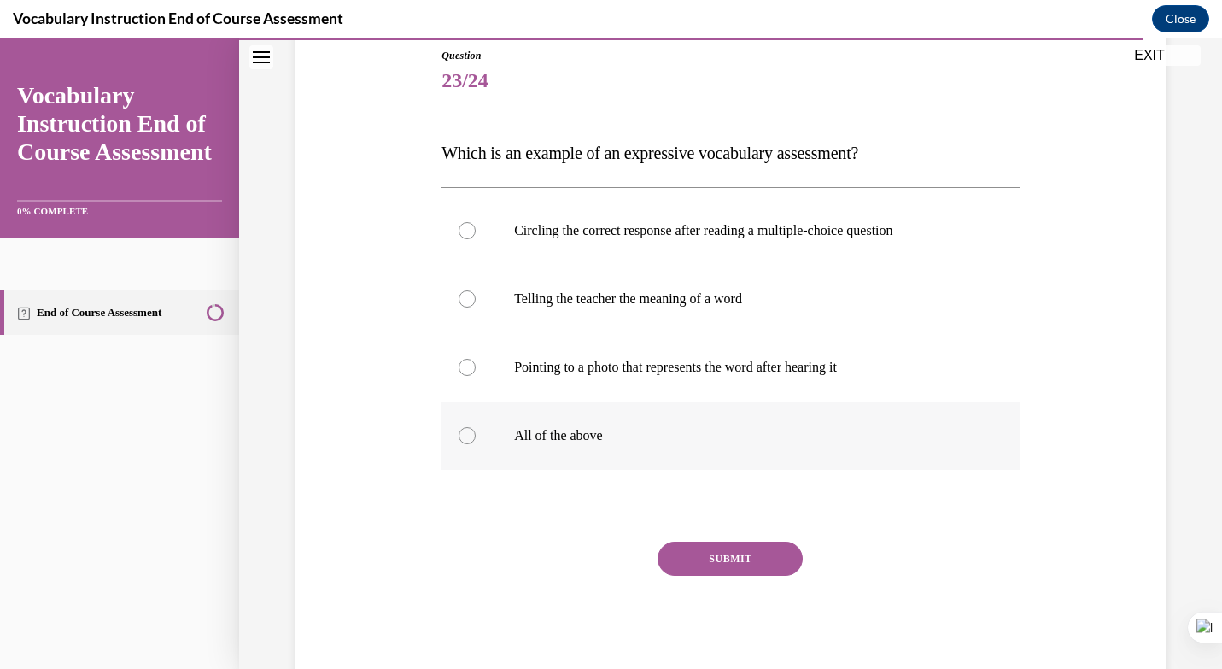
click at [530, 431] on p "All of the above" at bounding box center [745, 435] width 463 height 17
click at [476, 431] on input "All of the above" at bounding box center [467, 435] width 17 height 17
radio input "true"
click at [766, 558] on button "SUBMIT" at bounding box center [730, 559] width 145 height 34
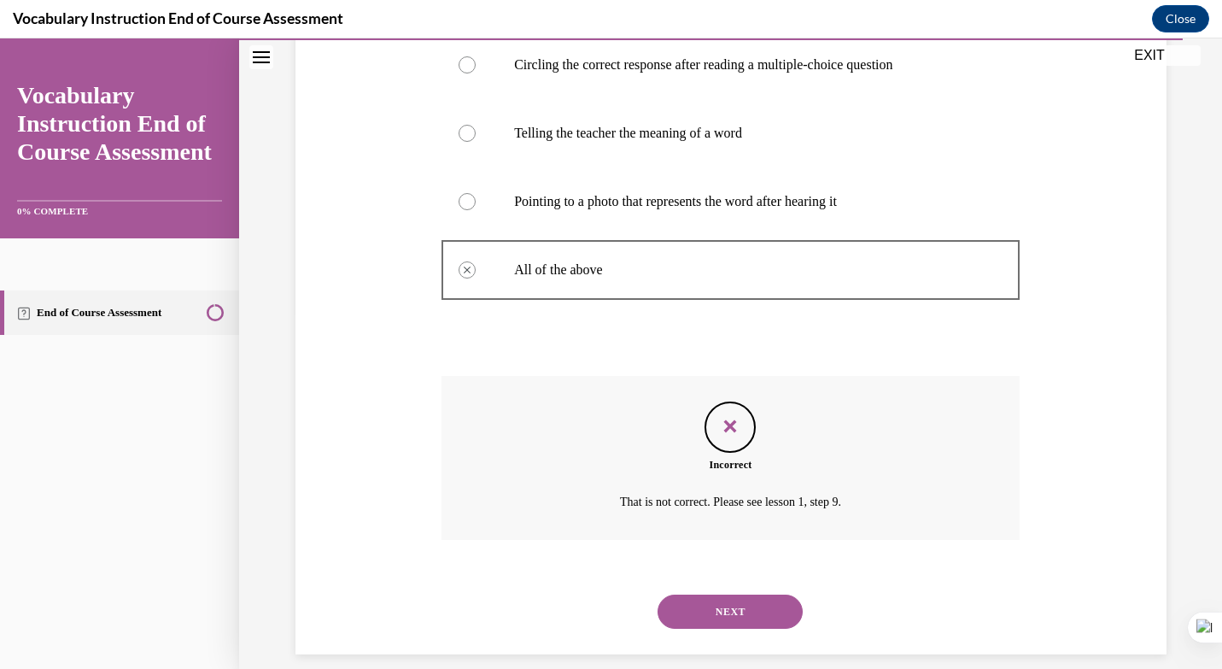
scroll to position [375, 0]
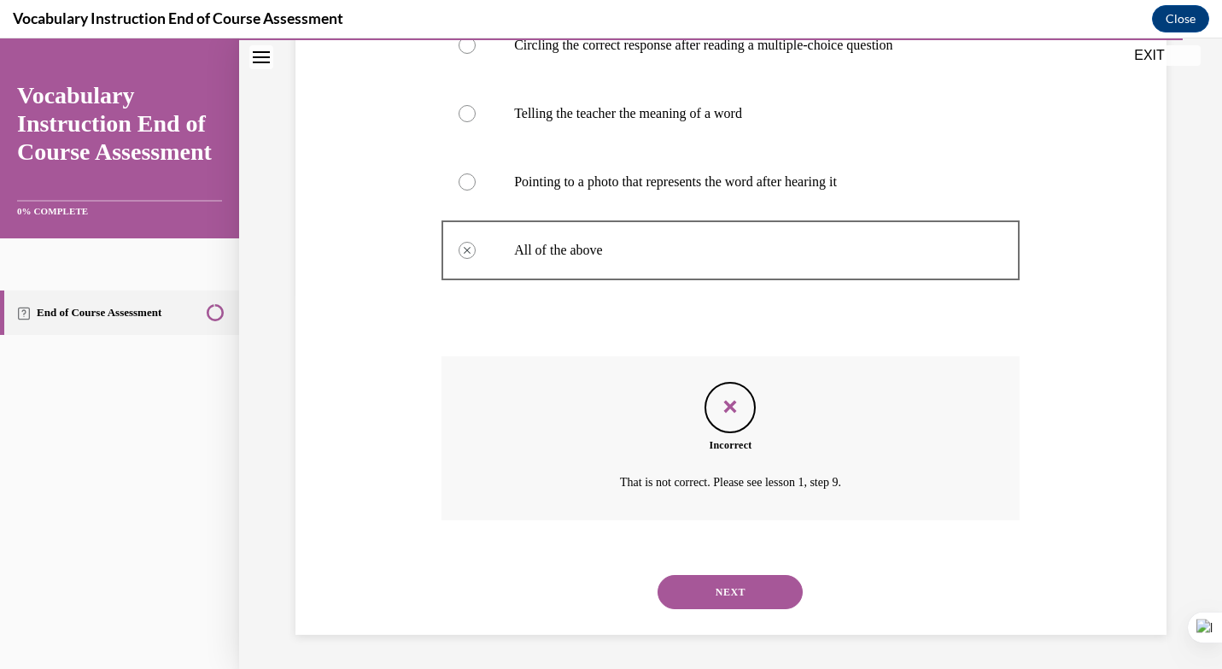
click at [754, 618] on div "NEXT" at bounding box center [731, 592] width 578 height 68
click at [754, 601] on button "NEXT" at bounding box center [730, 592] width 145 height 34
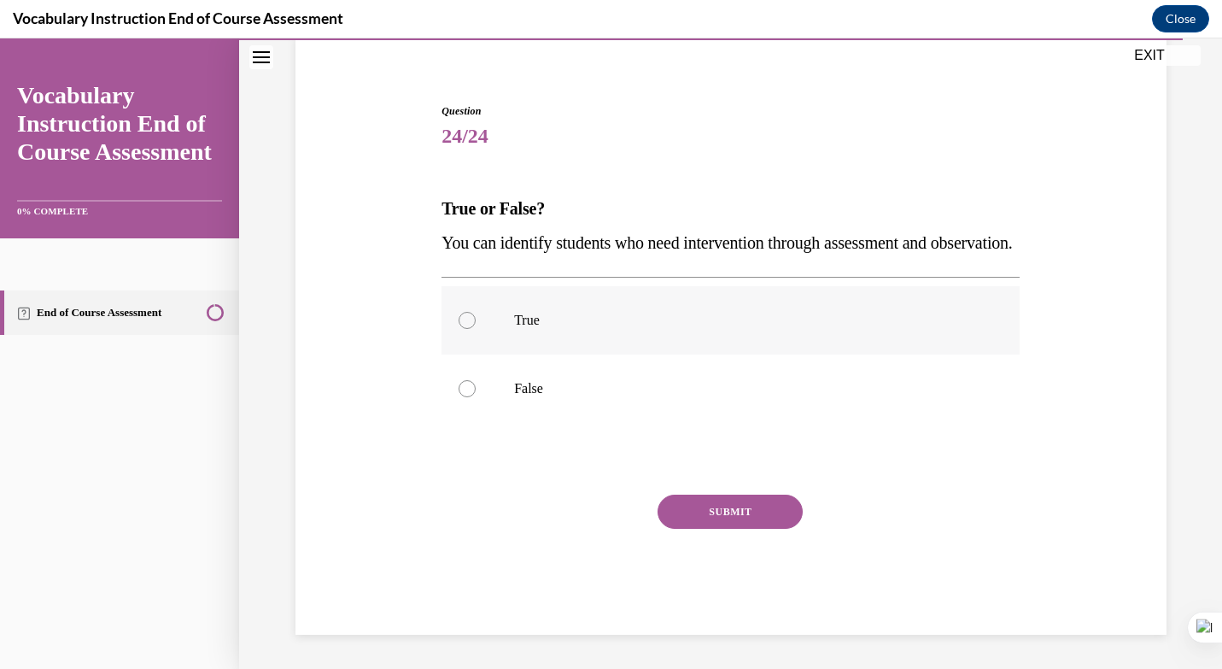
click at [584, 320] on p "True" at bounding box center [745, 320] width 463 height 17
click at [476, 320] on input "True" at bounding box center [467, 320] width 17 height 17
radio input "true"
click at [729, 522] on button "SUBMIT" at bounding box center [730, 512] width 145 height 34
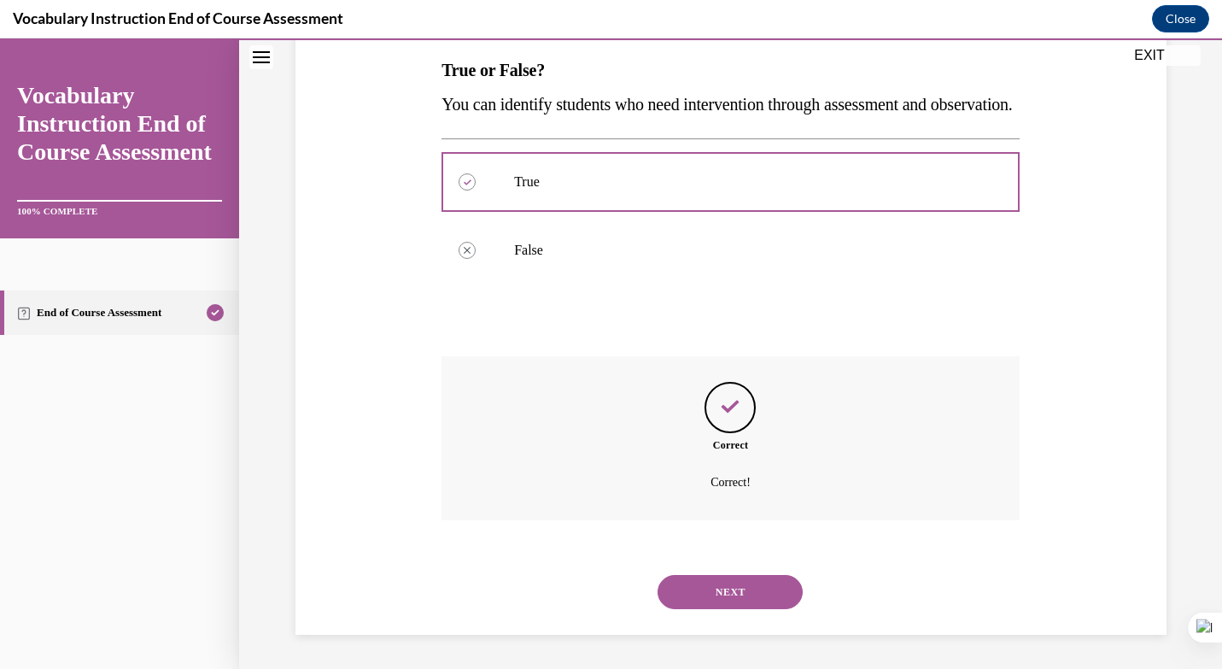
scroll to position [307, 0]
click at [754, 602] on button "NEXT" at bounding box center [730, 592] width 145 height 34
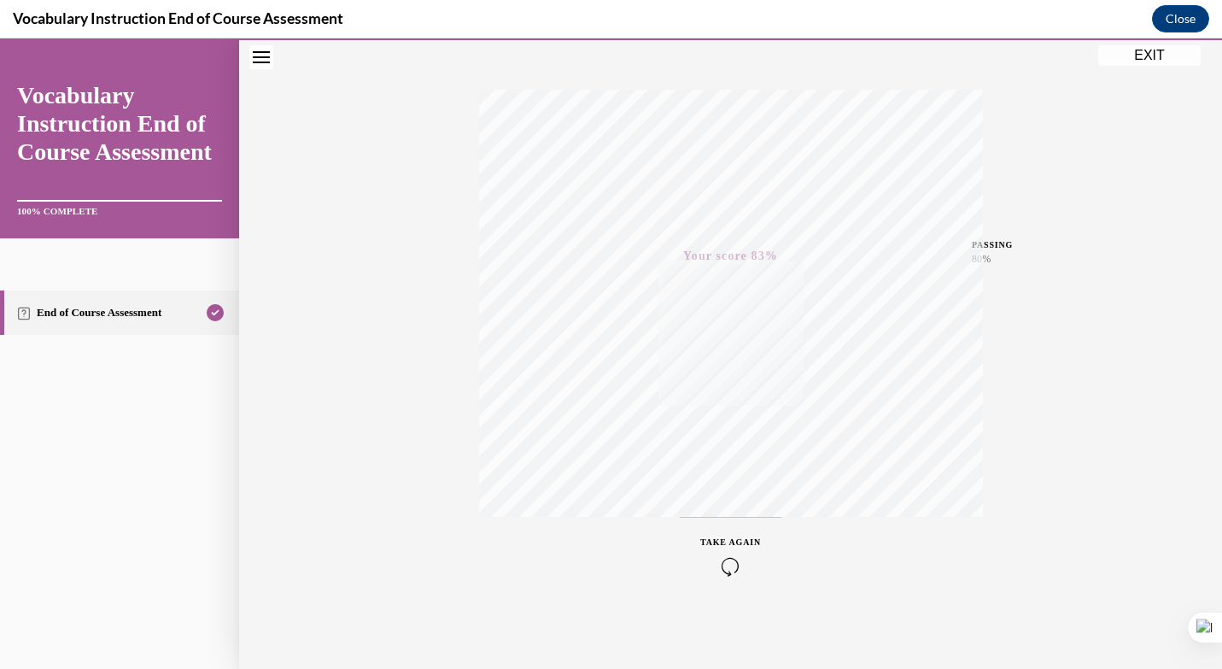
scroll to position [0, 0]
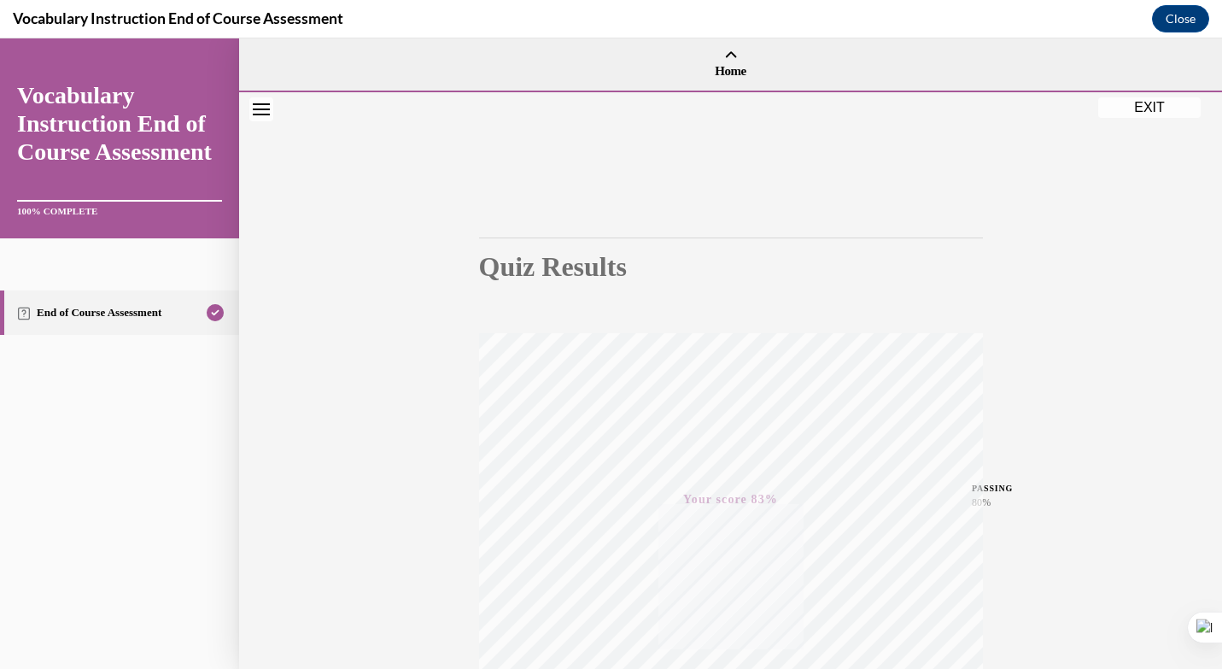
click at [1152, 100] on button "EXIT" at bounding box center [1150, 107] width 103 height 21
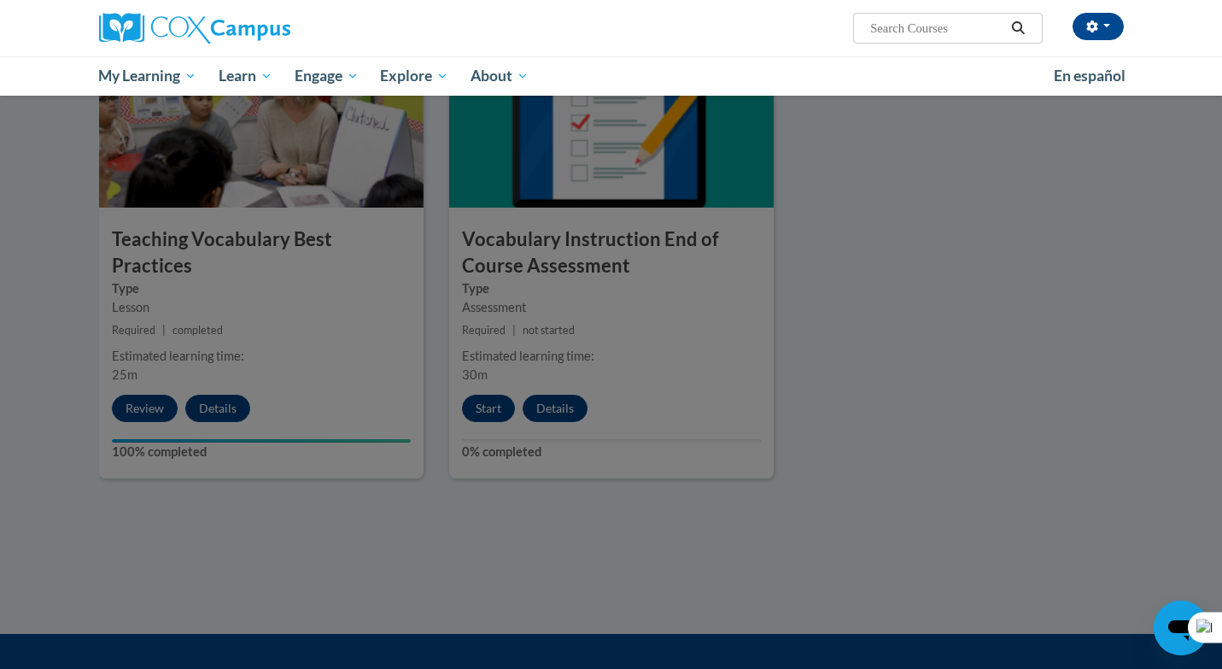
scroll to position [1822, 0]
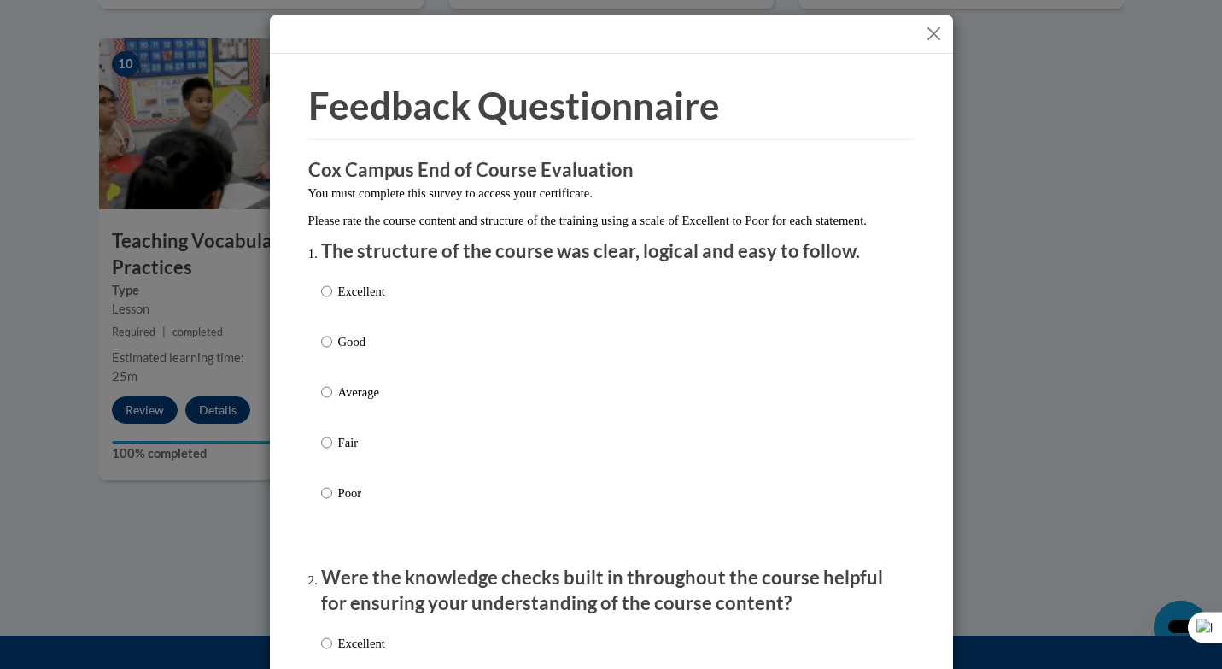
click at [363, 301] on p "Excellent" at bounding box center [361, 291] width 47 height 19
click at [332, 301] on input "Excellent" at bounding box center [326, 291] width 11 height 19
radio input "true"
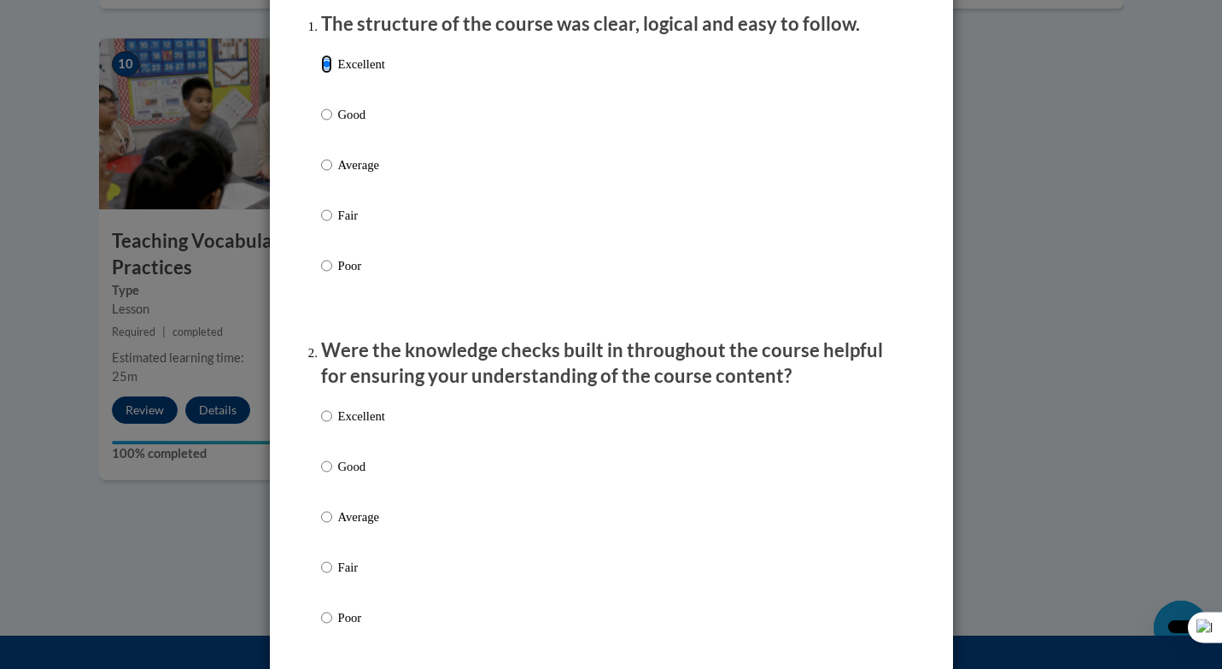
scroll to position [295, 0]
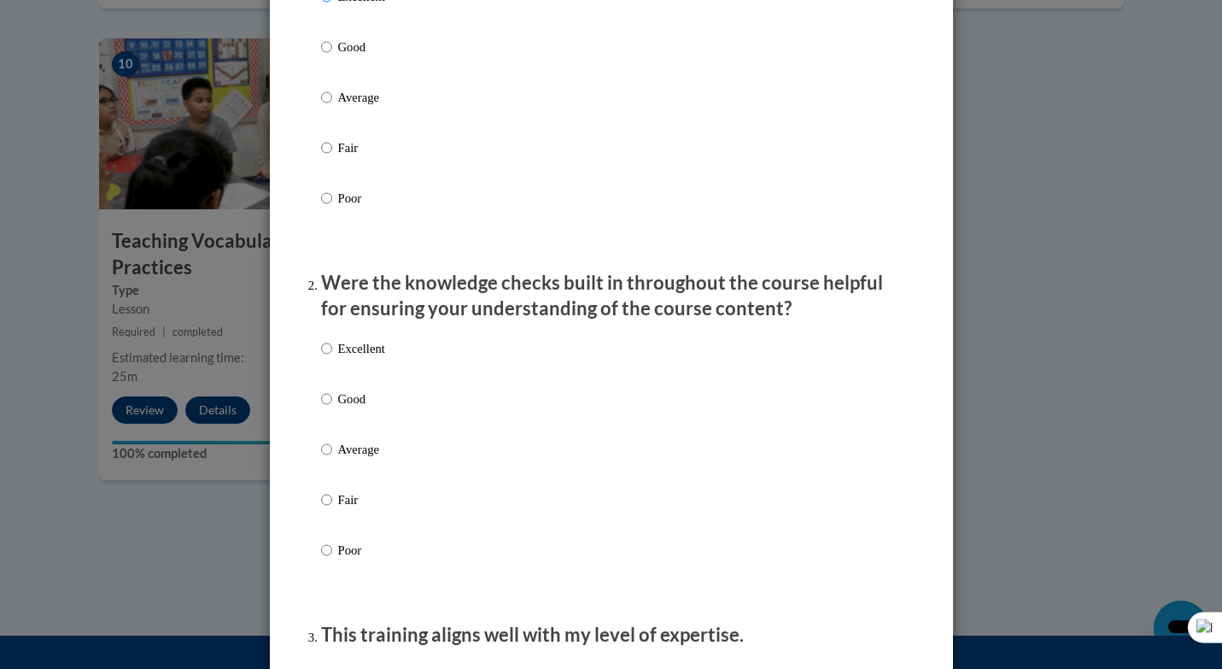
click at [375, 358] on p "Excellent" at bounding box center [361, 348] width 47 height 19
click at [332, 358] on input "Excellent" at bounding box center [326, 348] width 11 height 19
radio input "true"
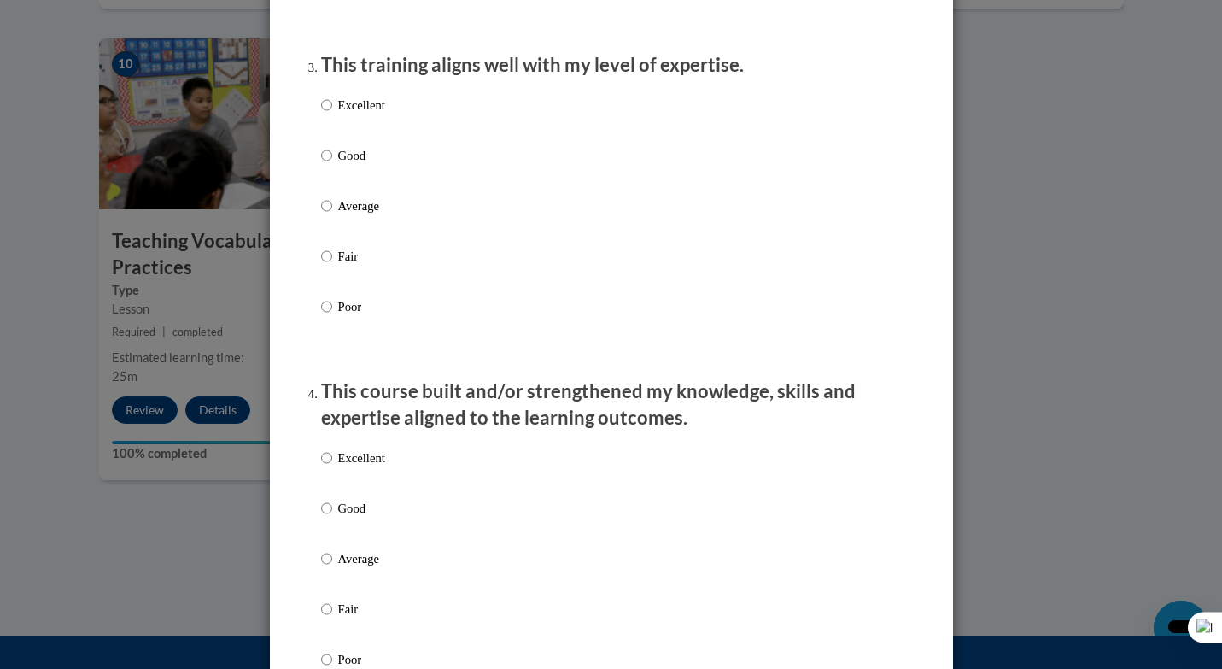
scroll to position [0, 0]
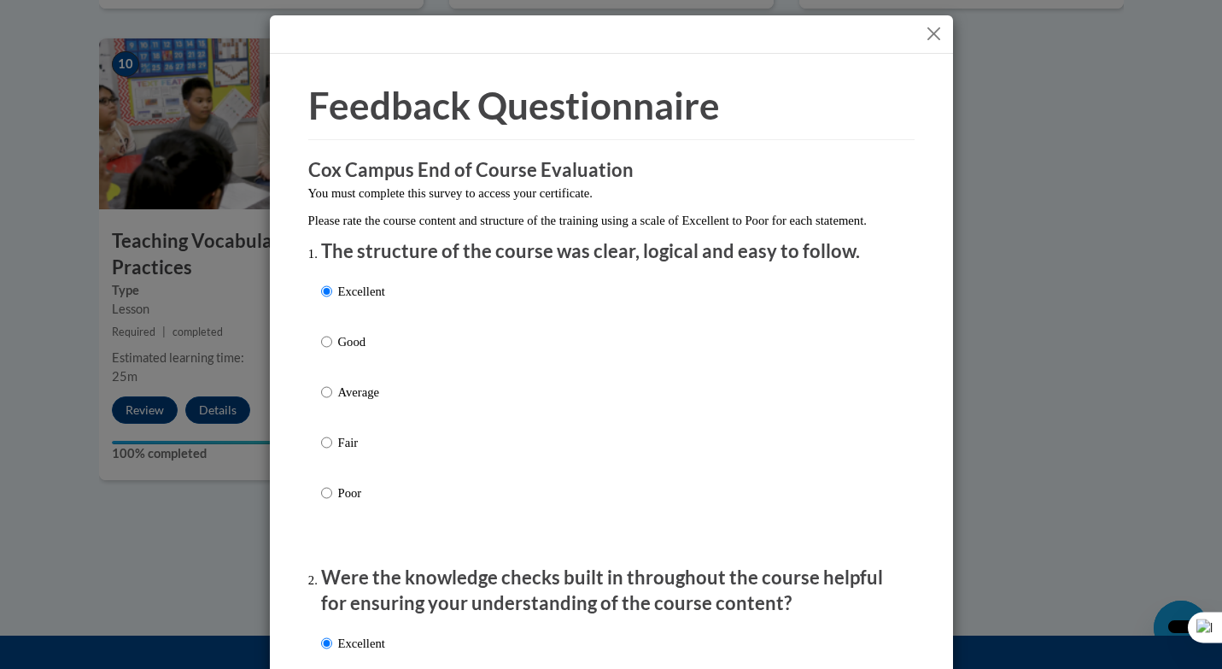
click at [932, 37] on button "Close" at bounding box center [933, 33] width 21 height 21
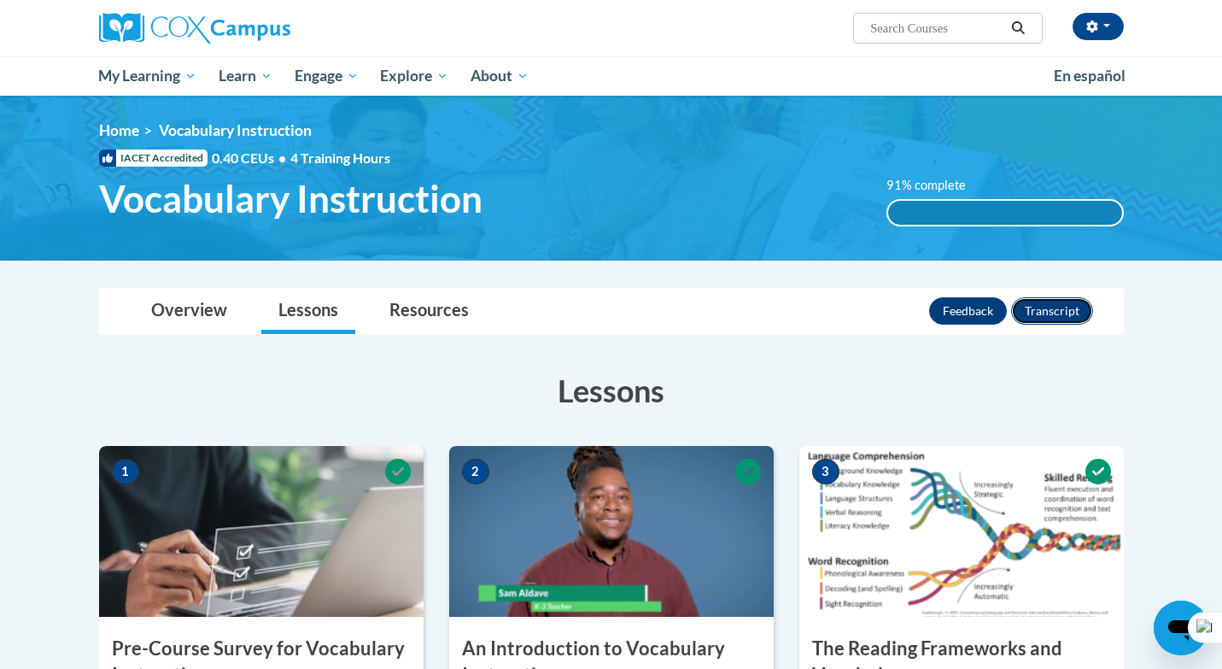
click at [1052, 316] on button "Transcript" at bounding box center [1052, 310] width 82 height 27
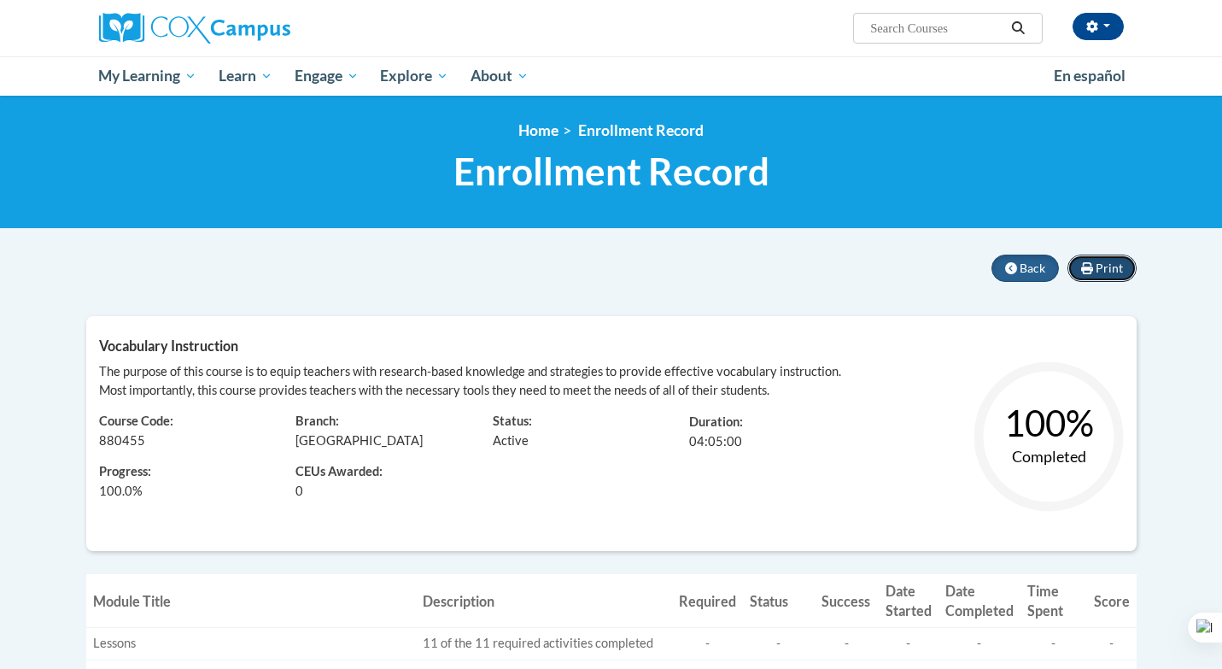
click at [1103, 265] on span "Print" at bounding box center [1109, 268] width 27 height 15
click at [1105, 267] on span "Print" at bounding box center [1109, 268] width 27 height 15
